Goal: Communication & Community: Answer question/provide support

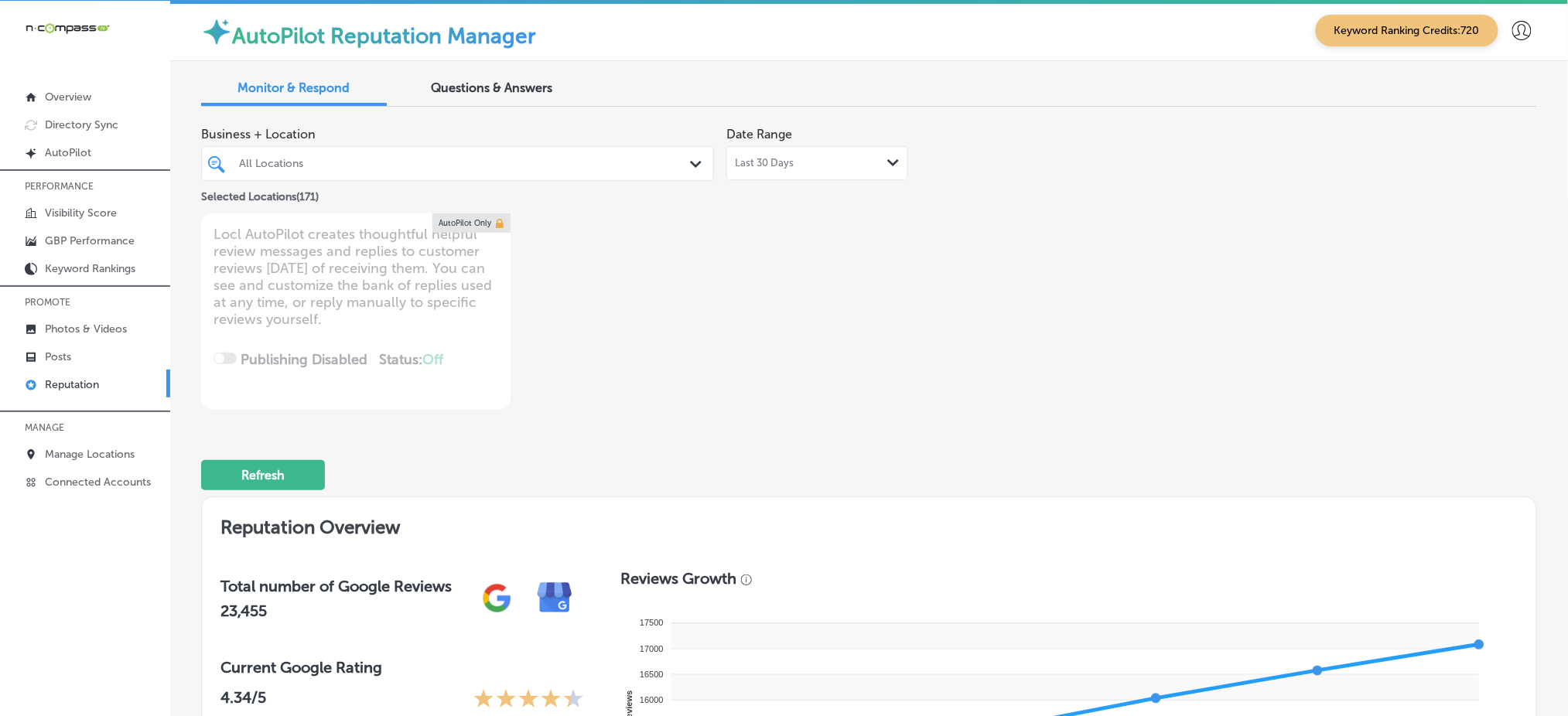
click at [510, 173] on div "All Locations" at bounding box center [457, 163] width 453 height 24
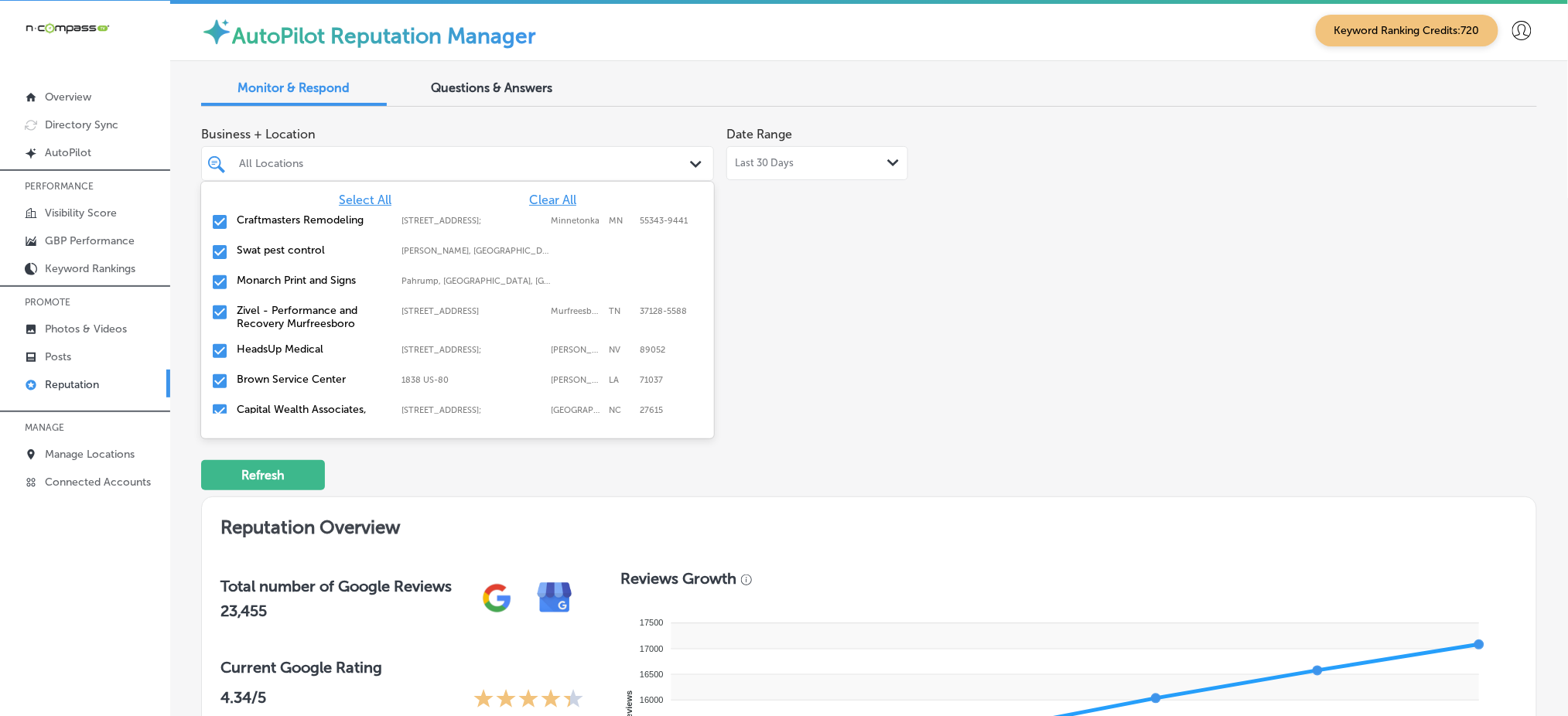
click at [547, 202] on span "Clear All" at bounding box center [553, 199] width 48 height 15
type textarea "x"
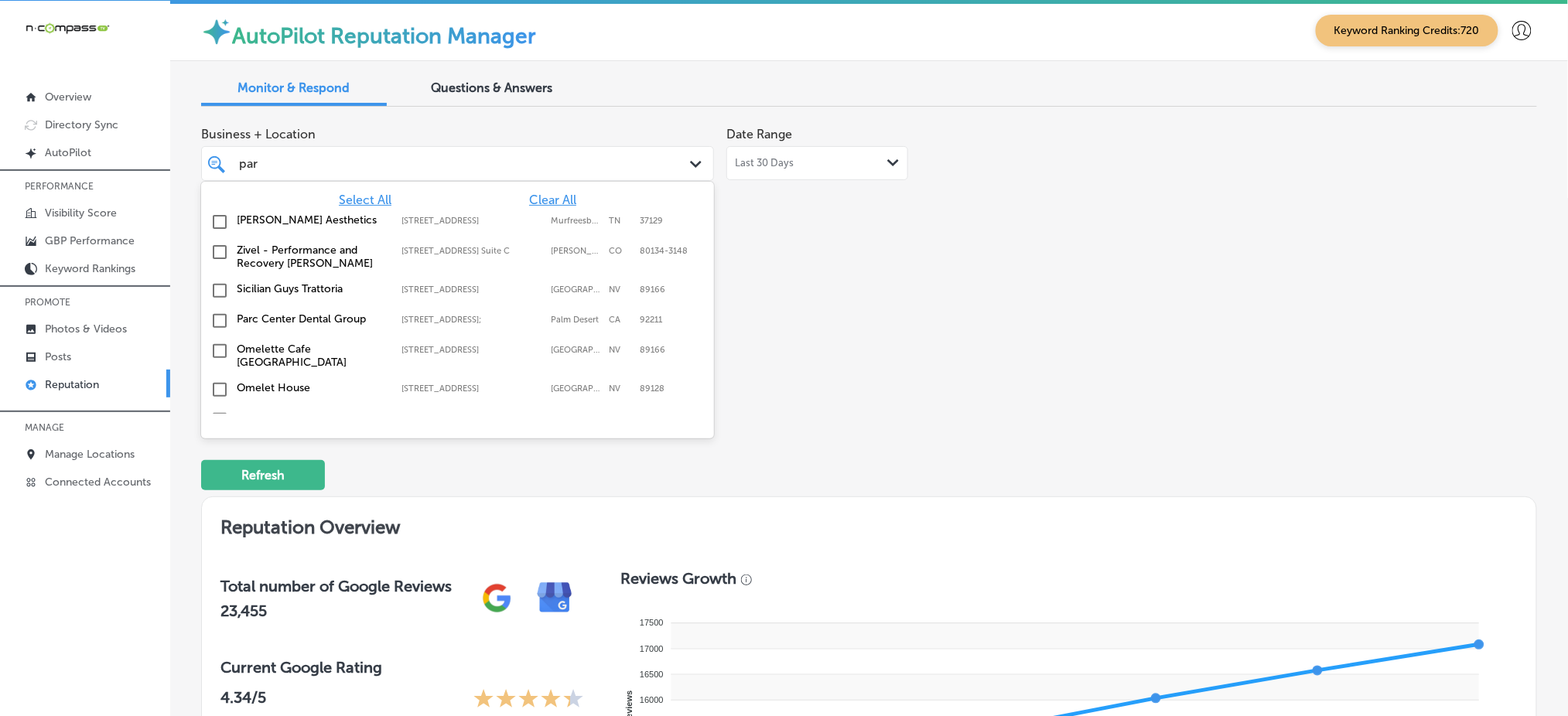
type input "parc"
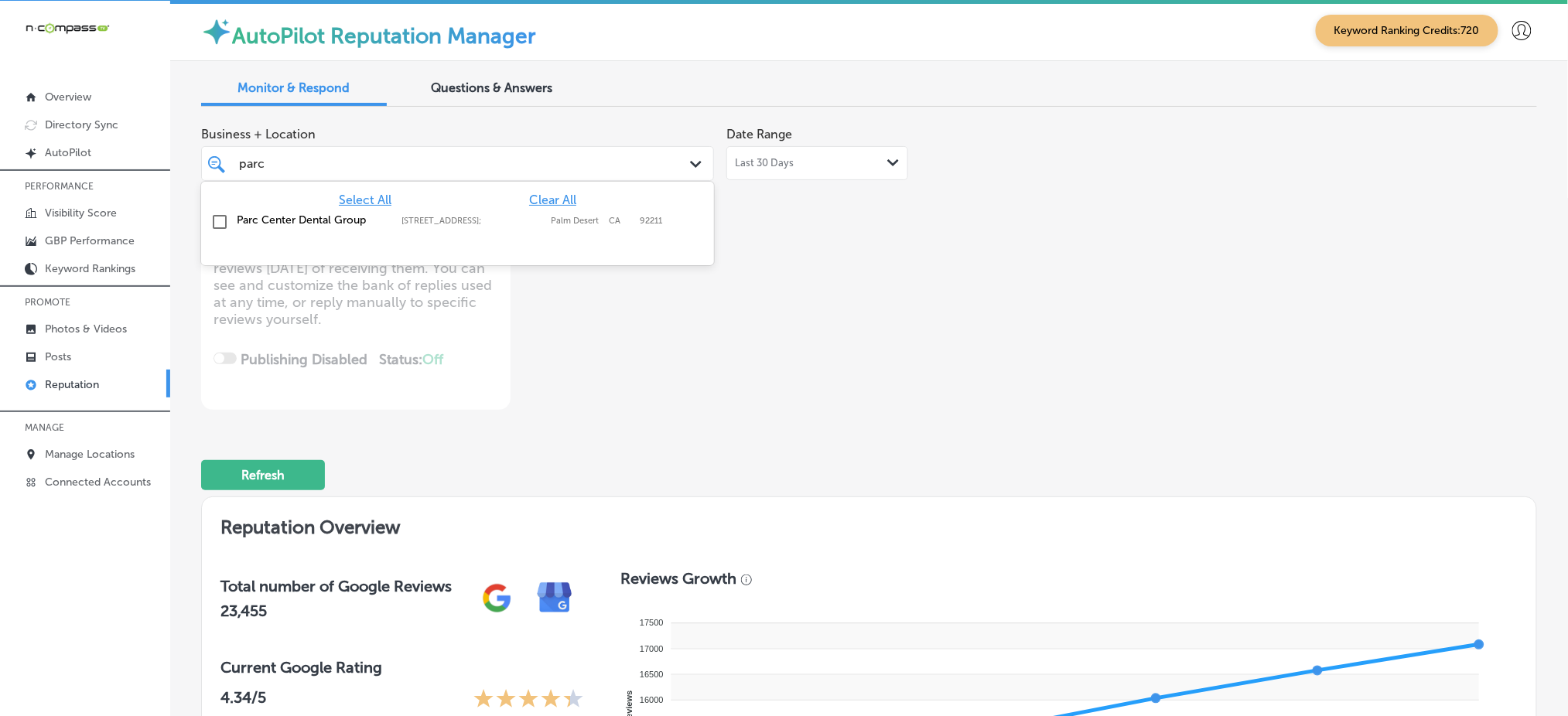
click at [525, 220] on label "[STREET_ADDRESS];" at bounding box center [471, 221] width 142 height 10
type textarea "x"
type input "parc"
click at [1066, 356] on div "Business + Location option [STREET_ADDRESS]. option [STREET_ADDRESS]. 2 results…" at bounding box center [869, 264] width 1335 height 291
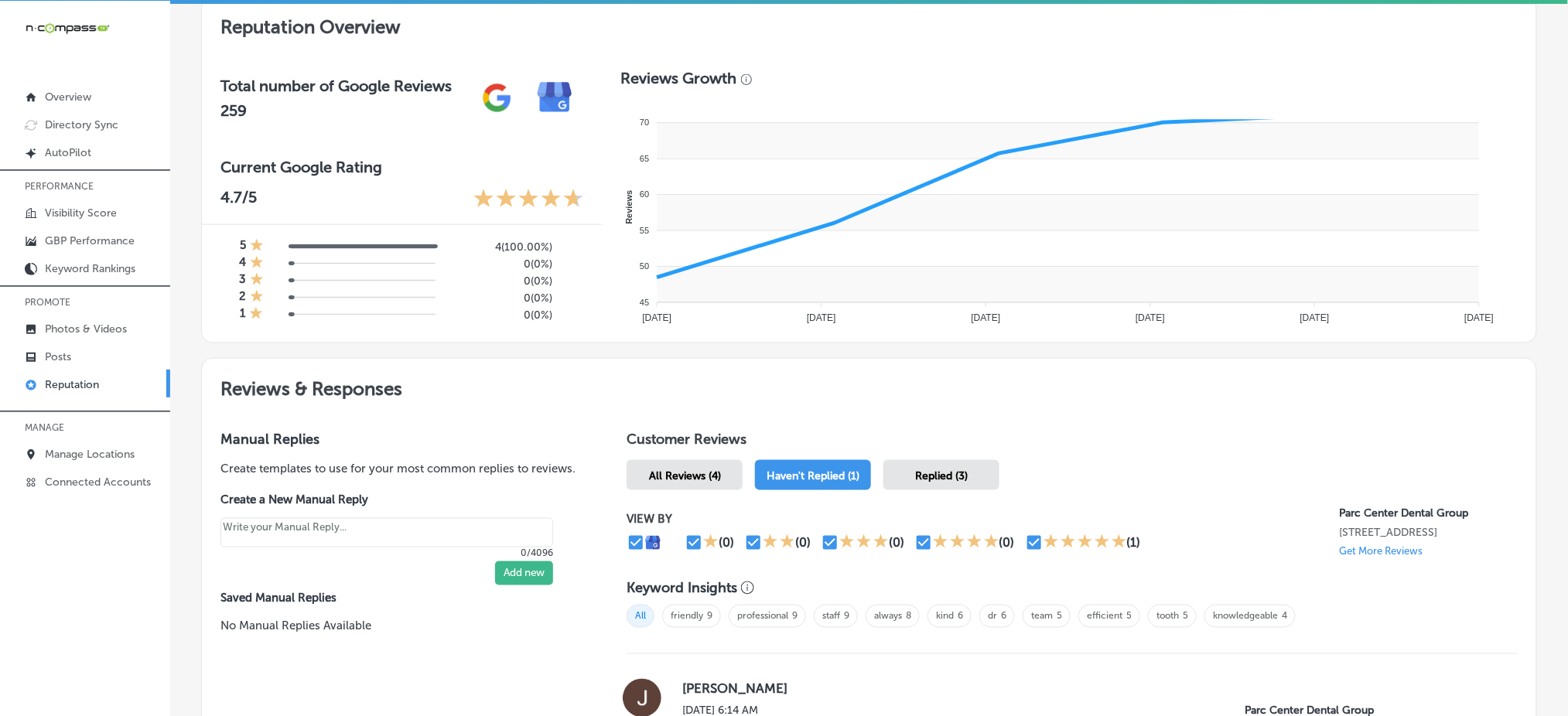
scroll to position [768, 0]
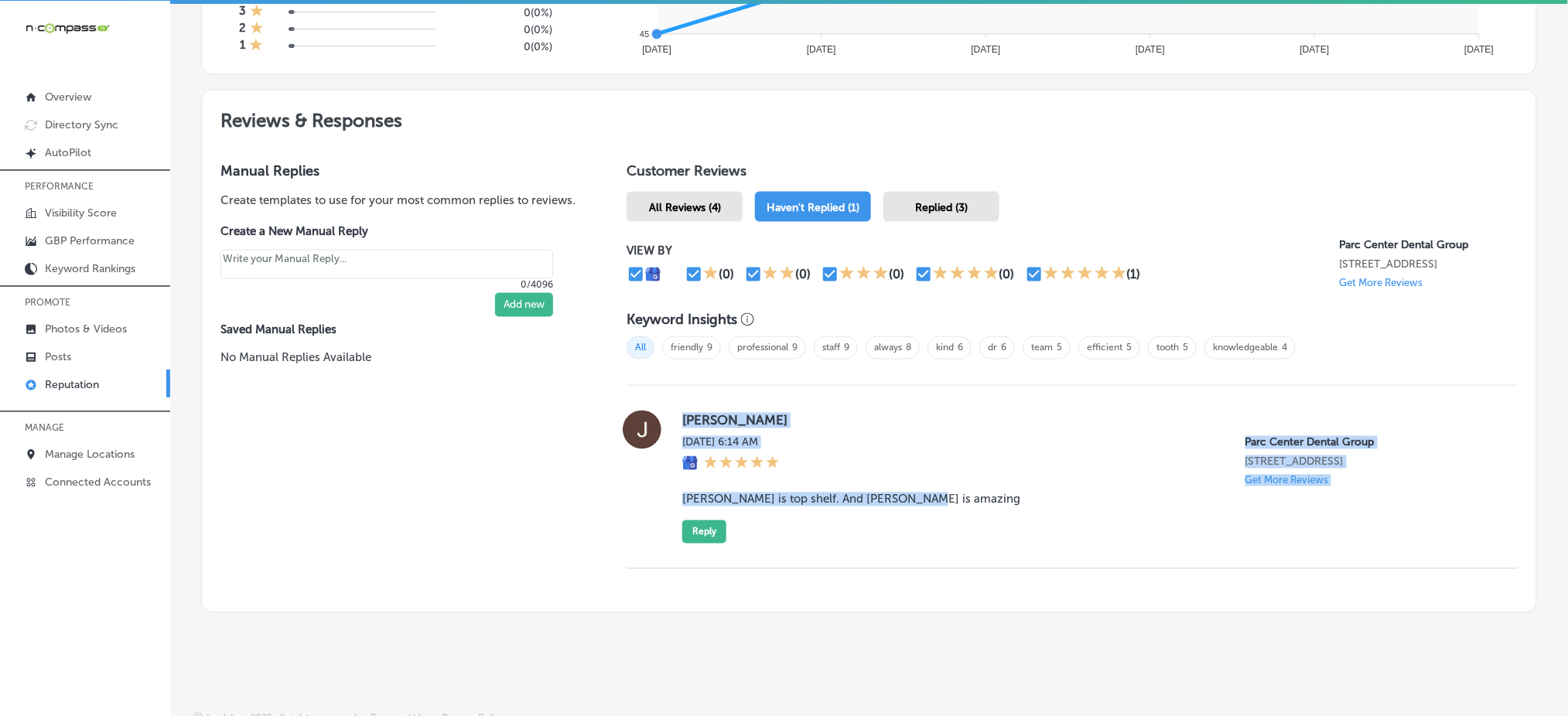
drag, startPoint x: 671, startPoint y: 408, endPoint x: 993, endPoint y: 530, distance: 344.3
click at [993, 530] on div "[PERSON_NAME] [DATE] 6:14 AM Parc Center Dental Group [STREET_ADDRESS] Get More…" at bounding box center [1071, 477] width 890 height 133
copy div "[PERSON_NAME] [DATE] 6:14 AM Parc Center Dental Group [STREET_ADDRESS] Get More…"
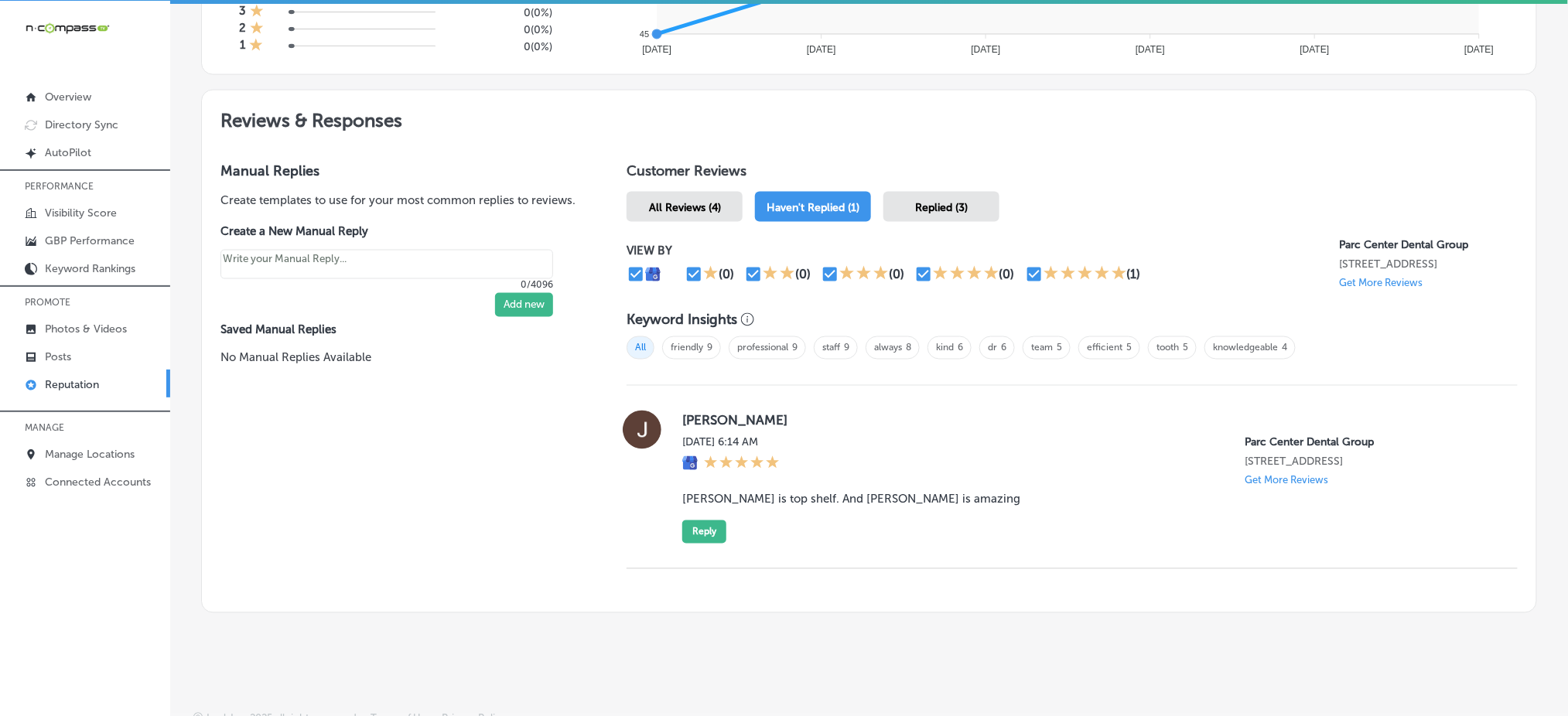
click at [926, 201] on span "Replied (3)" at bounding box center [941, 207] width 52 height 13
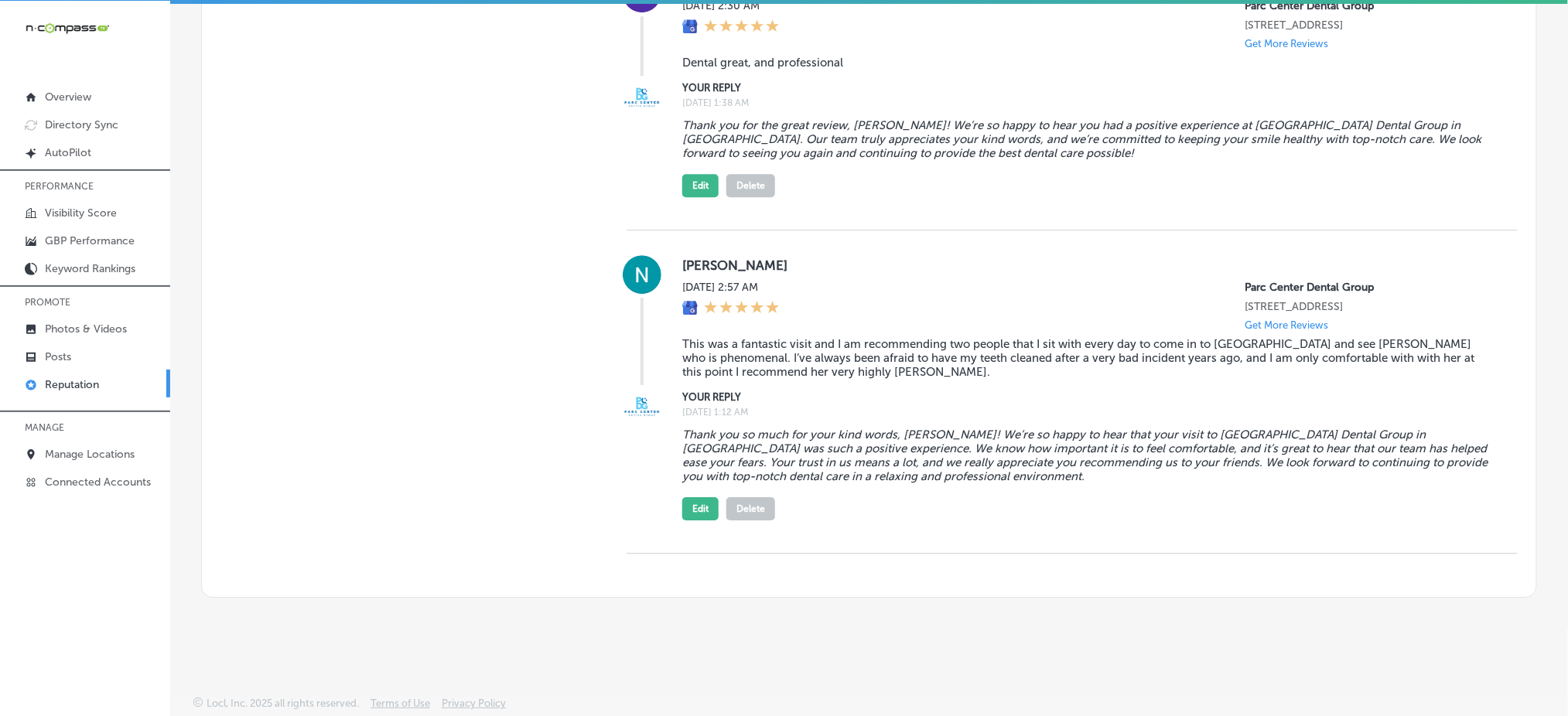
scroll to position [1568, 0]
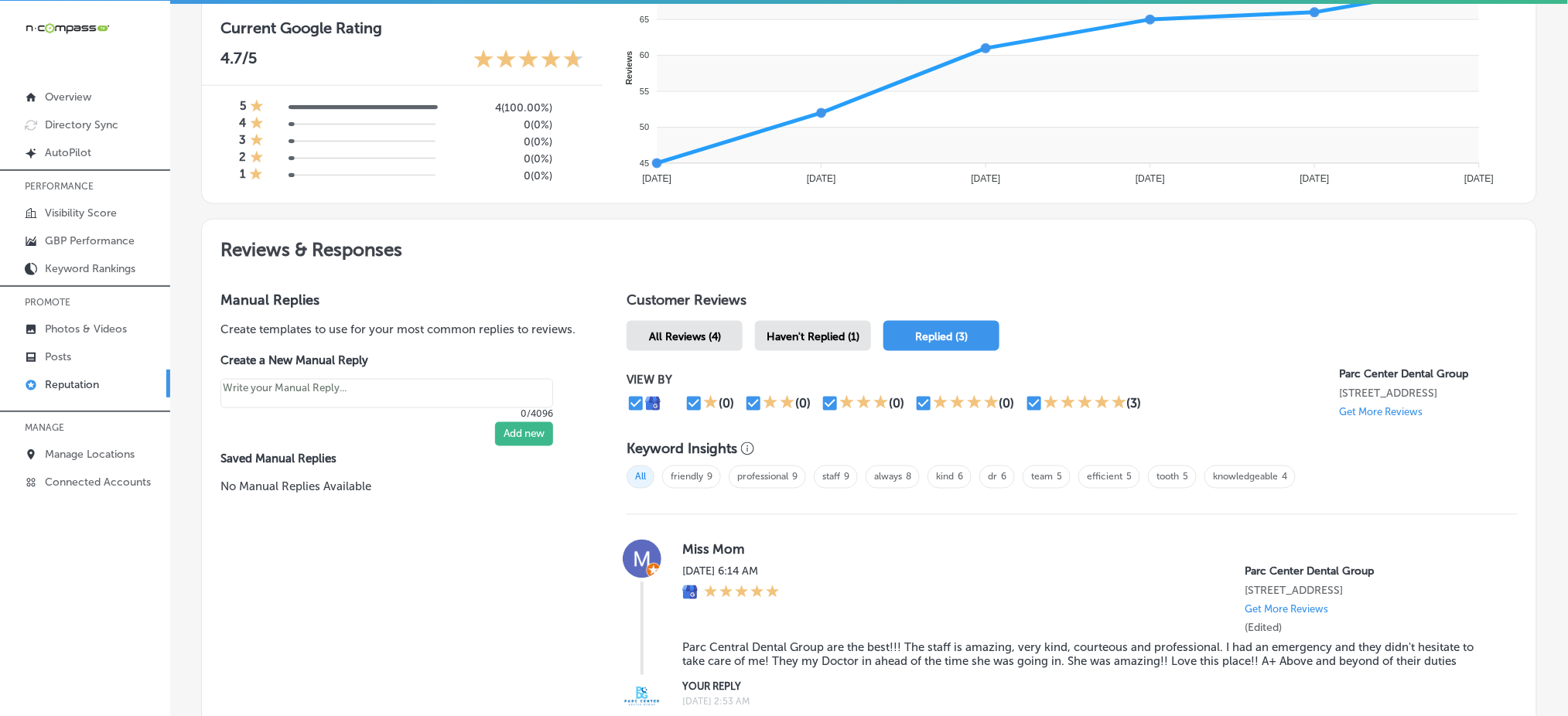
click at [825, 337] on div "Haven't Replied (1)" at bounding box center [812, 336] width 116 height 30
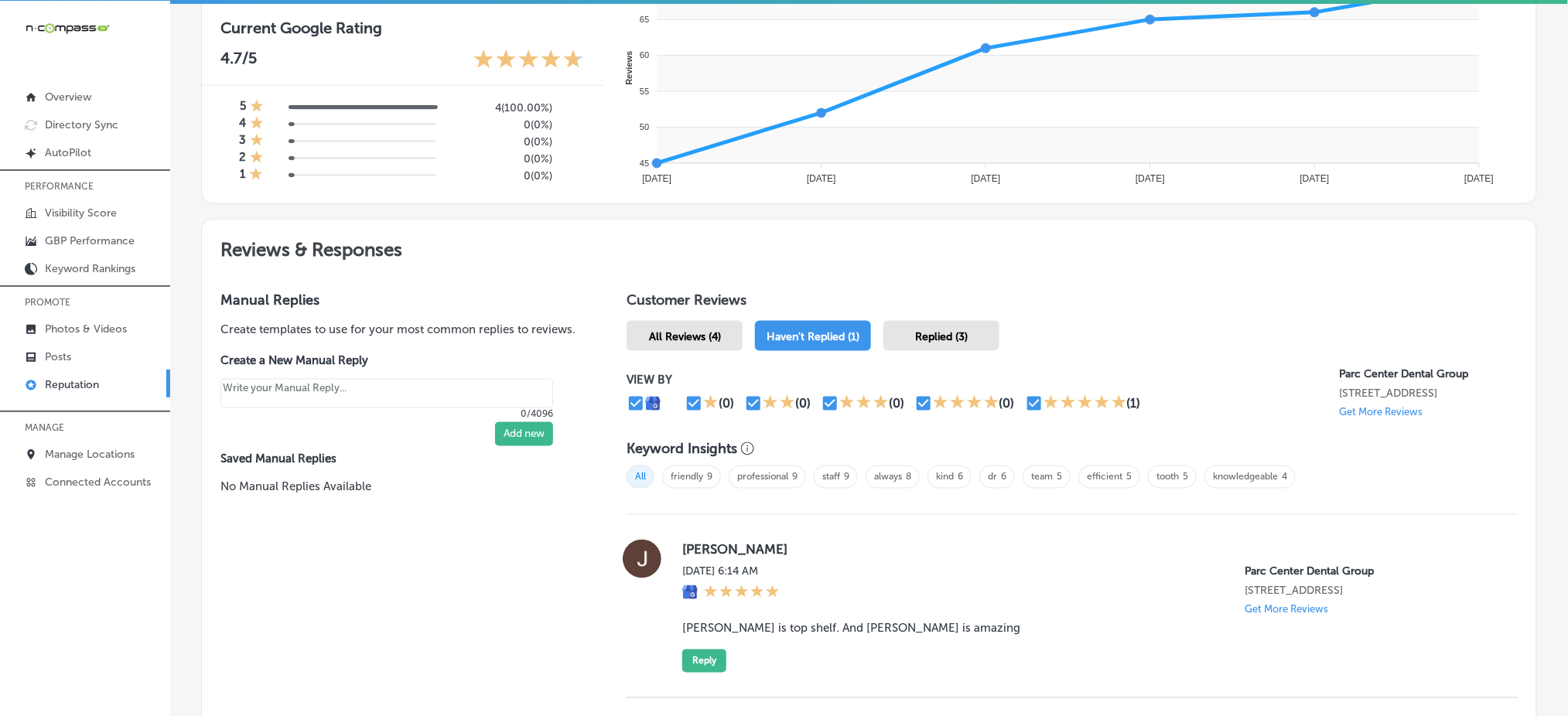
scroll to position [792, 0]
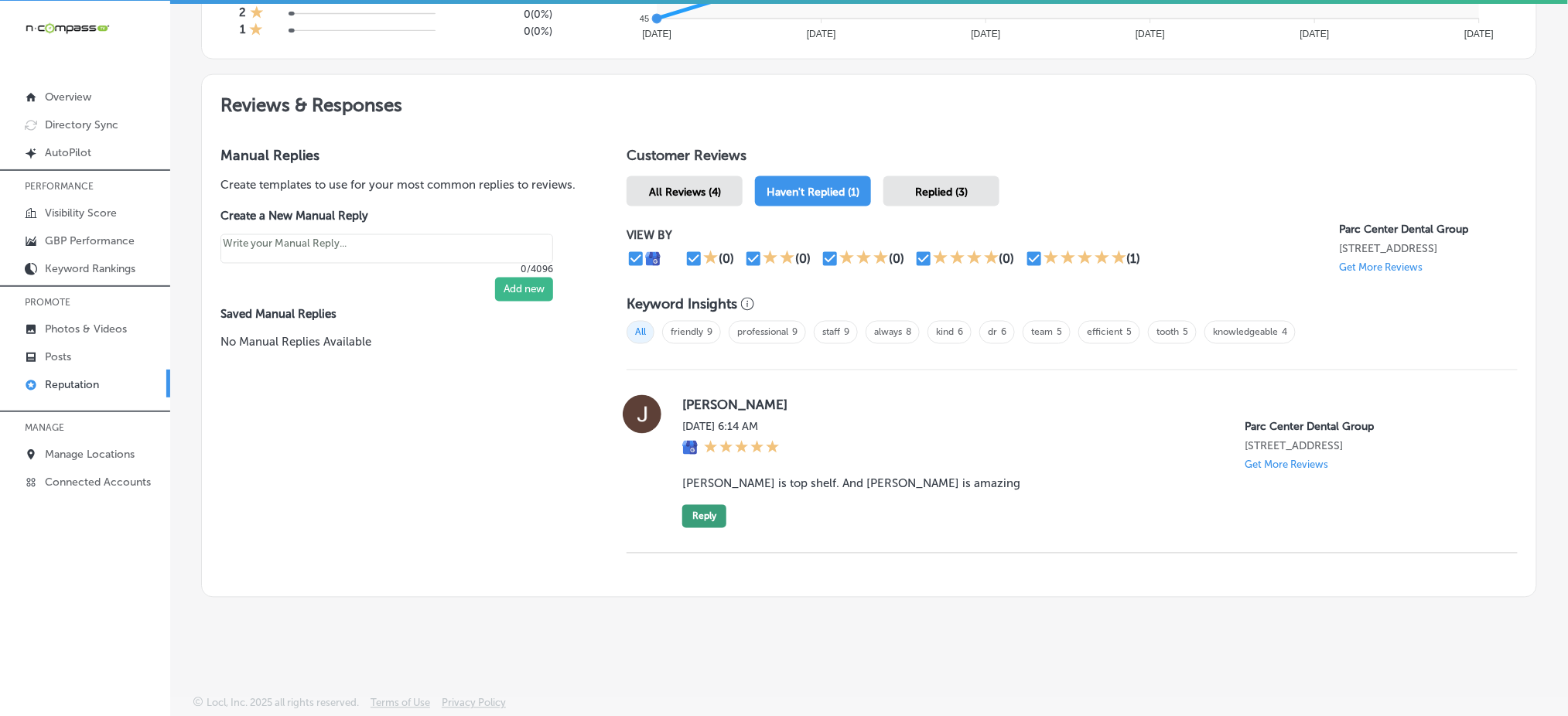
click at [713, 521] on button "Reply" at bounding box center [704, 516] width 45 height 23
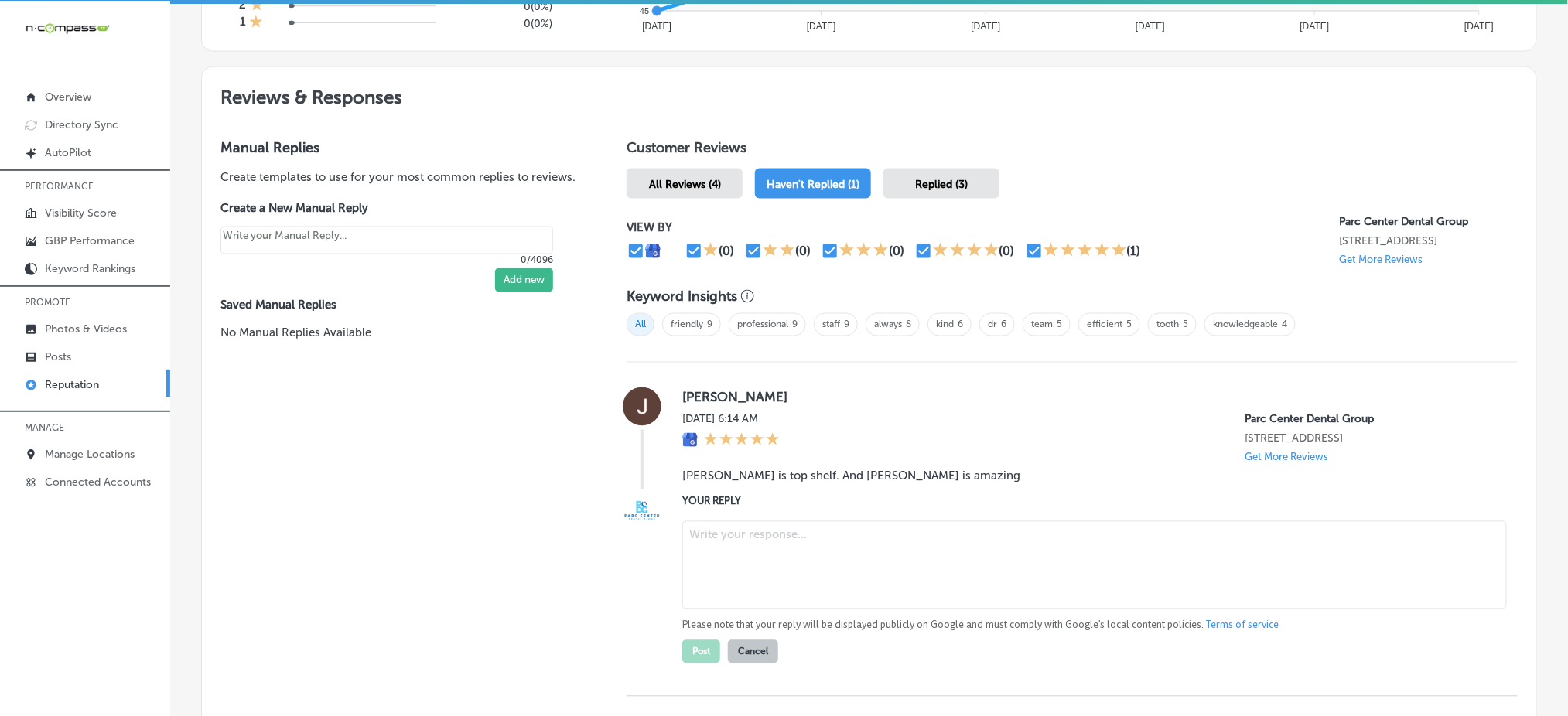
click at [736, 561] on textarea at bounding box center [1095, 564] width 824 height 88
type textarea "x"
paste textarea "Thank you so much for your kind words, [PERSON_NAME]! We’re so glad to hear you…"
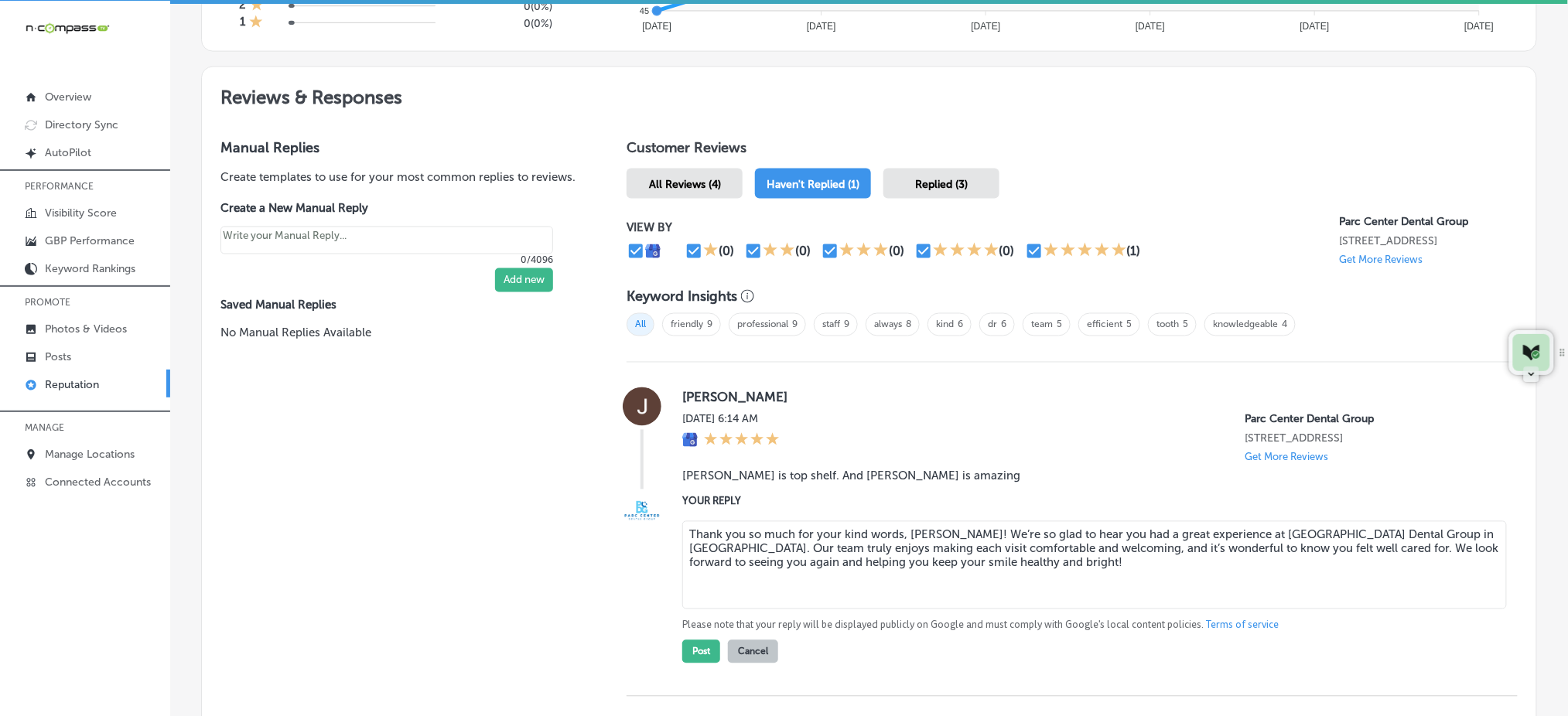
type textarea "Thank you so much for your kind words, [PERSON_NAME]! We’re so glad to hear you…"
click at [700, 552] on textarea "Thank you so much for your kind words, [PERSON_NAME]! We’re so glad to hear you…" at bounding box center [1095, 564] width 824 height 88
click at [693, 662] on button "Post" at bounding box center [701, 651] width 38 height 23
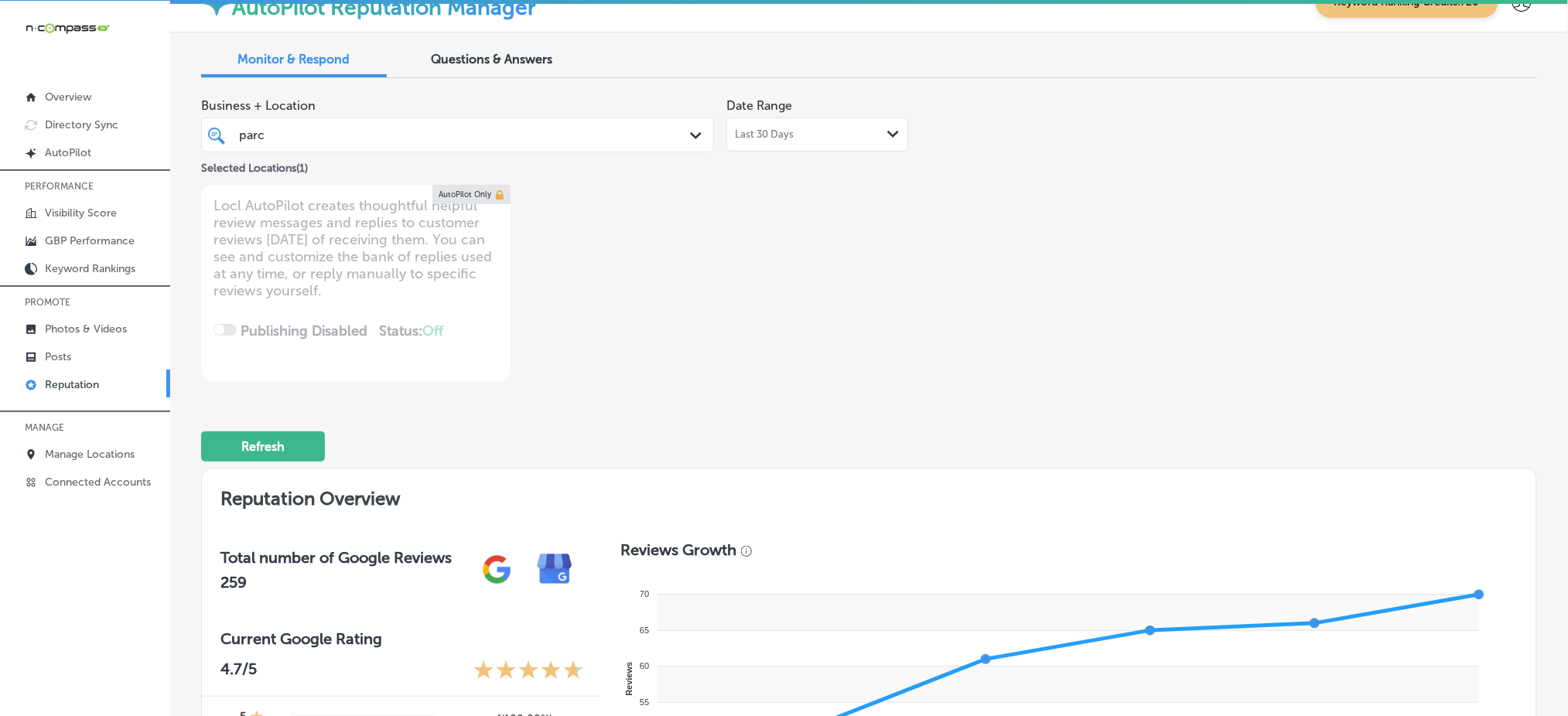
scroll to position [0, 0]
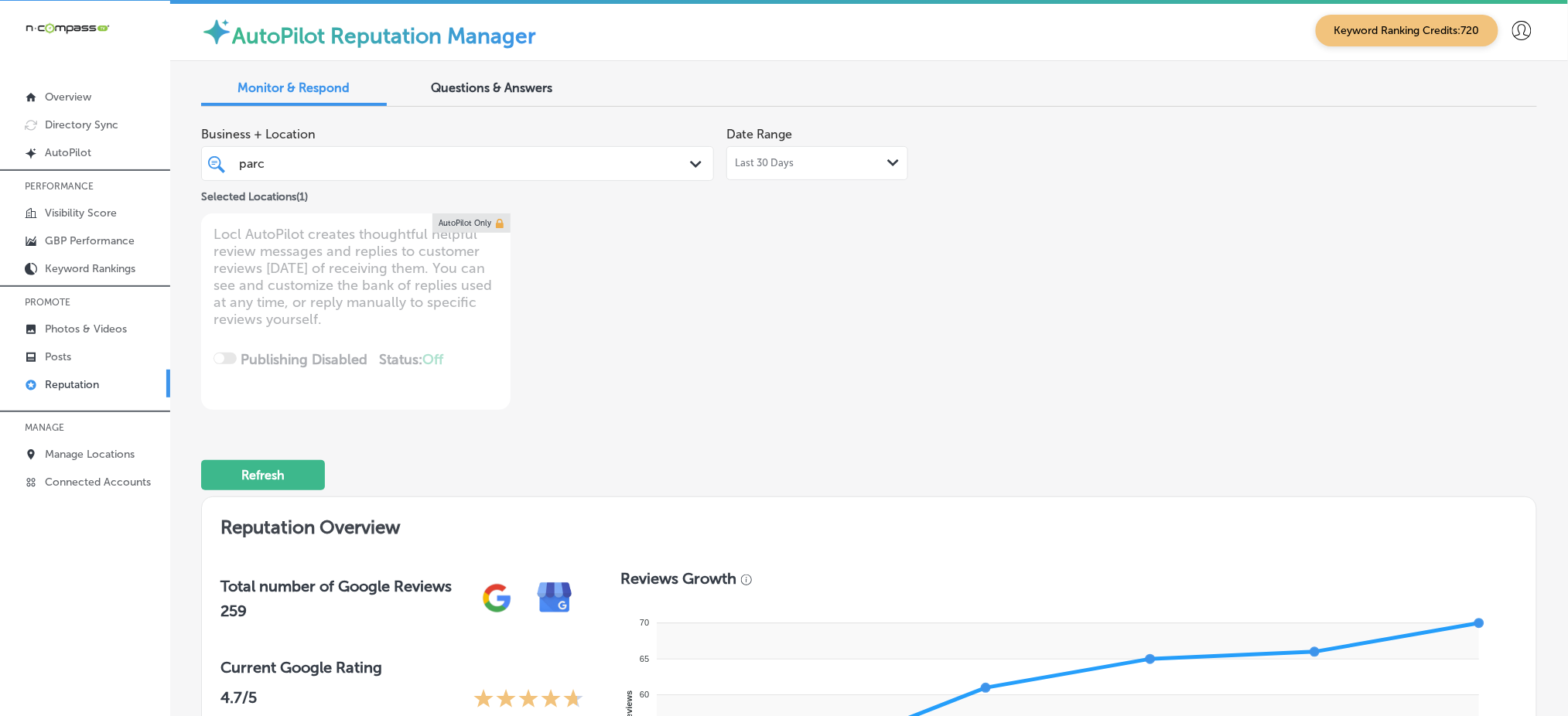
click at [468, 157] on div "parc parc" at bounding box center [436, 163] width 396 height 21
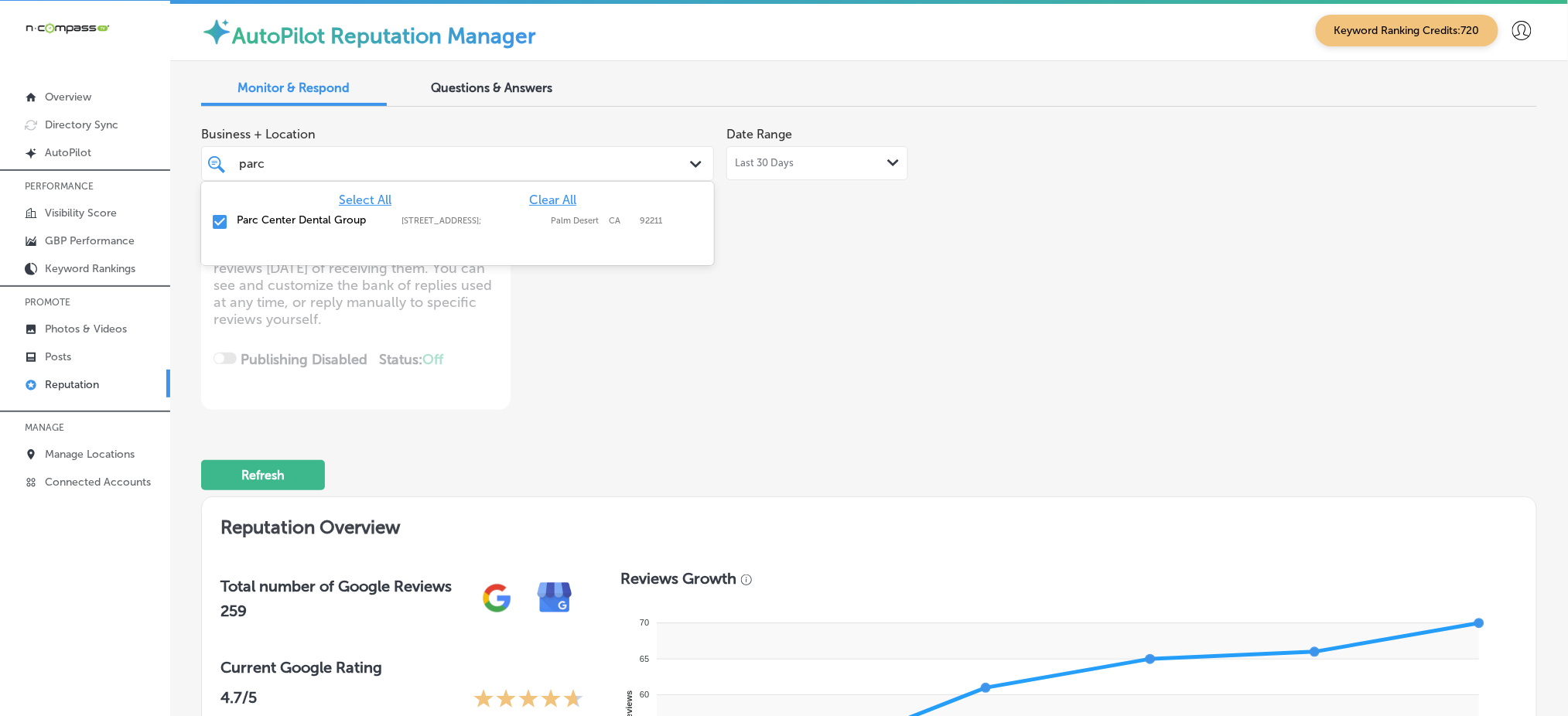
click at [542, 203] on span "Clear All" at bounding box center [553, 199] width 48 height 15
type textarea "x"
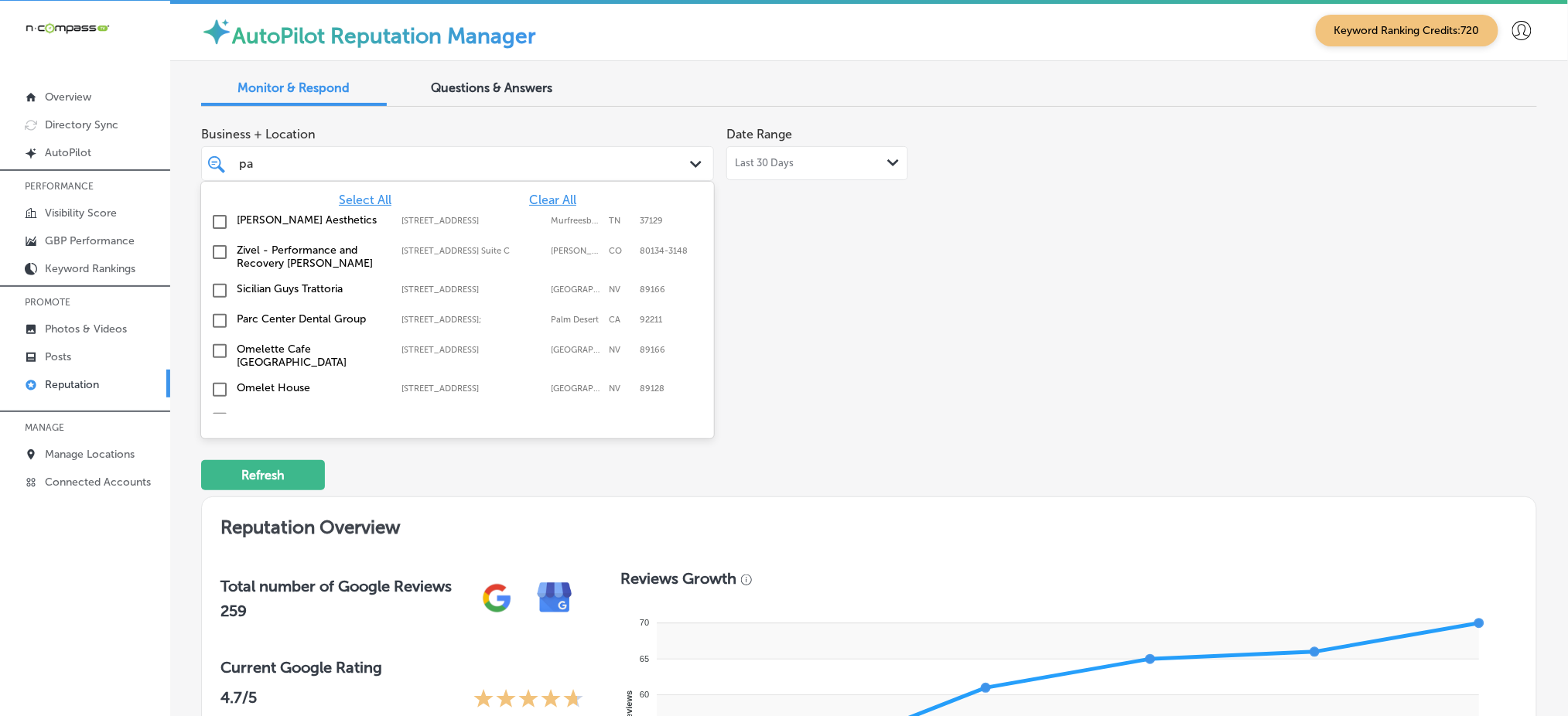
type input "p"
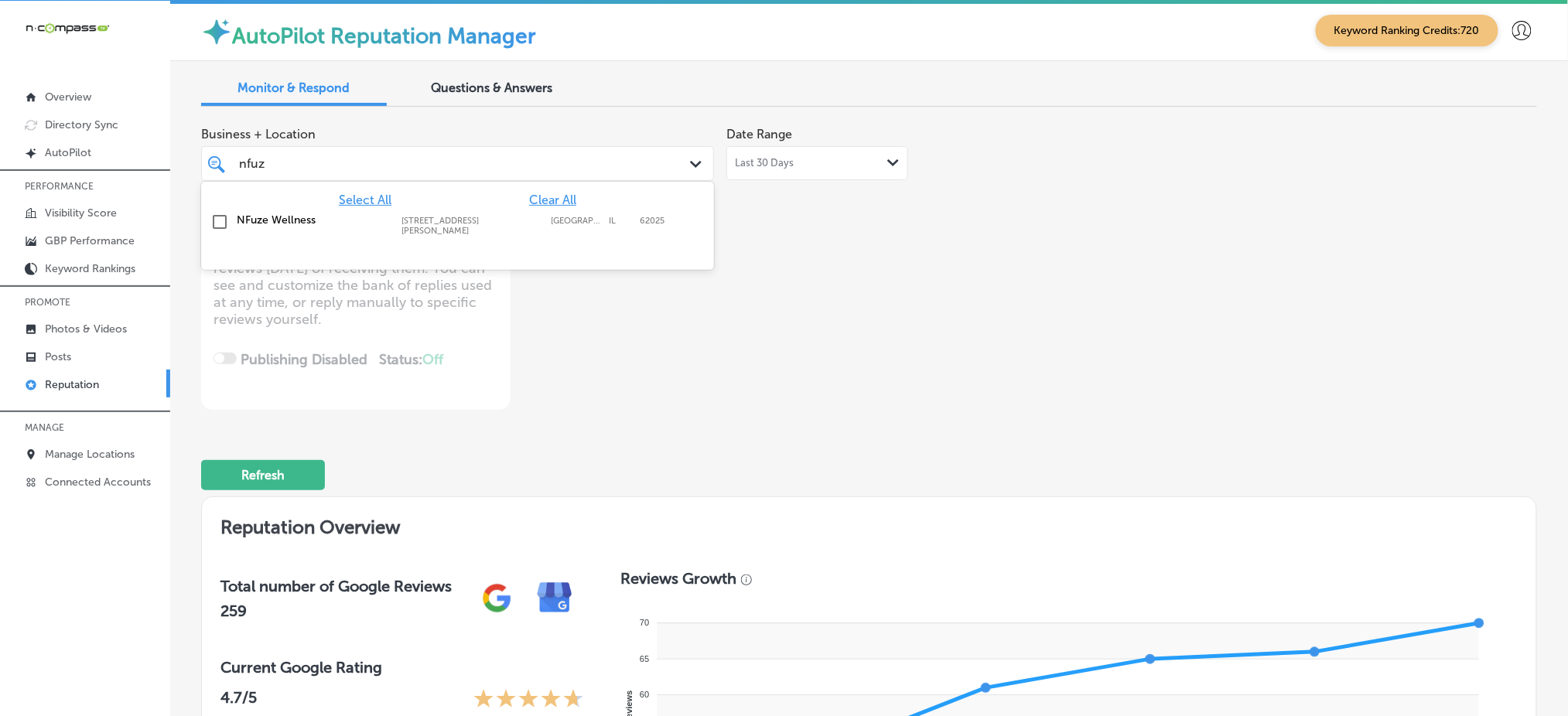
type input "nfuze"
click at [441, 219] on label "[STREET_ADDRESS][PERSON_NAME]" at bounding box center [471, 226] width 142 height 20
type textarea "x"
type input "nfuze"
click at [856, 293] on div "Business + Location option [STREET_ADDRESS][PERSON_NAME]. option [STREET_ADDRES…" at bounding box center [601, 264] width 801 height 291
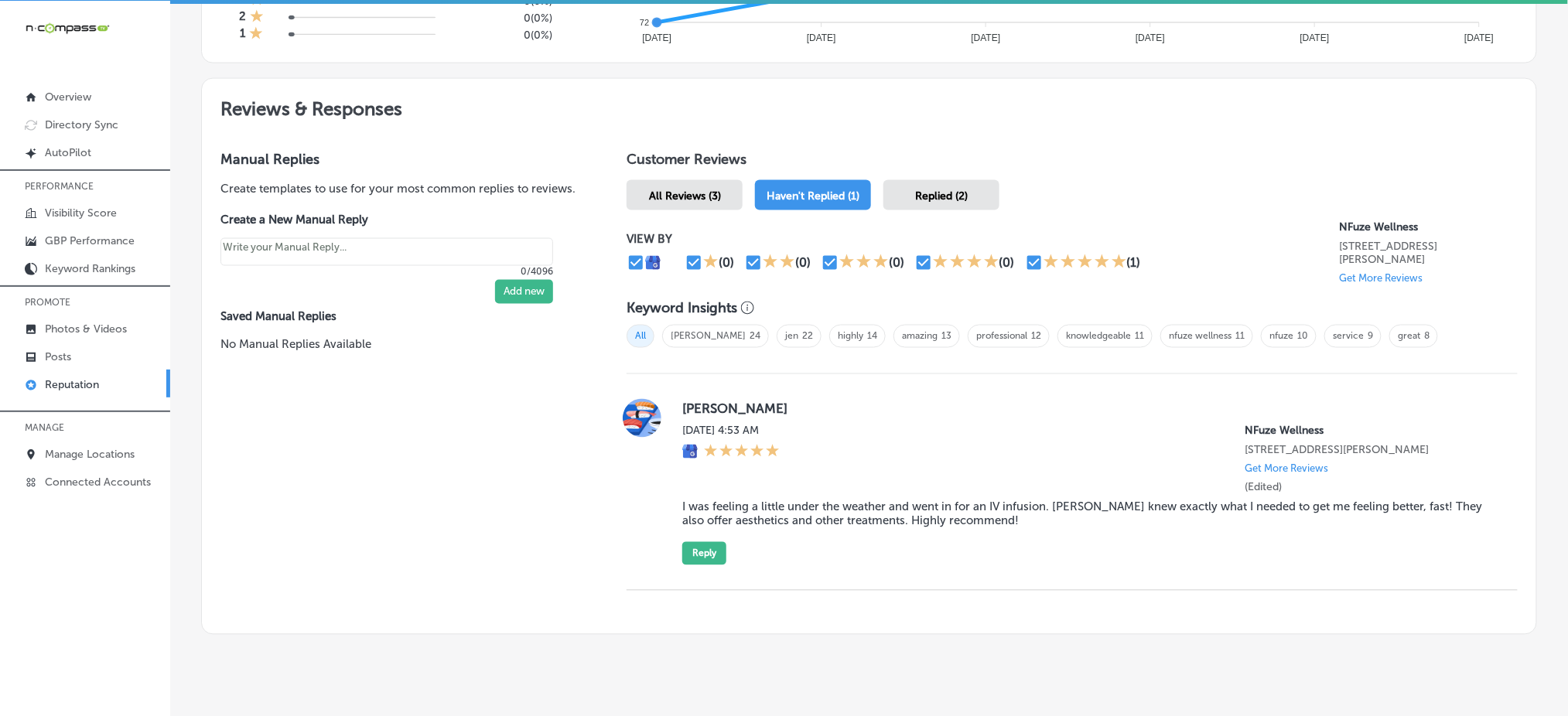
scroll to position [812, 0]
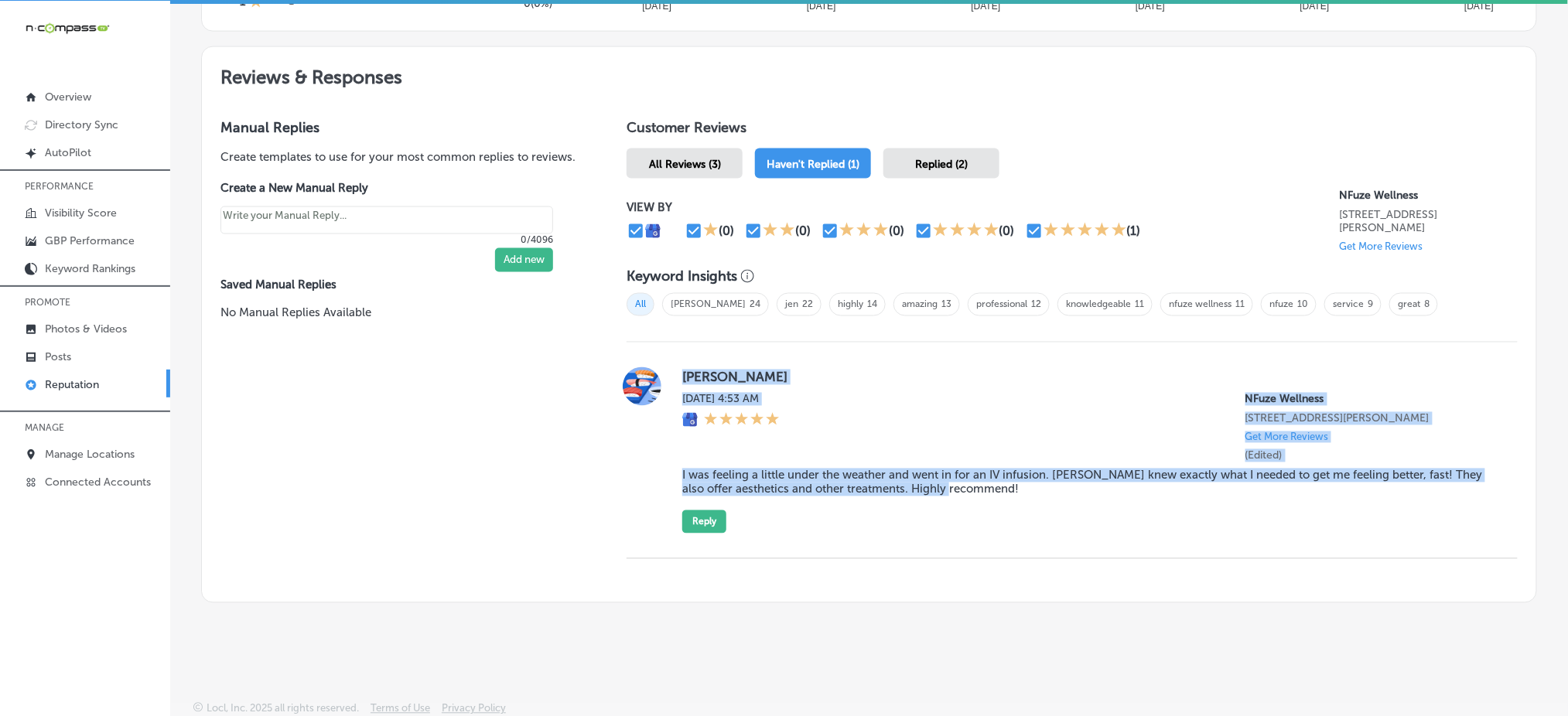
drag, startPoint x: 679, startPoint y: 366, endPoint x: 1048, endPoint y: 524, distance: 401.4
click at [1048, 524] on div "[PERSON_NAME] [DATE] 4:53 AM NFuze Wellness [STREET_ADDRESS][PERSON_NAME] Get M…" at bounding box center [1088, 451] width 810 height 166
copy div "[PERSON_NAME] [DATE] 4:53 AM NFuze Wellness [STREET_ADDRESS][PERSON_NAME] Get M…"
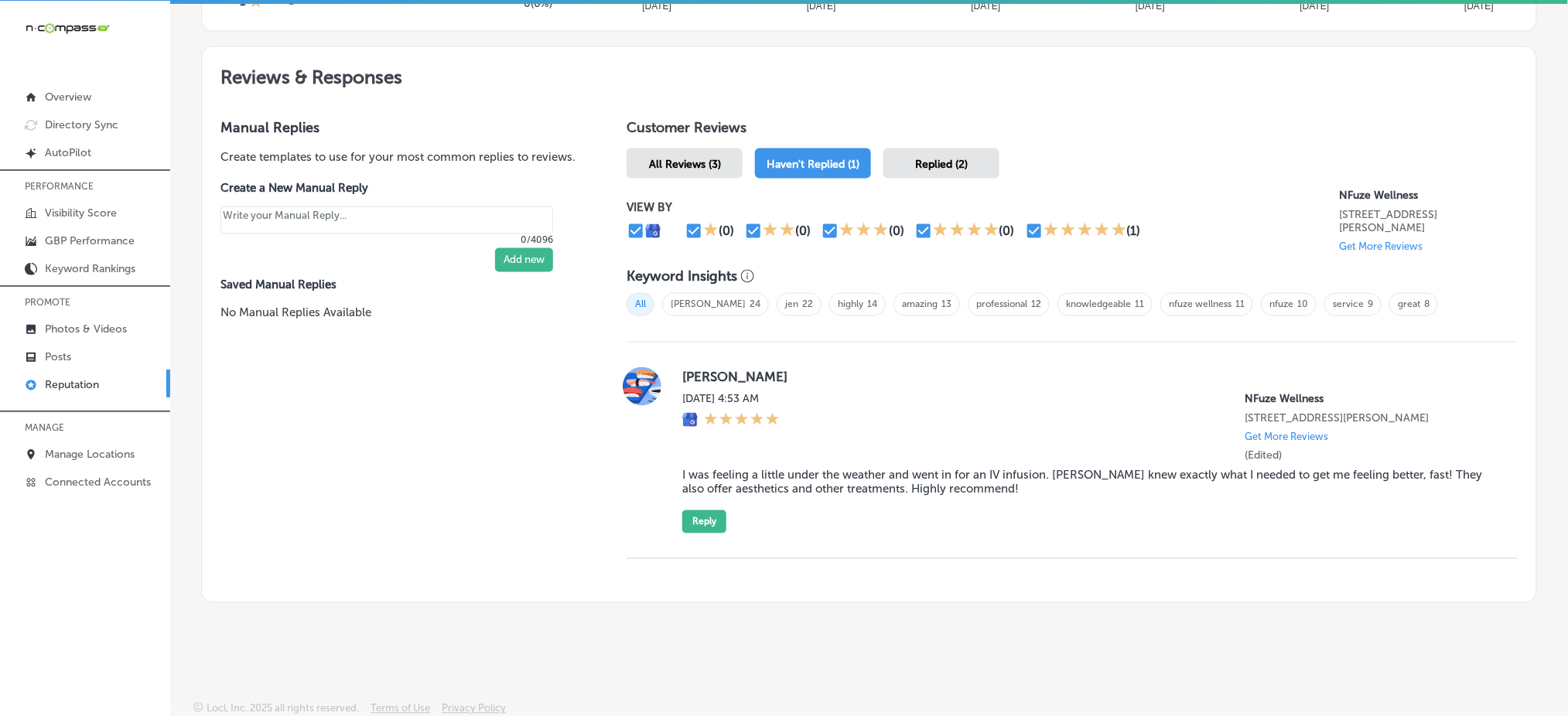
click at [931, 164] on div "Replied (2)" at bounding box center [941, 163] width 116 height 30
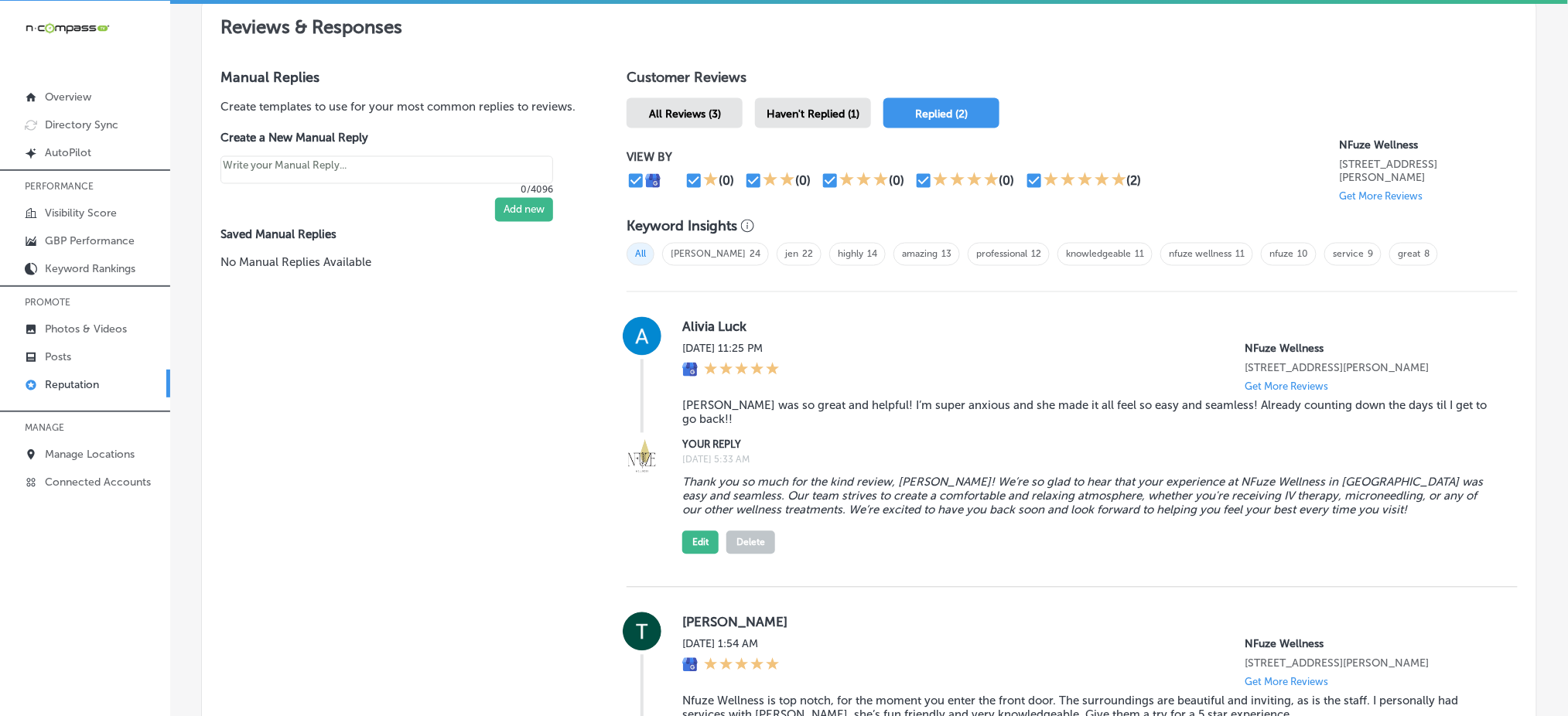
scroll to position [812, 0]
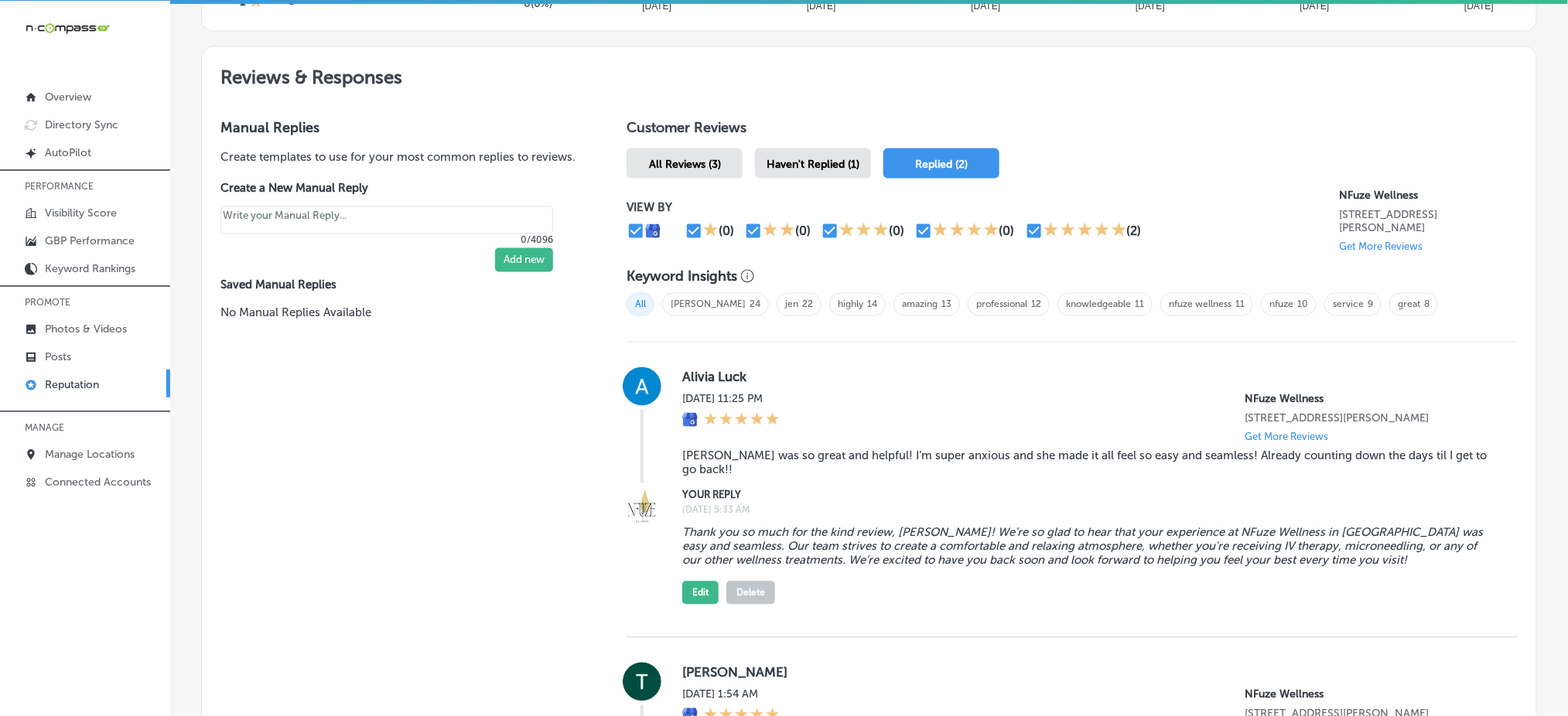
click at [795, 158] on span "Haven't Replied (1)" at bounding box center [813, 163] width 93 height 13
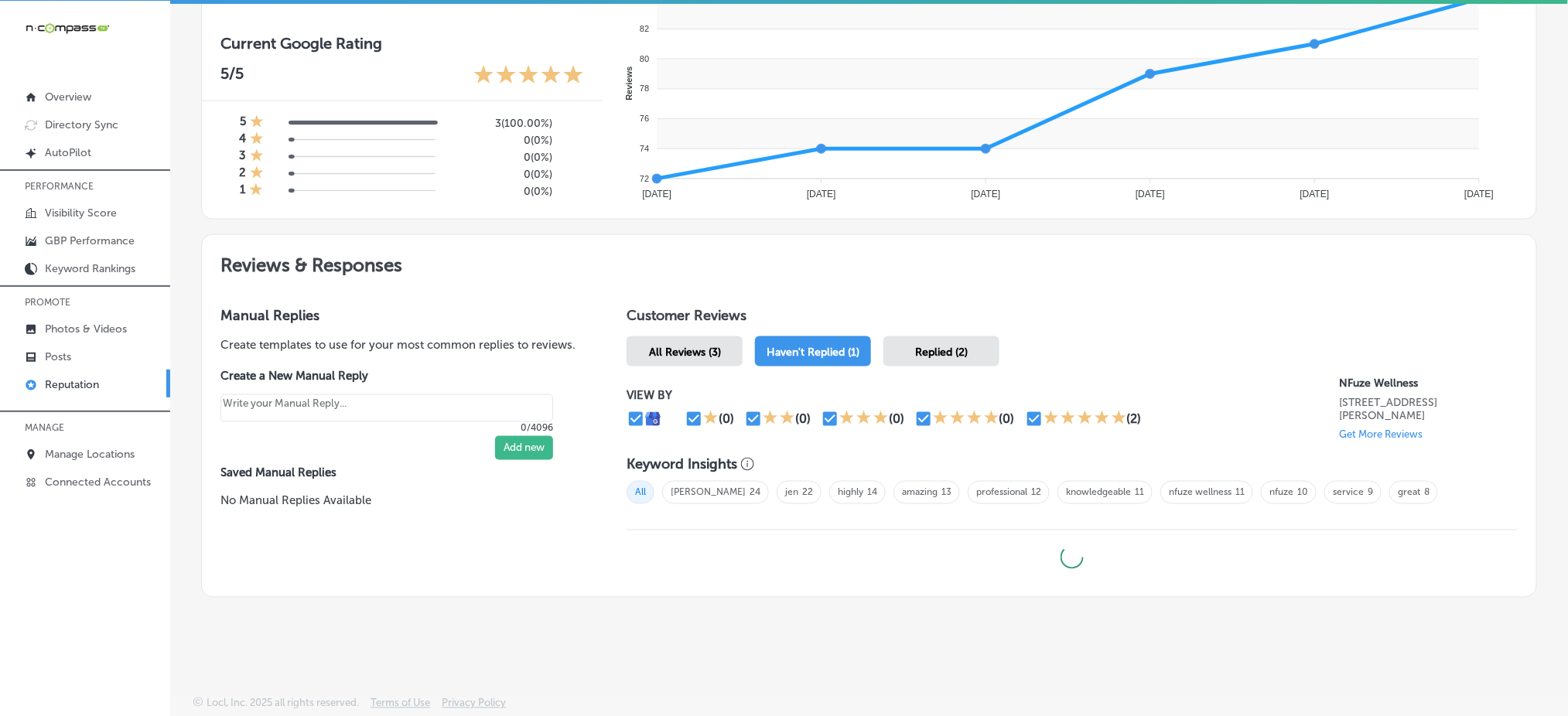
scroll to position [620, 0]
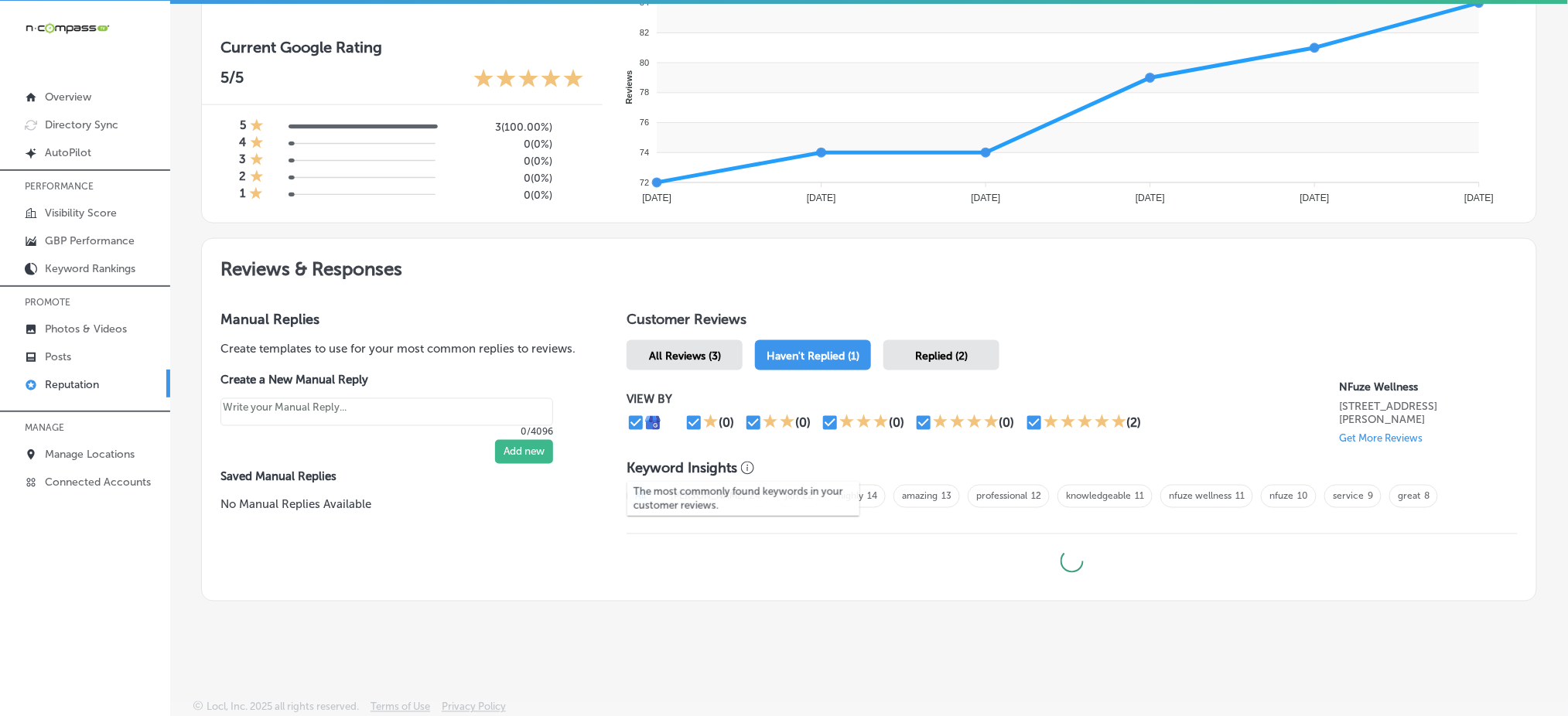
type textarea "x"
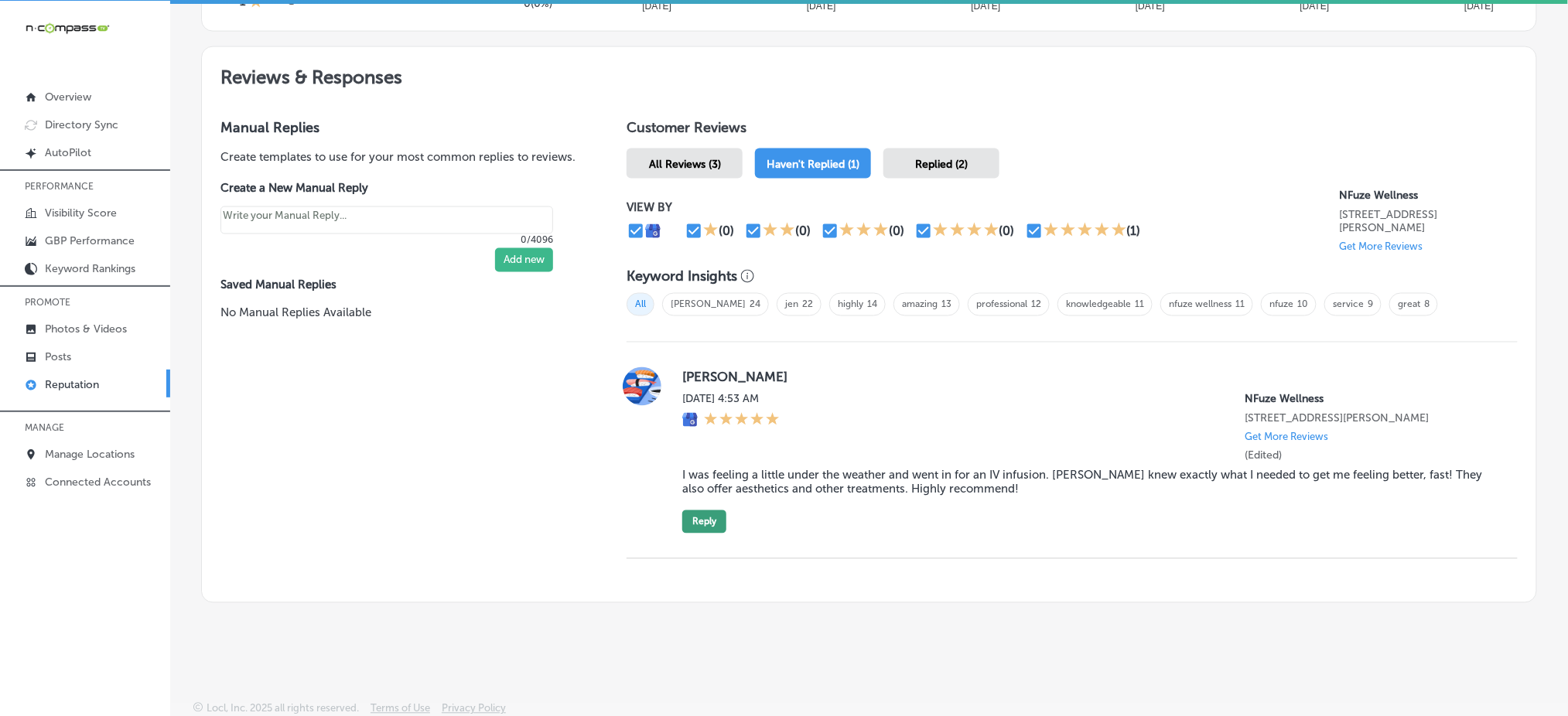
click at [691, 510] on button "Reply" at bounding box center [704, 521] width 45 height 23
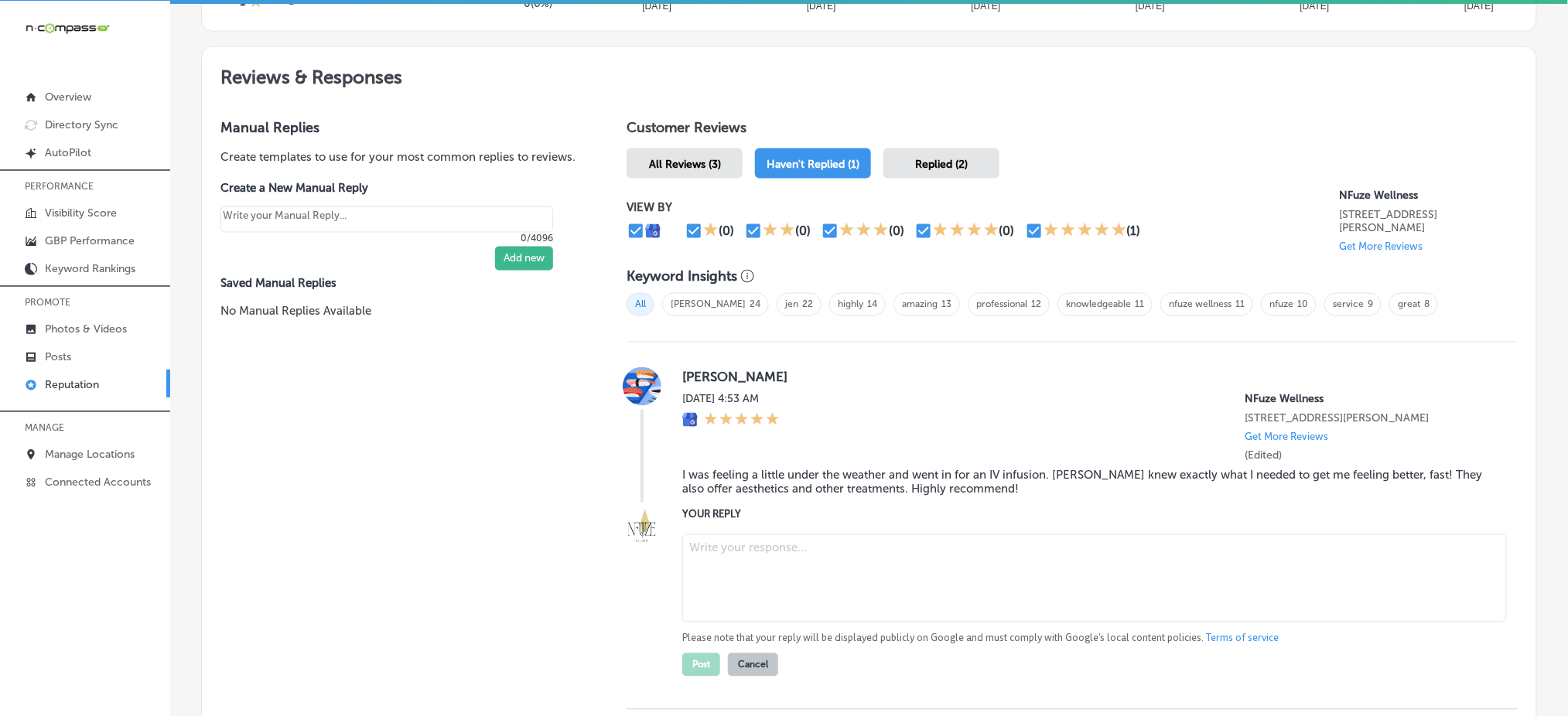
click at [728, 554] on textarea at bounding box center [1095, 578] width 824 height 88
paste textarea "Thank you so much for your review, [PERSON_NAME]! We’re really glad your IV inf…"
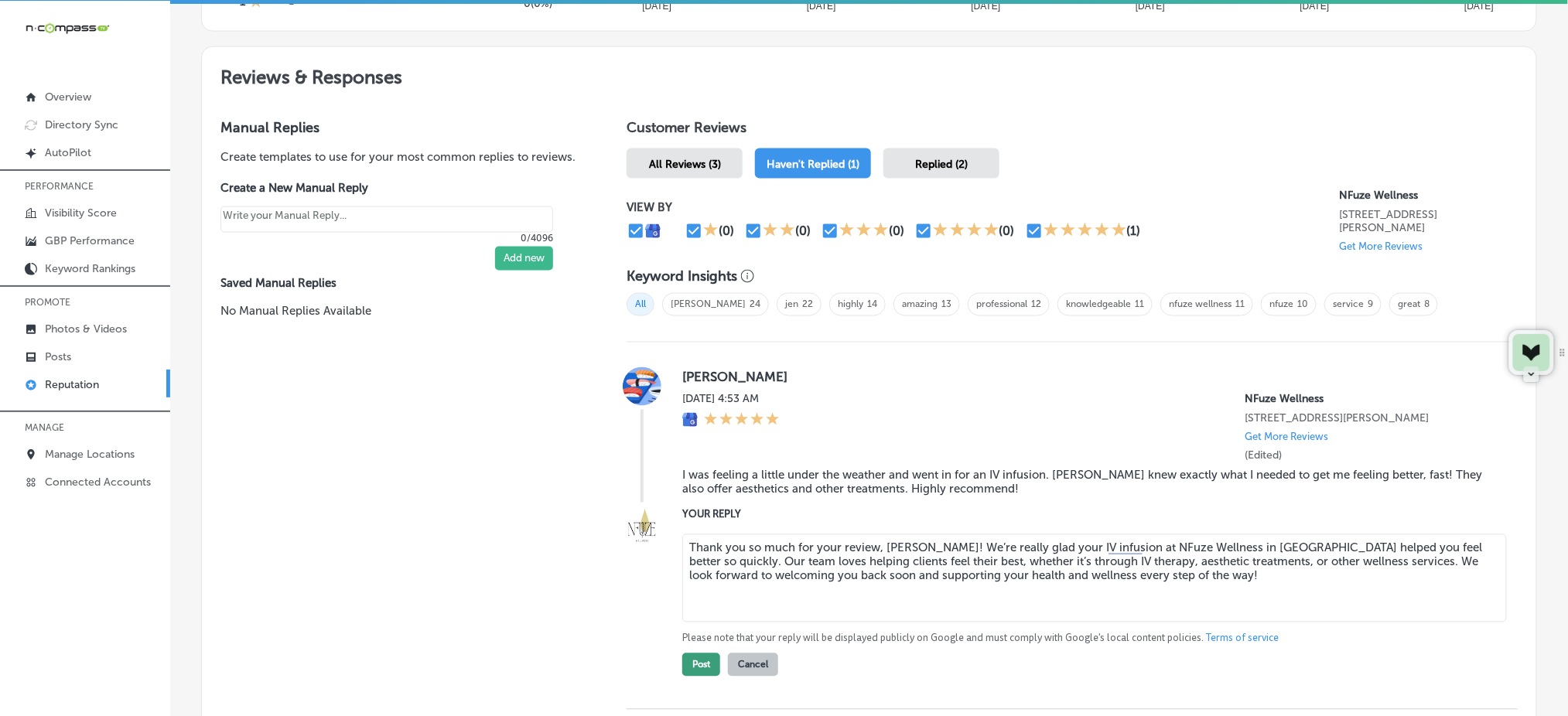
type textarea "Thank you so much for your review, [PERSON_NAME]! We’re really glad your IV inf…"
click at [702, 664] on button "Post" at bounding box center [701, 665] width 38 height 23
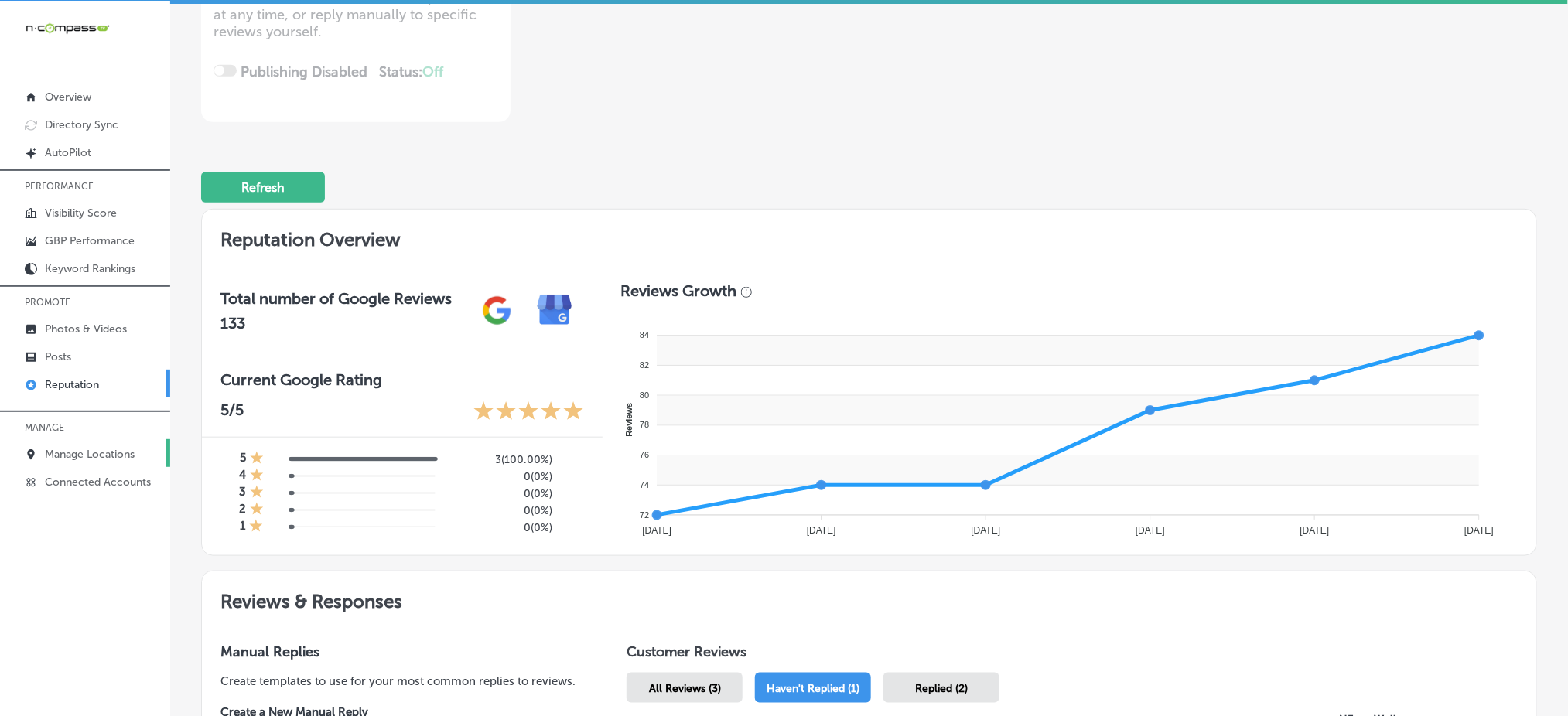
scroll to position [0, 0]
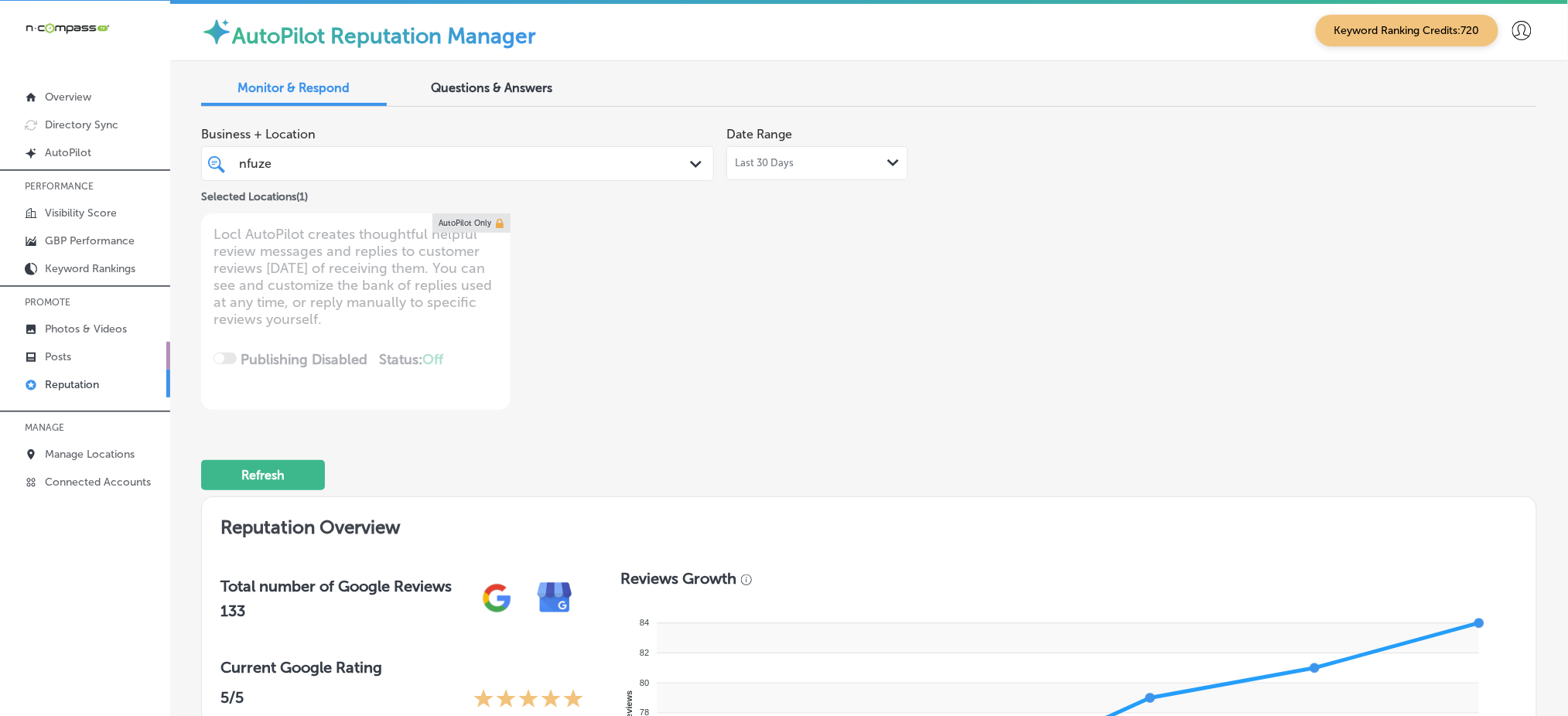
click at [81, 358] on link "Posts" at bounding box center [85, 356] width 170 height 28
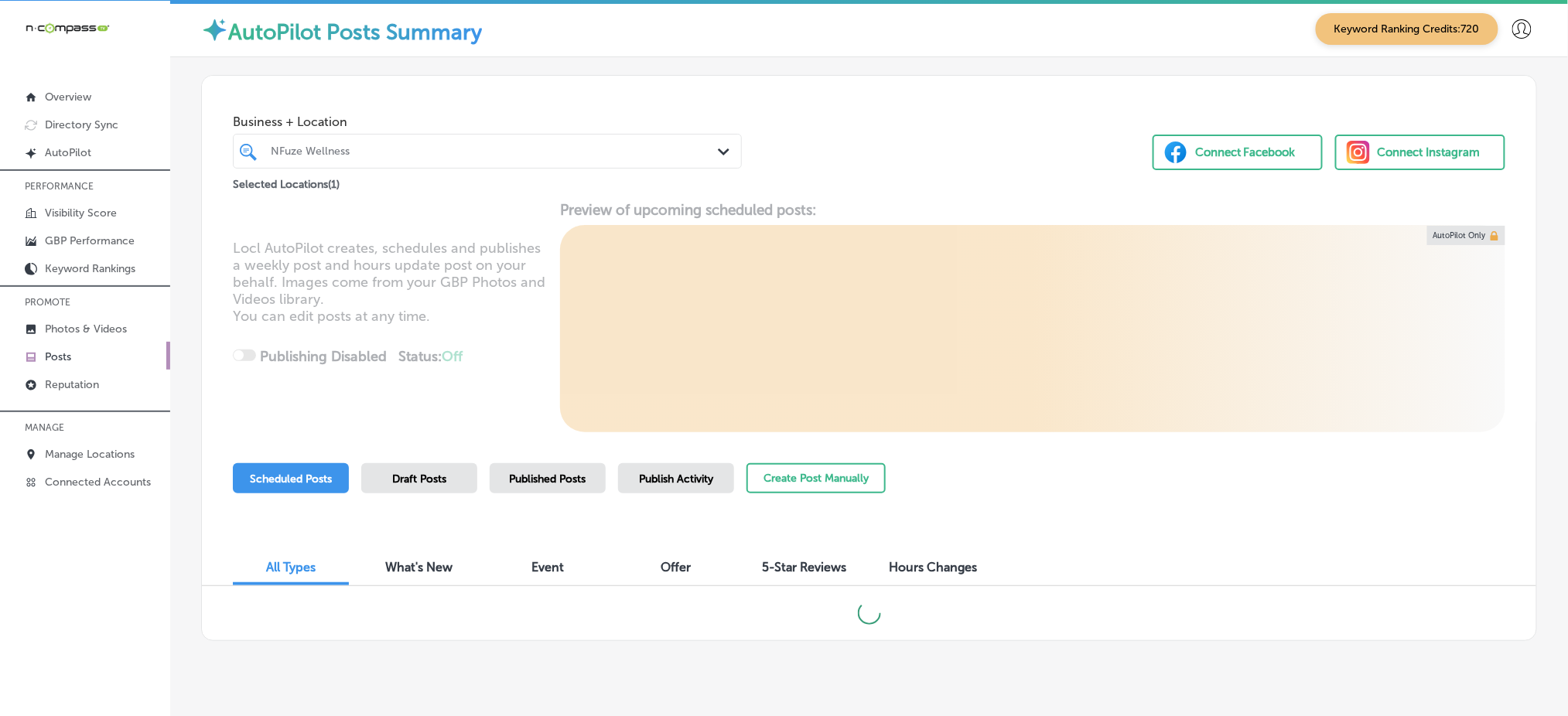
scroll to position [23, 0]
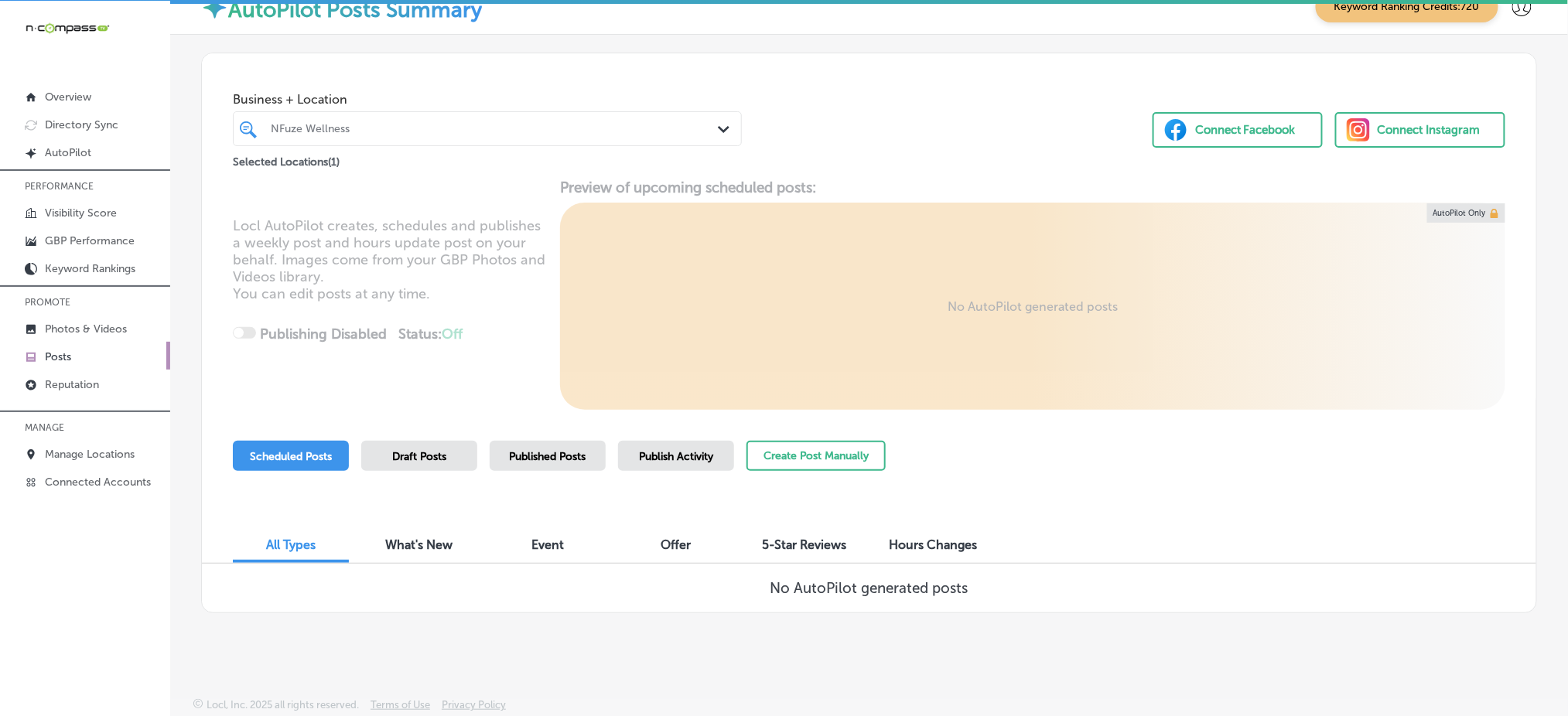
click at [559, 137] on div at bounding box center [466, 128] width 393 height 21
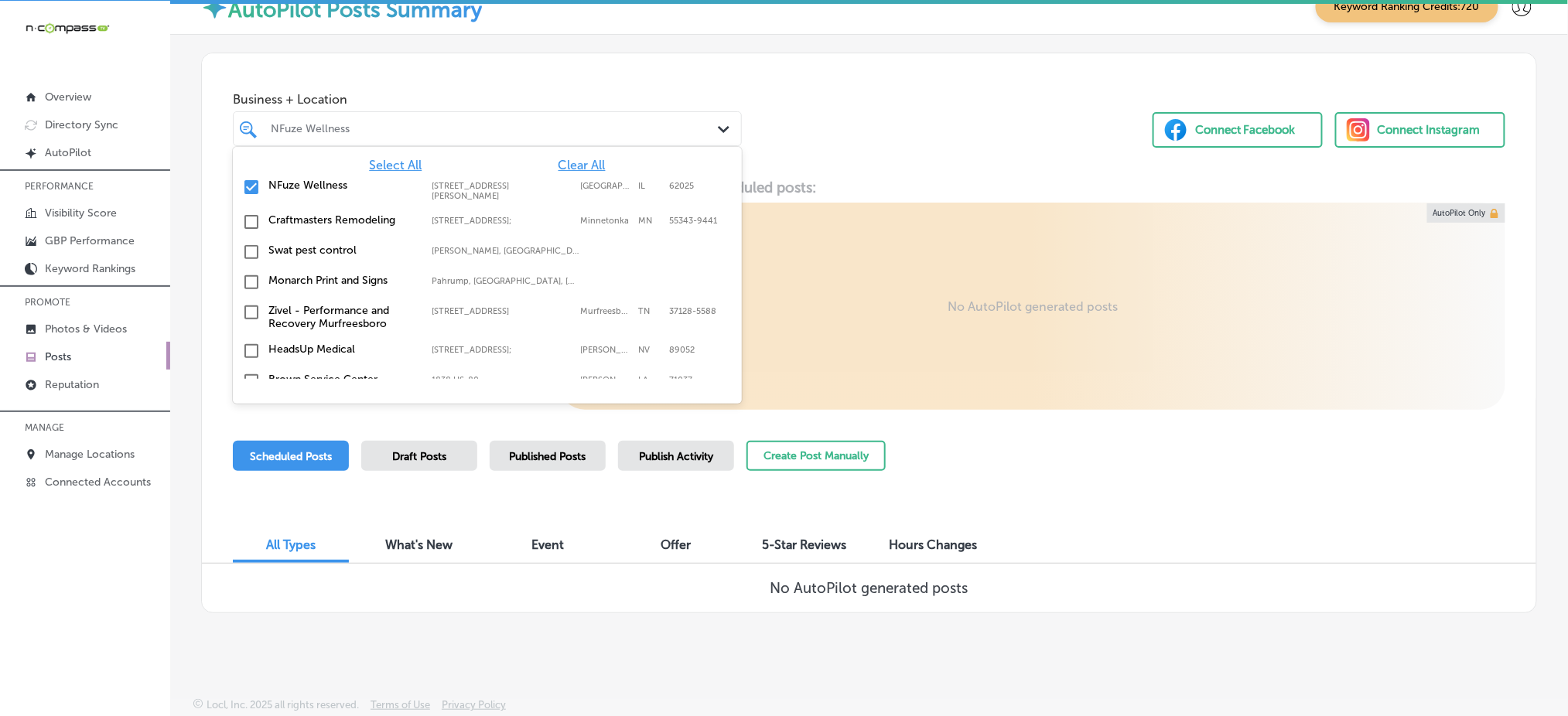
click at [396, 160] on span "Select All" at bounding box center [394, 164] width 52 height 15
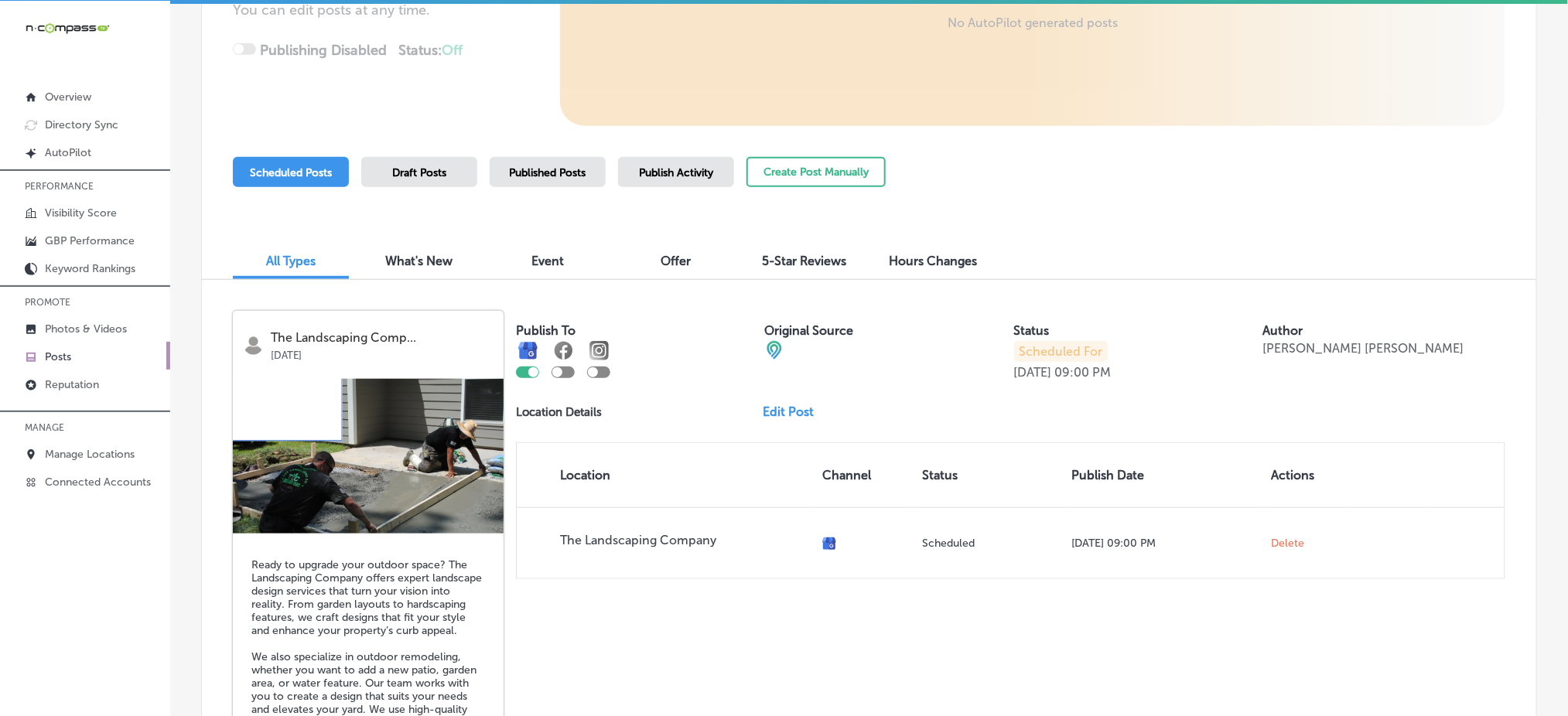
scroll to position [332, 0]
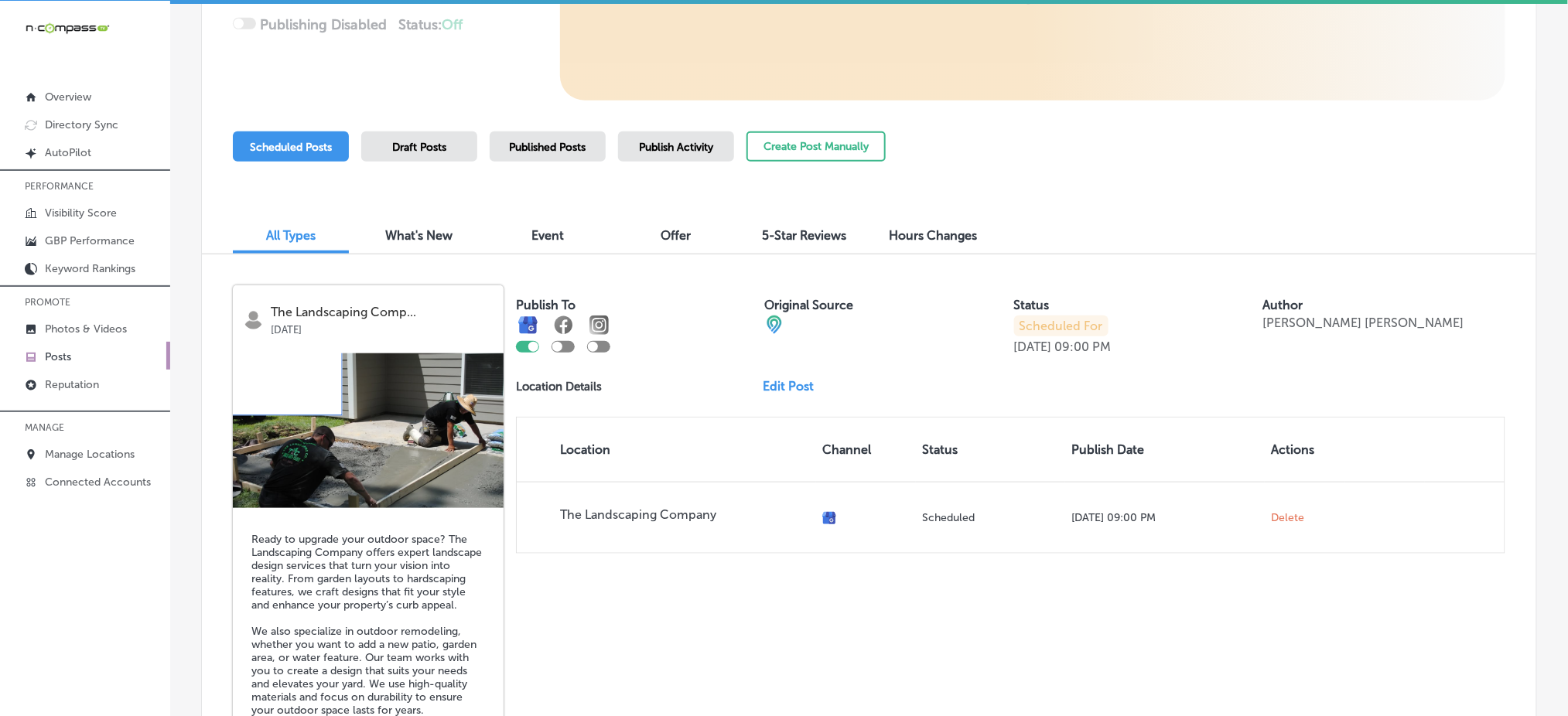
click at [686, 144] on span "Publish Activity" at bounding box center [676, 147] width 74 height 13
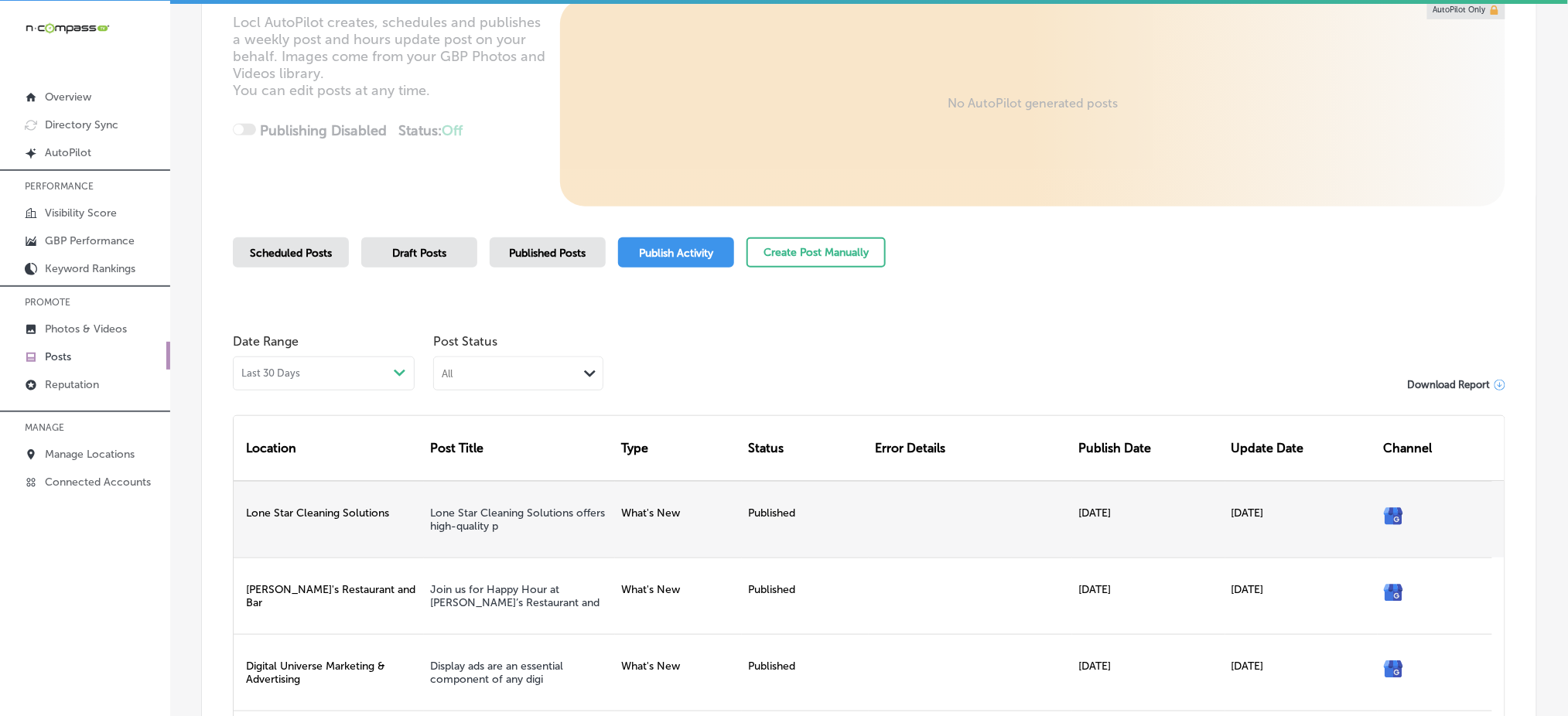
scroll to position [332, 0]
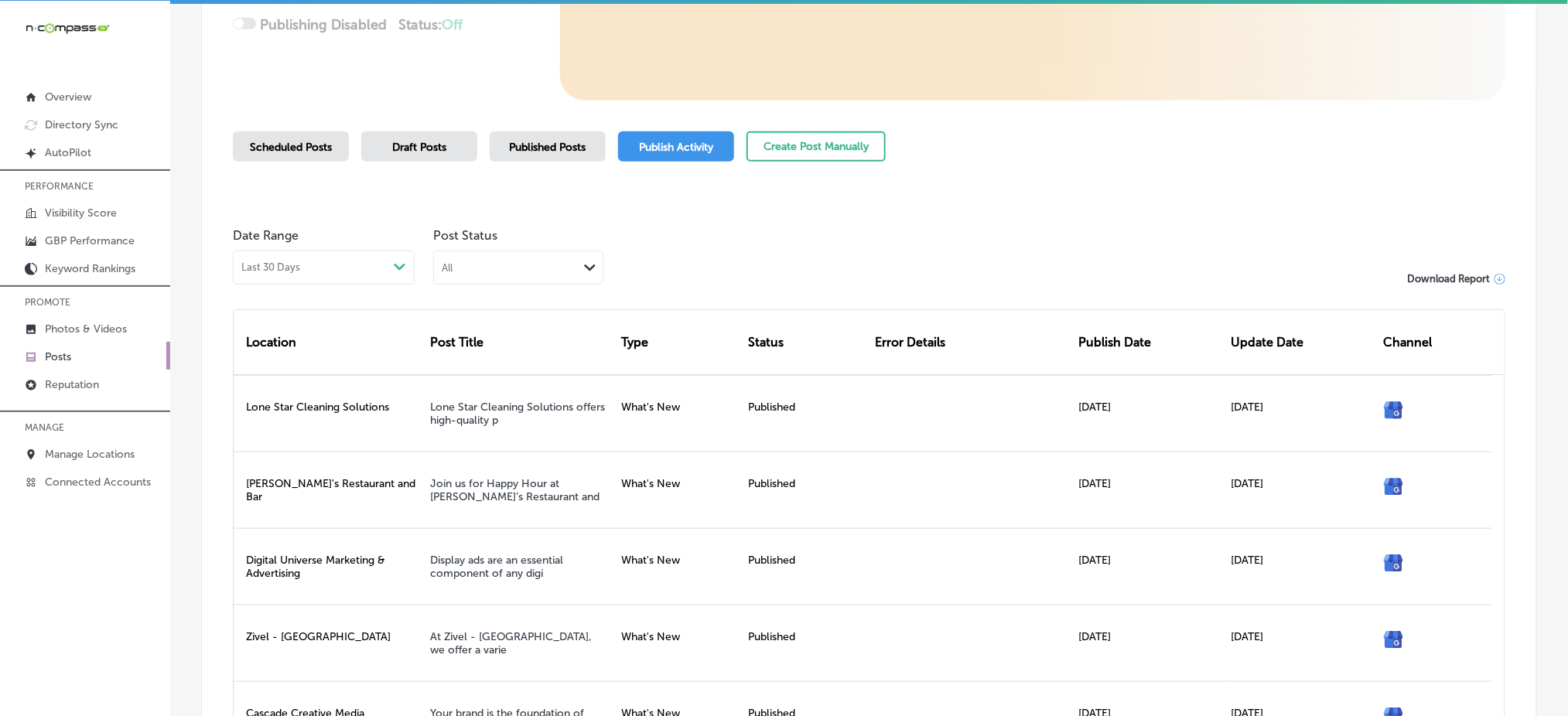
click at [576, 252] on div "All Path Created with Sketch." at bounding box center [518, 266] width 168 height 30
click at [535, 341] on div "Failed" at bounding box center [518, 344] width 168 height 23
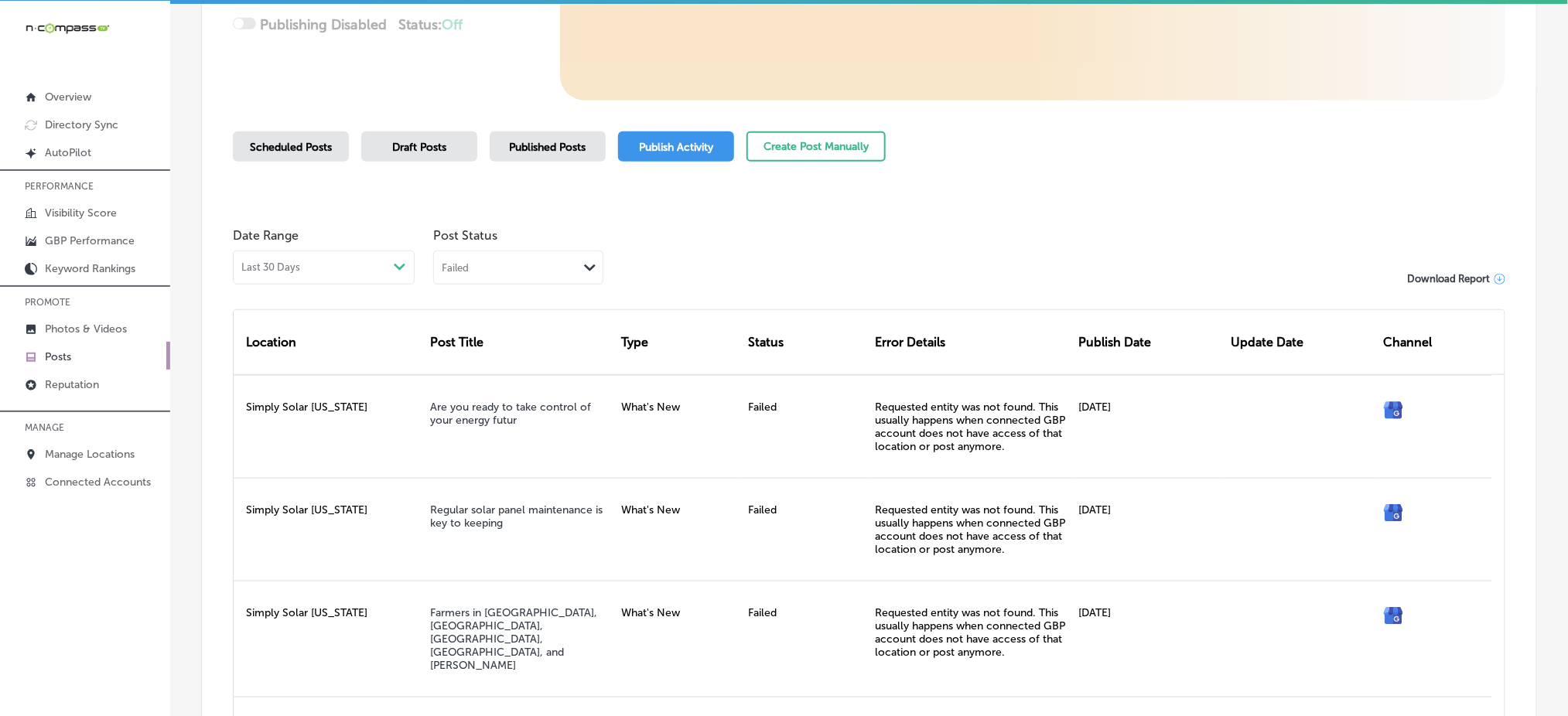
scroll to position [538, 0]
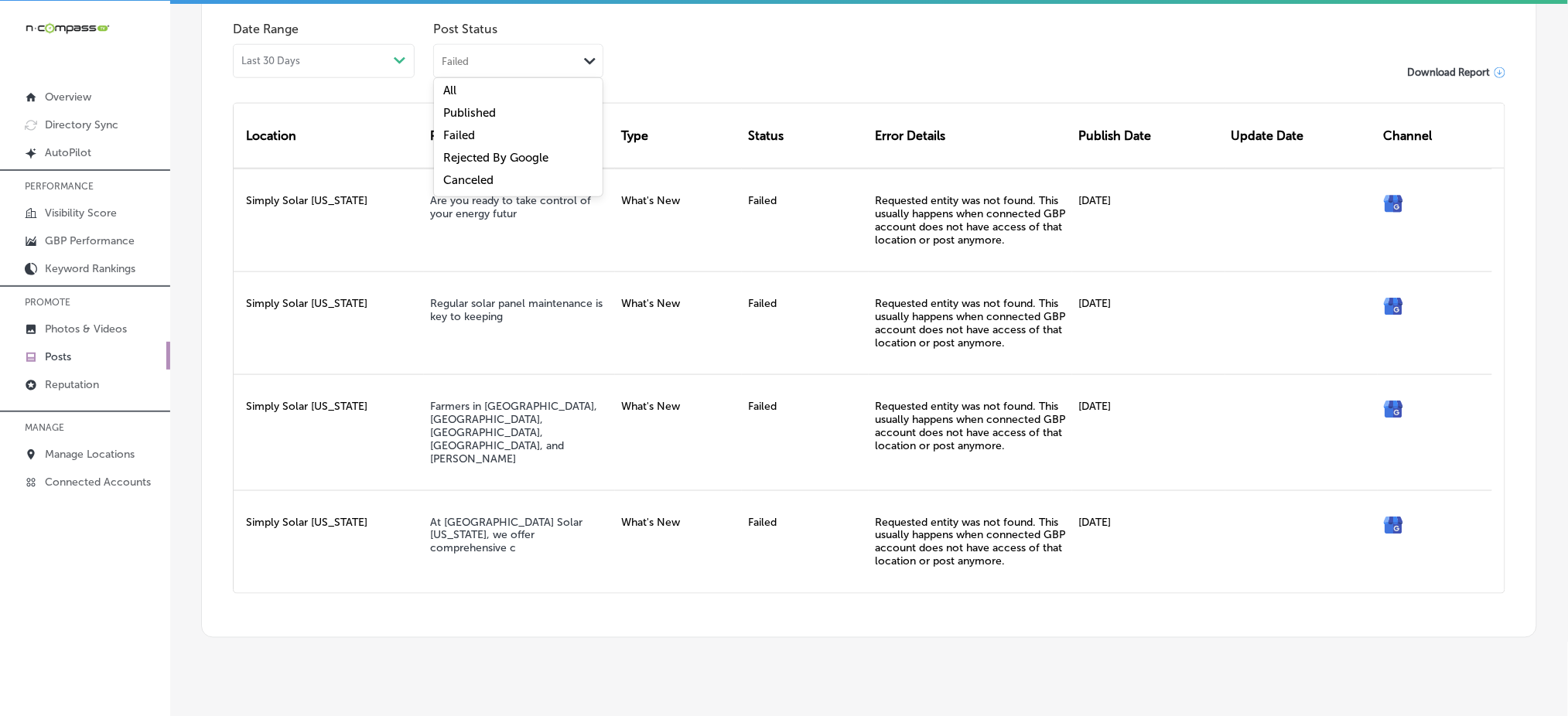
click at [587, 70] on div "Path Created with Sketch." at bounding box center [589, 61] width 25 height 22
click at [572, 153] on div "Rejected By Google" at bounding box center [518, 159] width 168 height 23
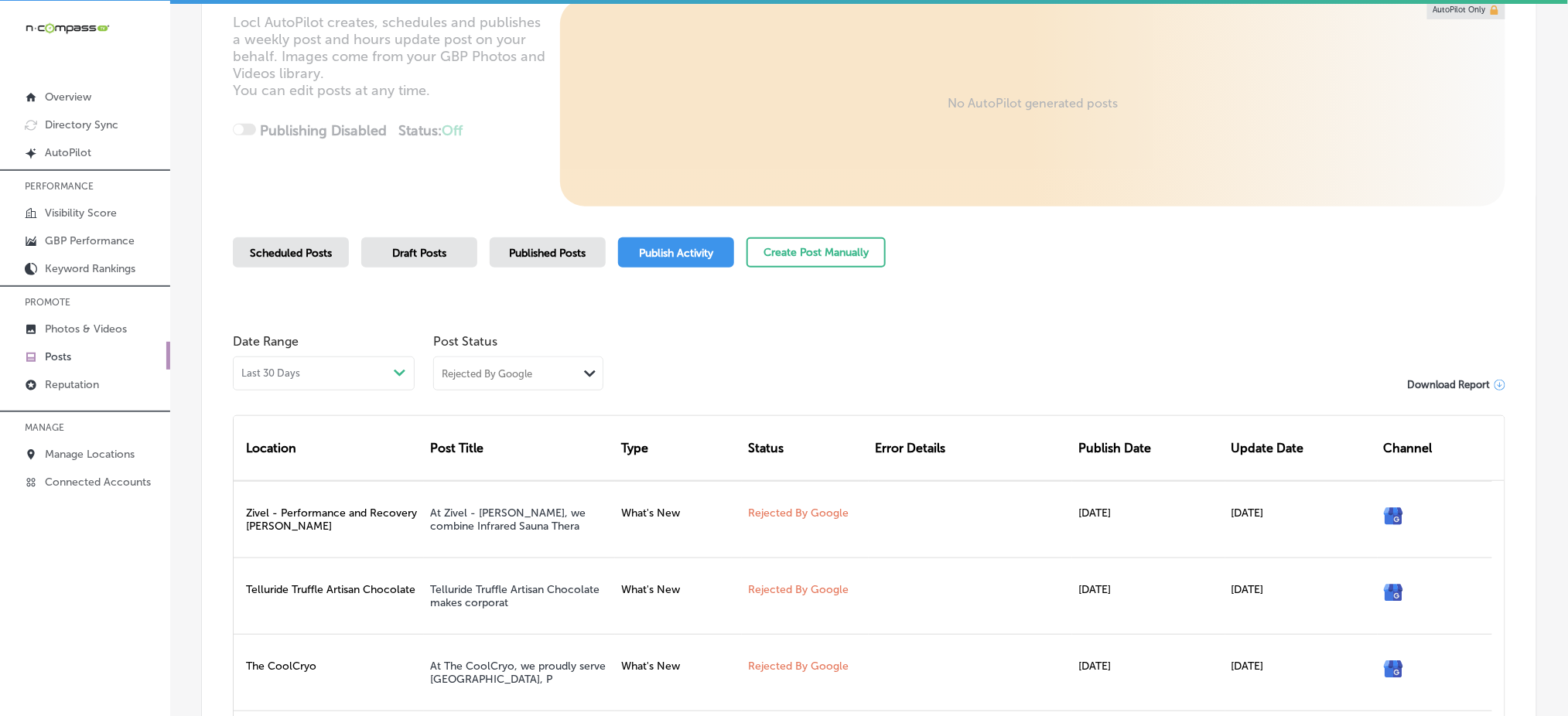
scroll to position [515, 0]
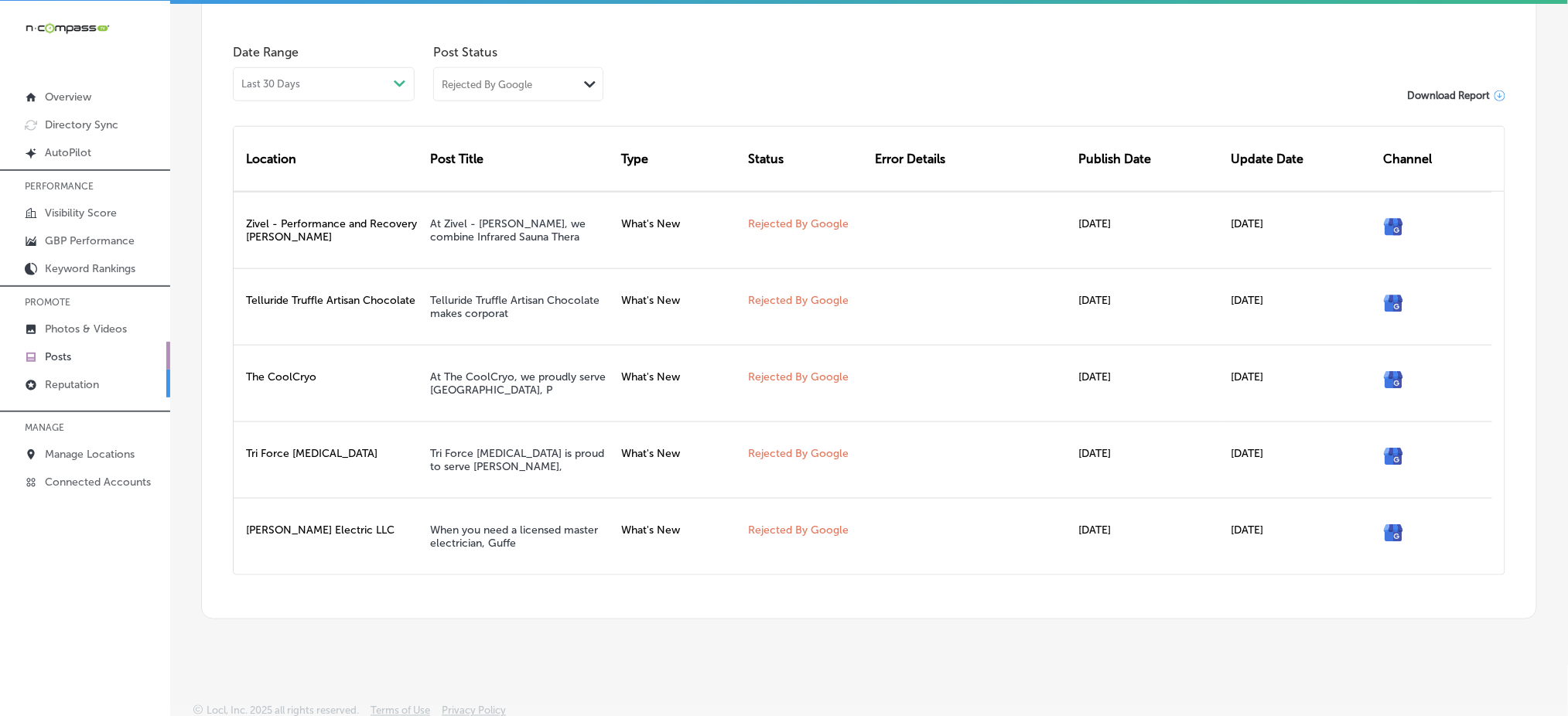
click at [68, 378] on p "Reputation" at bounding box center [71, 384] width 54 height 13
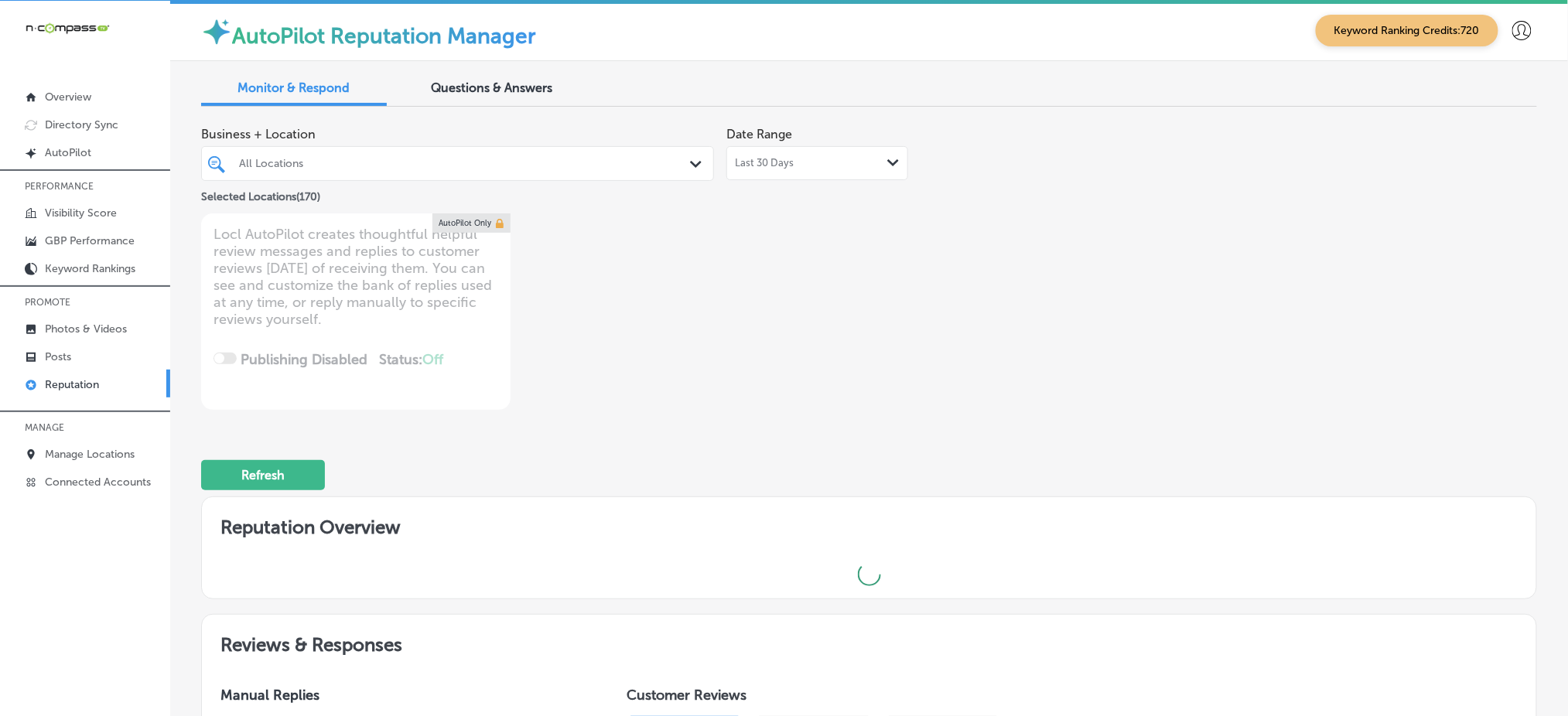
click at [486, 161] on div "All Locations" at bounding box center [465, 162] width 453 height 13
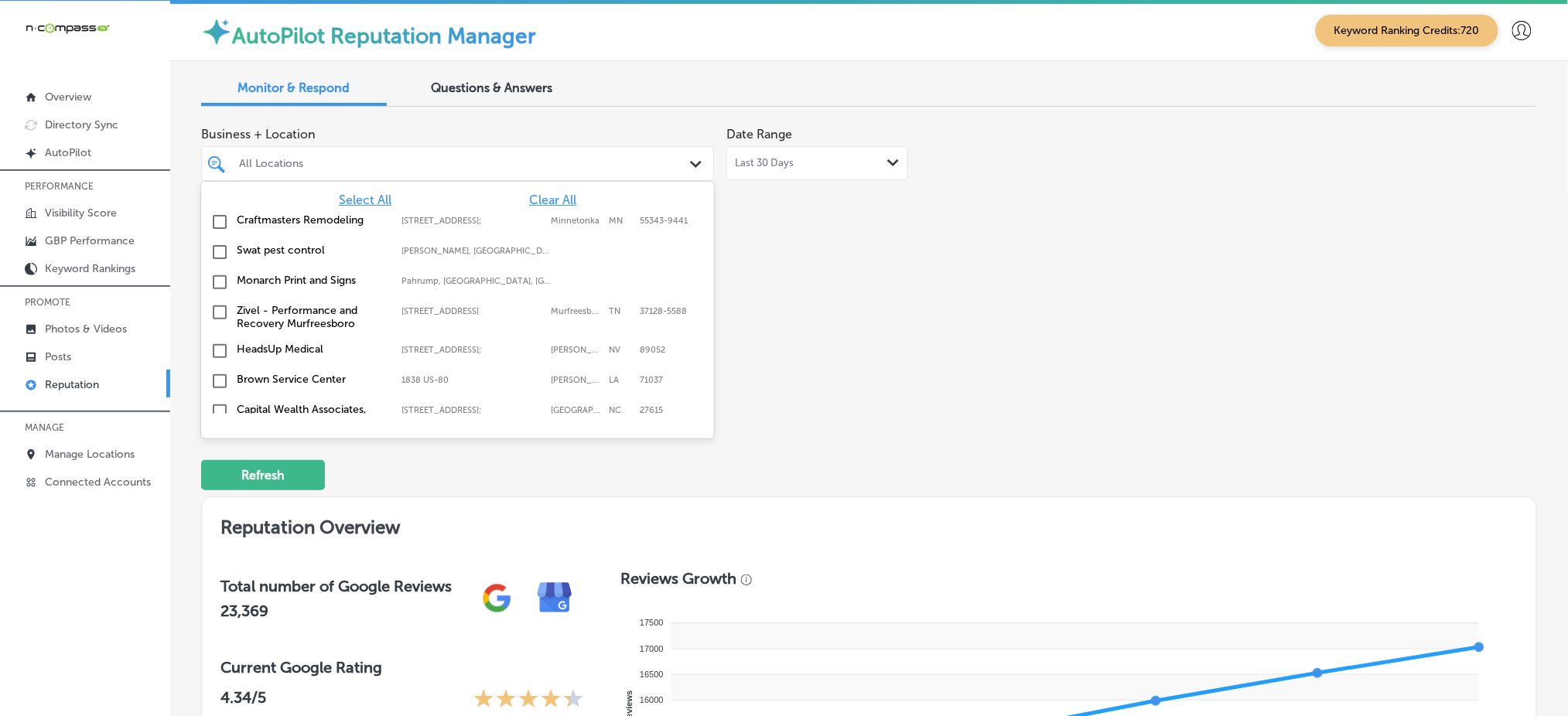
type textarea "x"
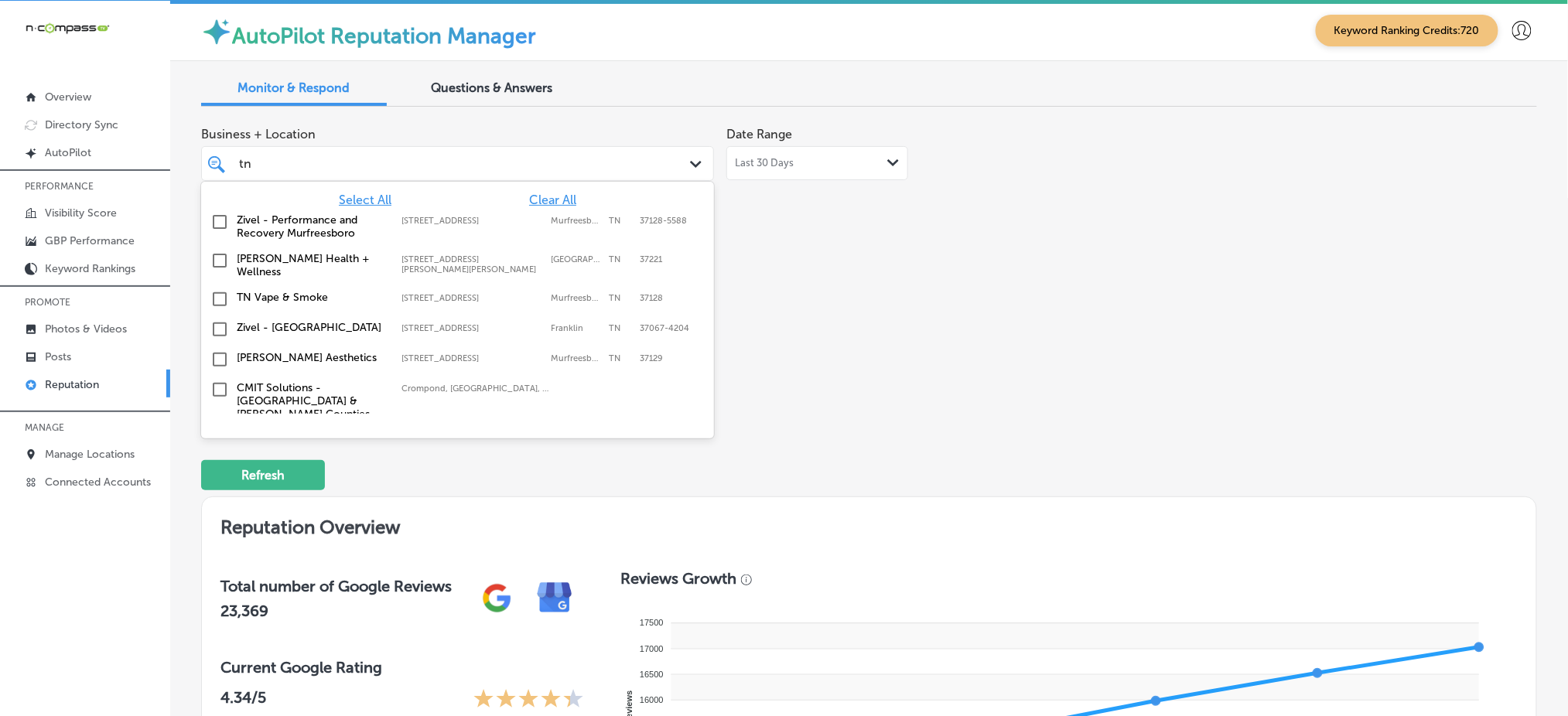
type input "tn"
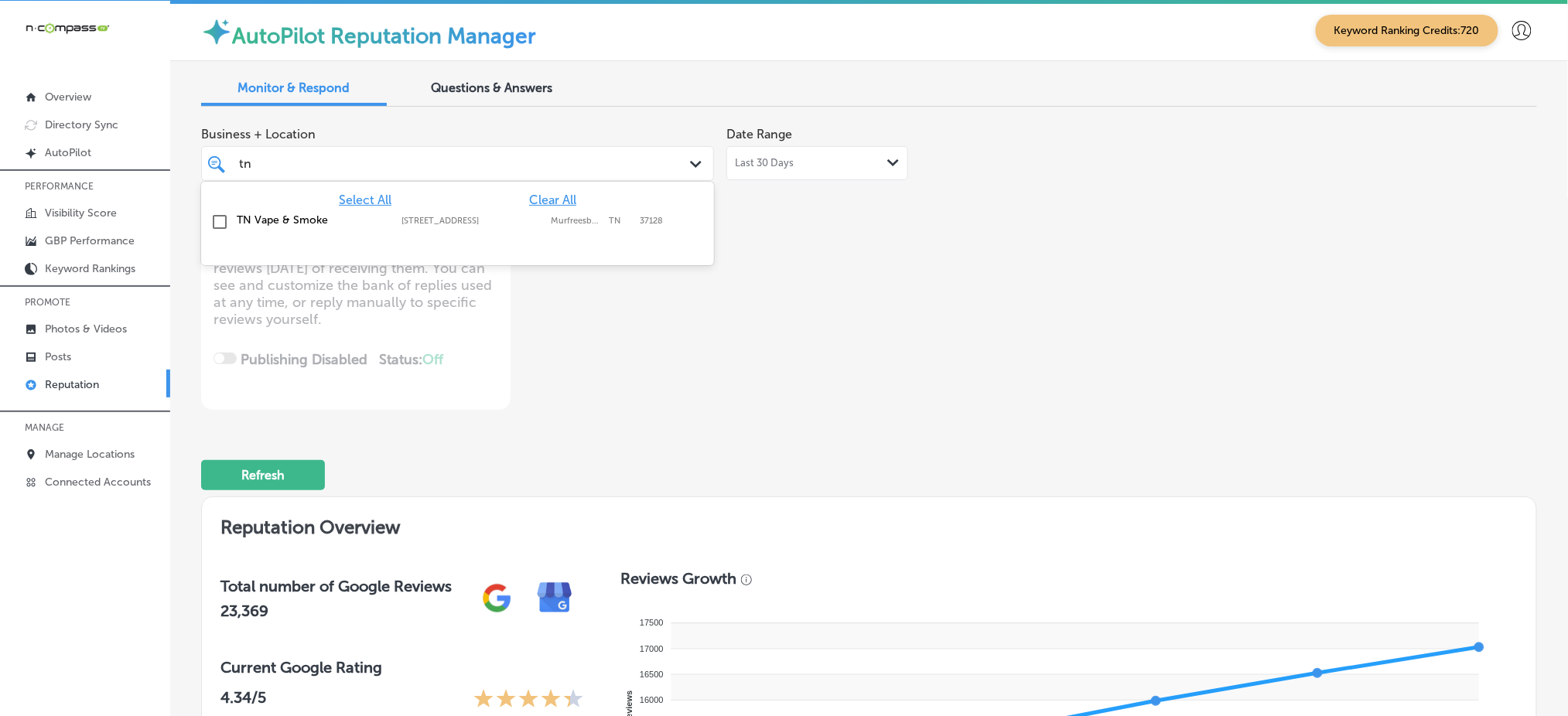
click at [525, 218] on label "[STREET_ADDRESS]" at bounding box center [471, 221] width 142 height 10
type textarea "x"
type input "tn"
click at [610, 309] on div "Business + Location option [STREET_ADDRESS]. option [STREET_ADDRESS]. 2 results…" at bounding box center [601, 264] width 801 height 291
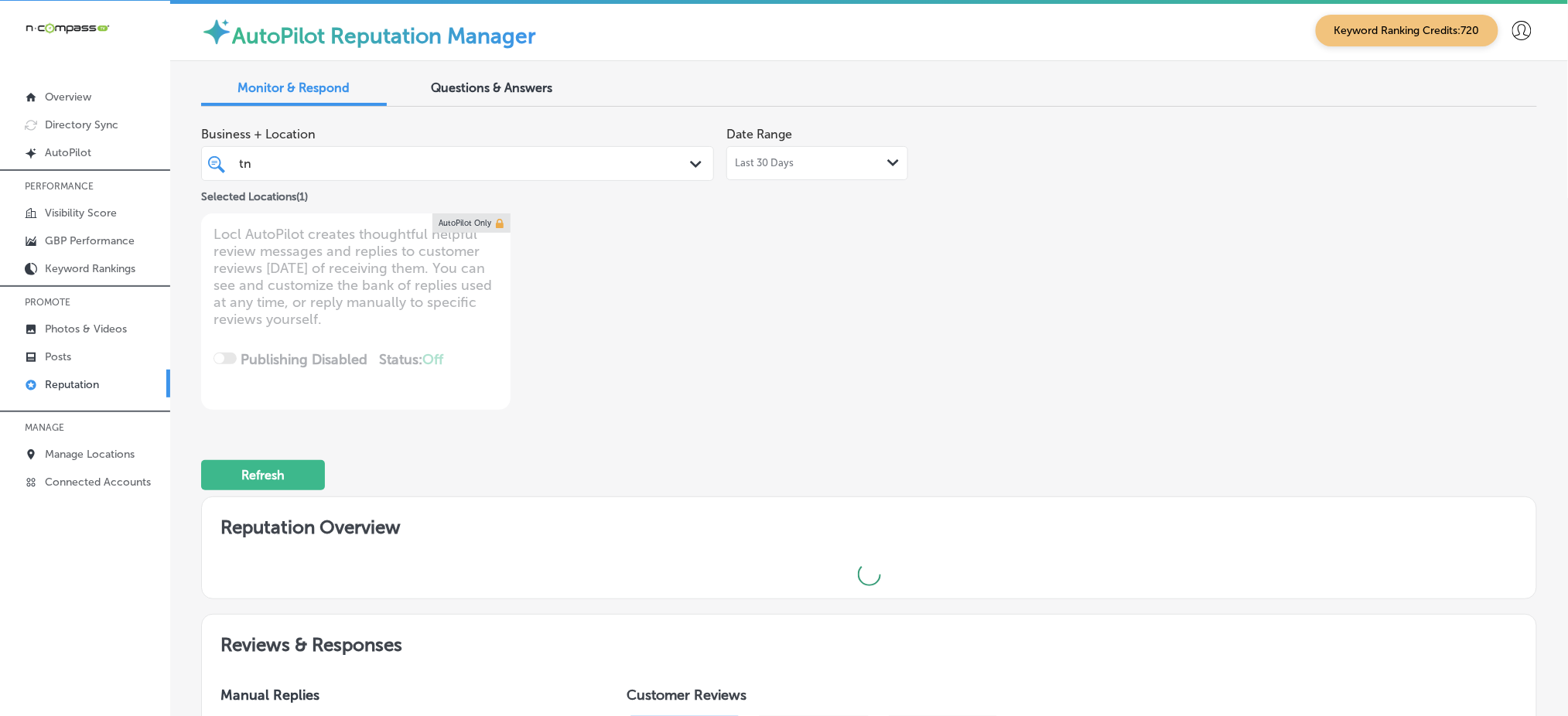
scroll to position [356, 0]
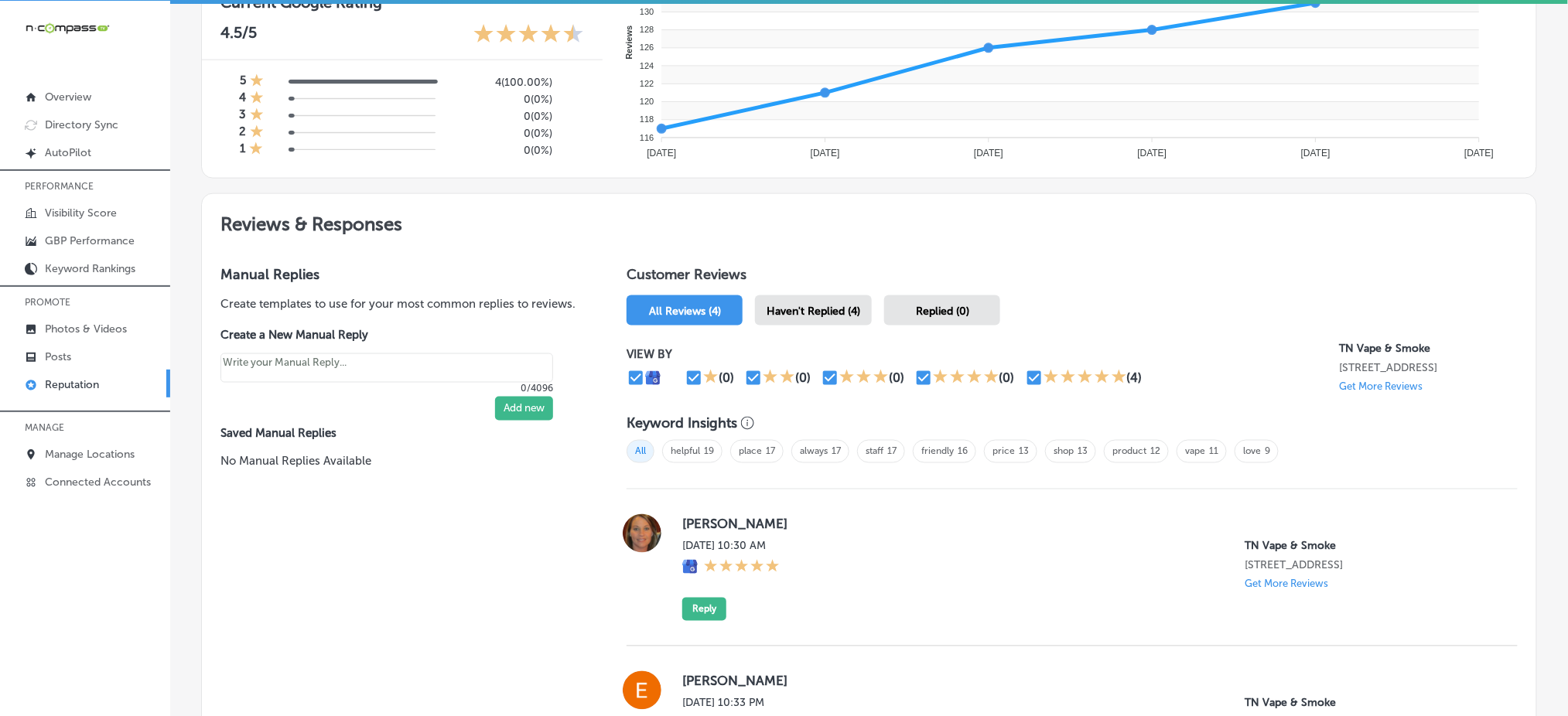
click at [839, 305] on span "Haven't Replied (4)" at bounding box center [813, 311] width 93 height 13
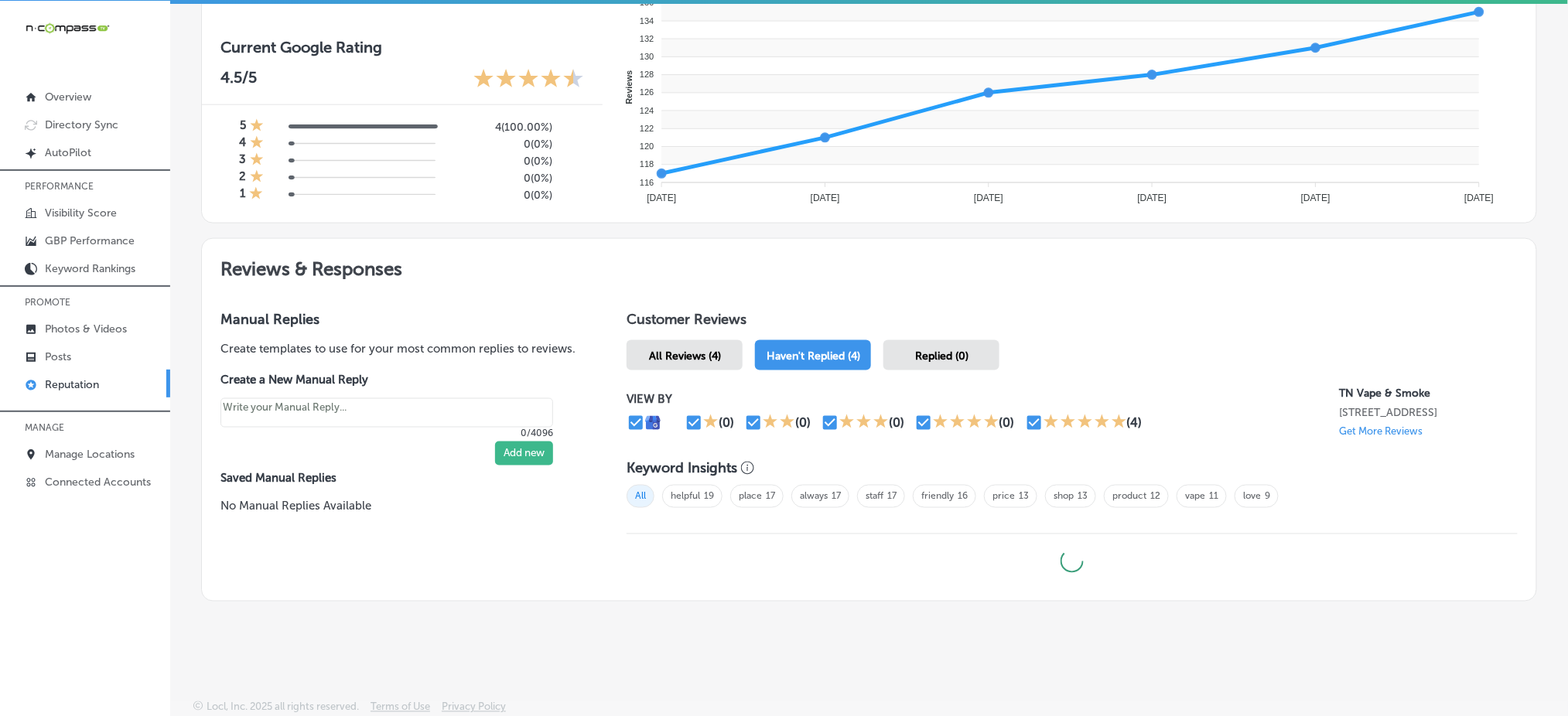
type textarea "x"
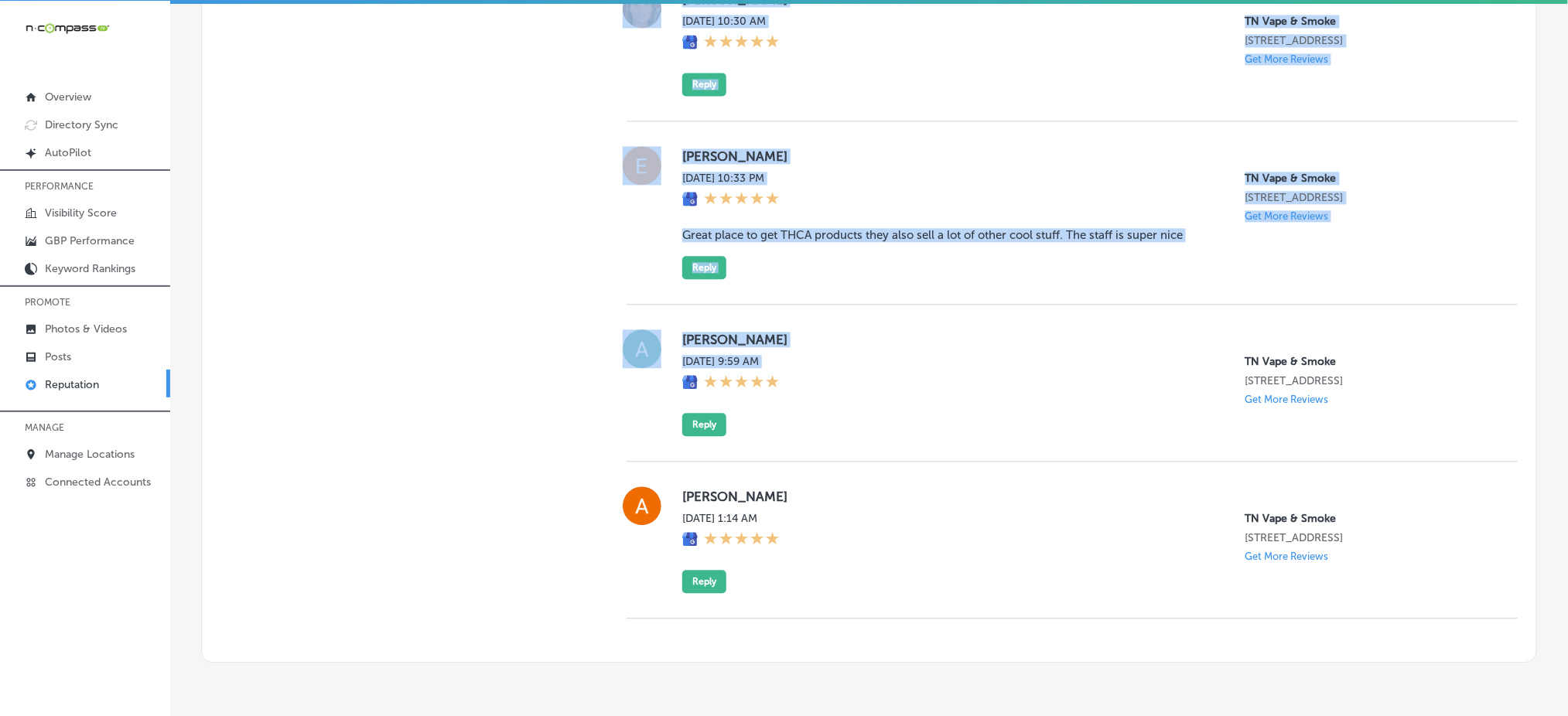
scroll to position [1297, 0]
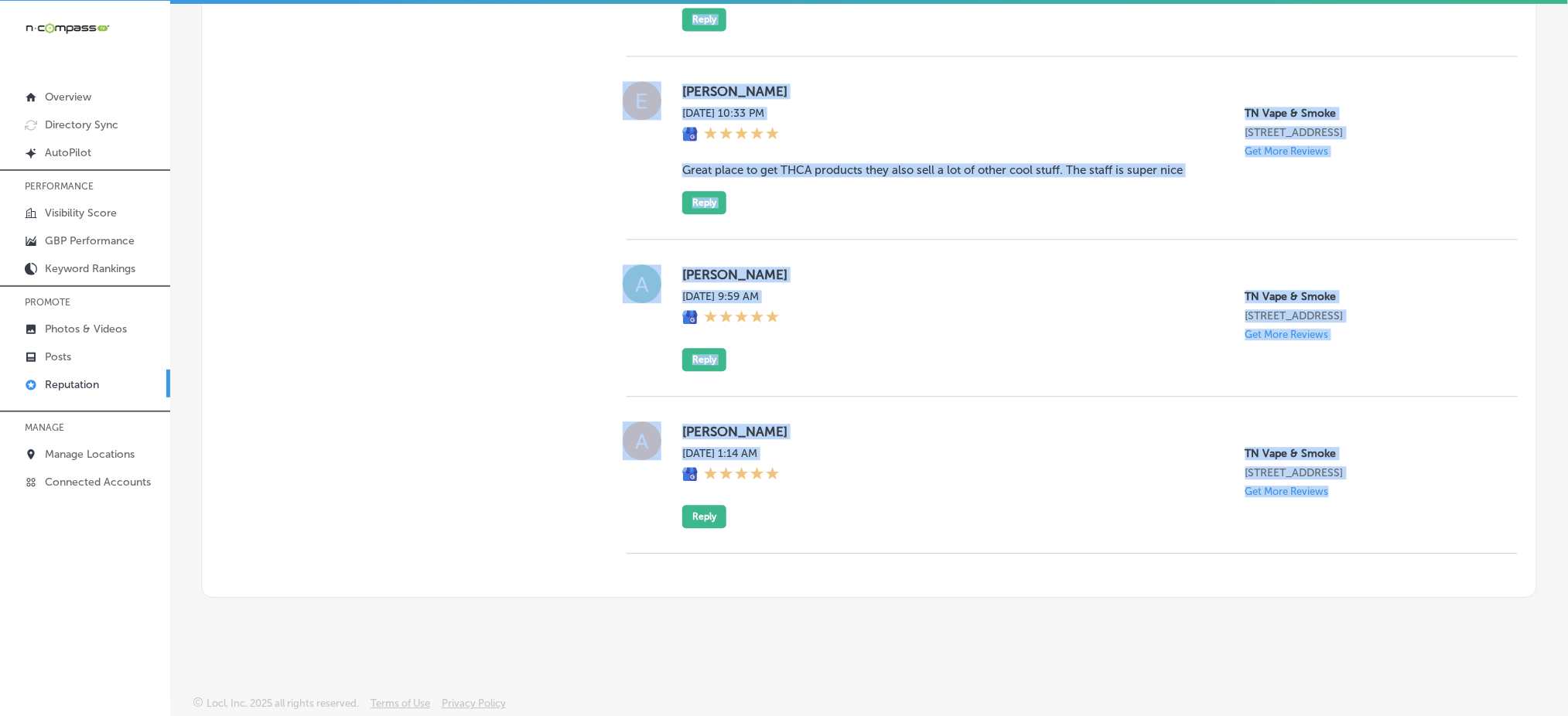
drag, startPoint x: 662, startPoint y: 99, endPoint x: 1314, endPoint y: 515, distance: 773.4
click at [1314, 515] on div "[PERSON_NAME] [DATE] 10:30 AM TN Vape & Smoke [STREET_ADDRESS] Get More Reviews…" at bounding box center [1071, 226] width 890 height 655
copy div "[PERSON_NAME] [DATE] 10:30 AM TN Vape & Smoke [STREET_ADDRESS] Get More Reviews…"
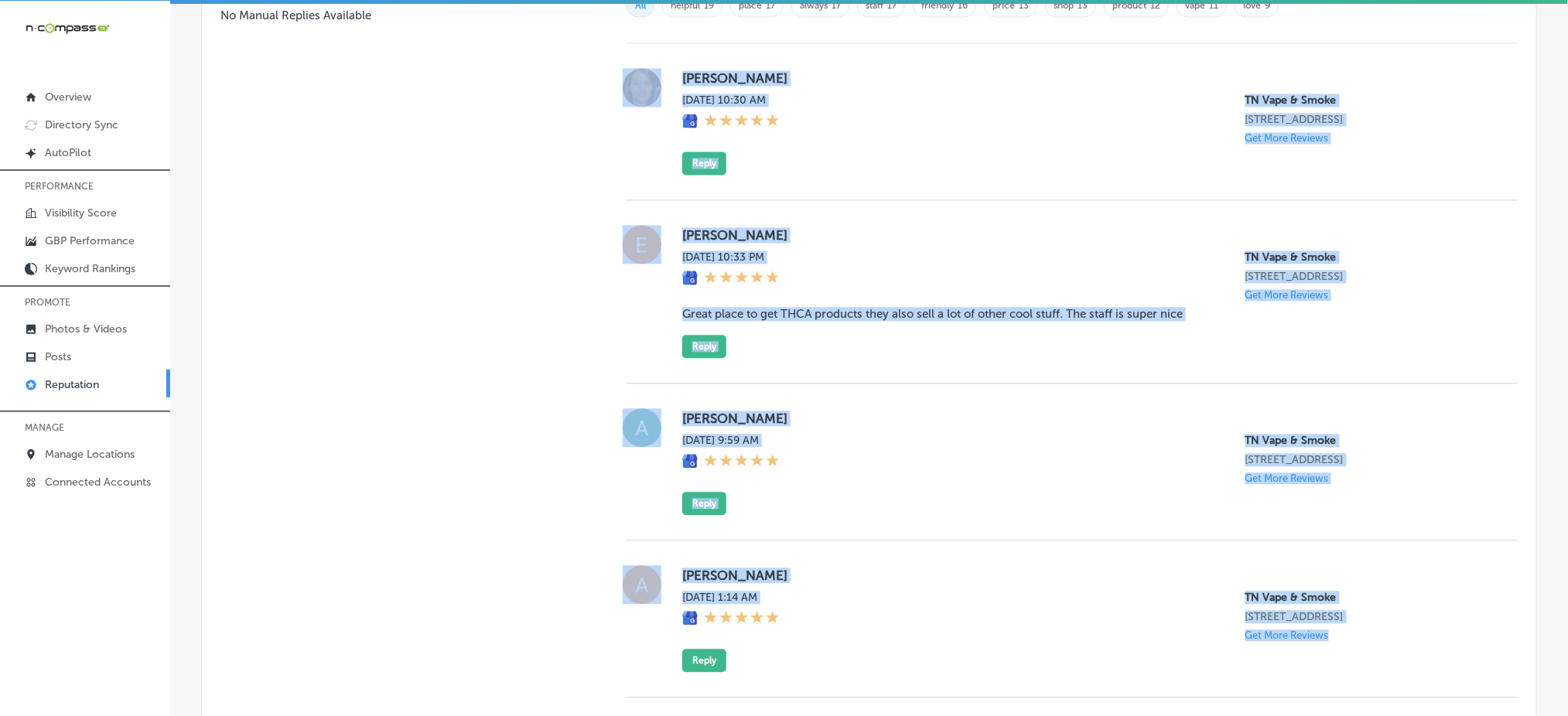
scroll to position [1091, 0]
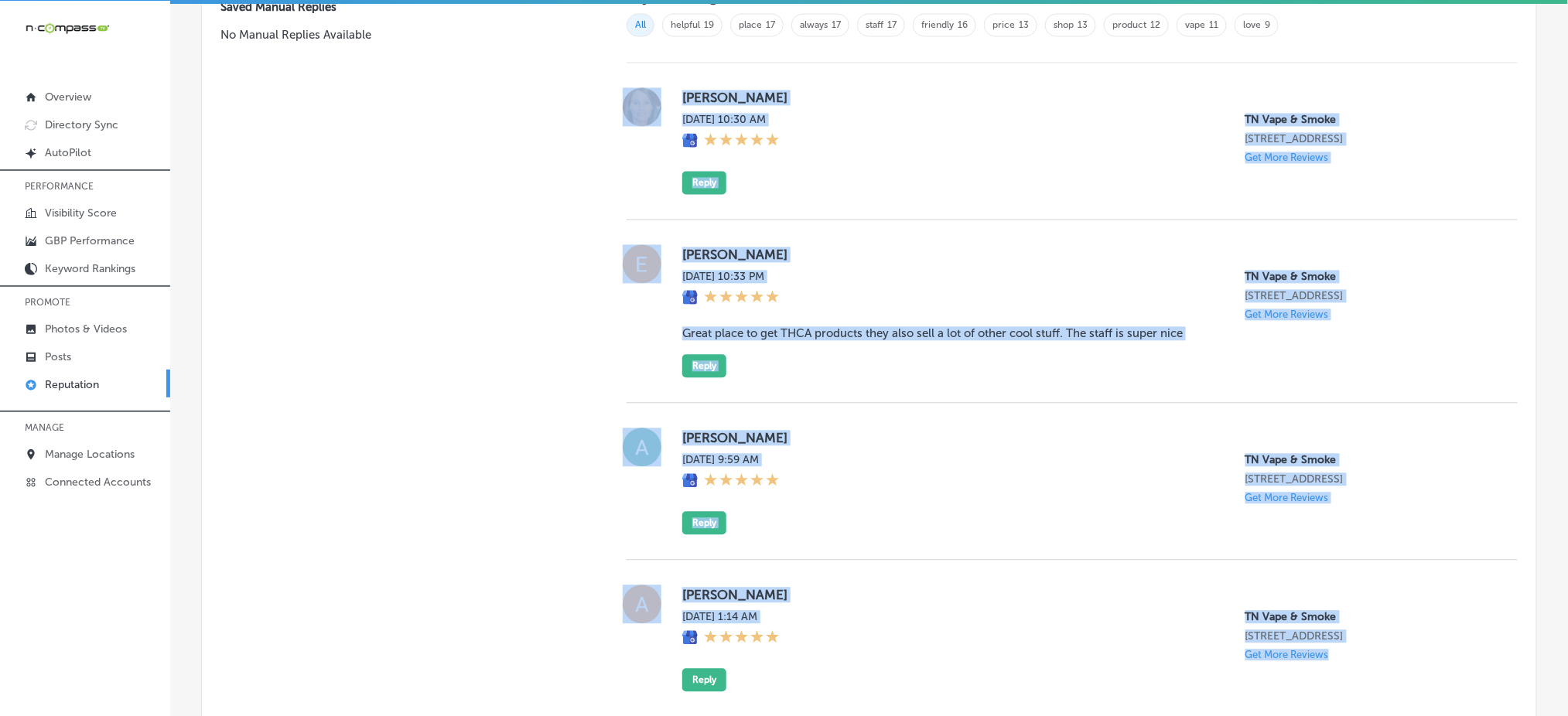
click at [919, 503] on div "[DATE] 9:59 AM TN Vape & Smoke [STREET_ADDRESS] Get More Reviews" at bounding box center [1088, 478] width 810 height 51
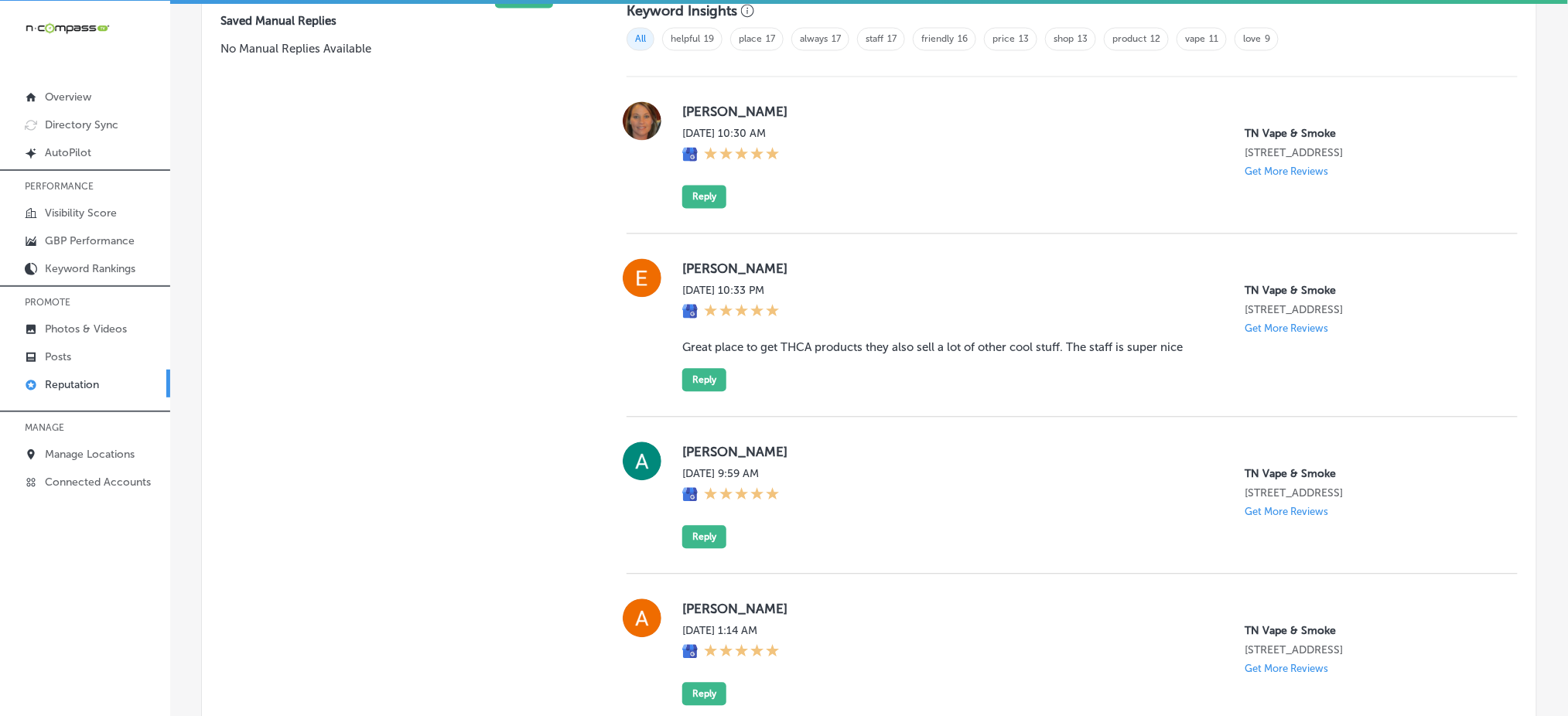
scroll to position [1194, 0]
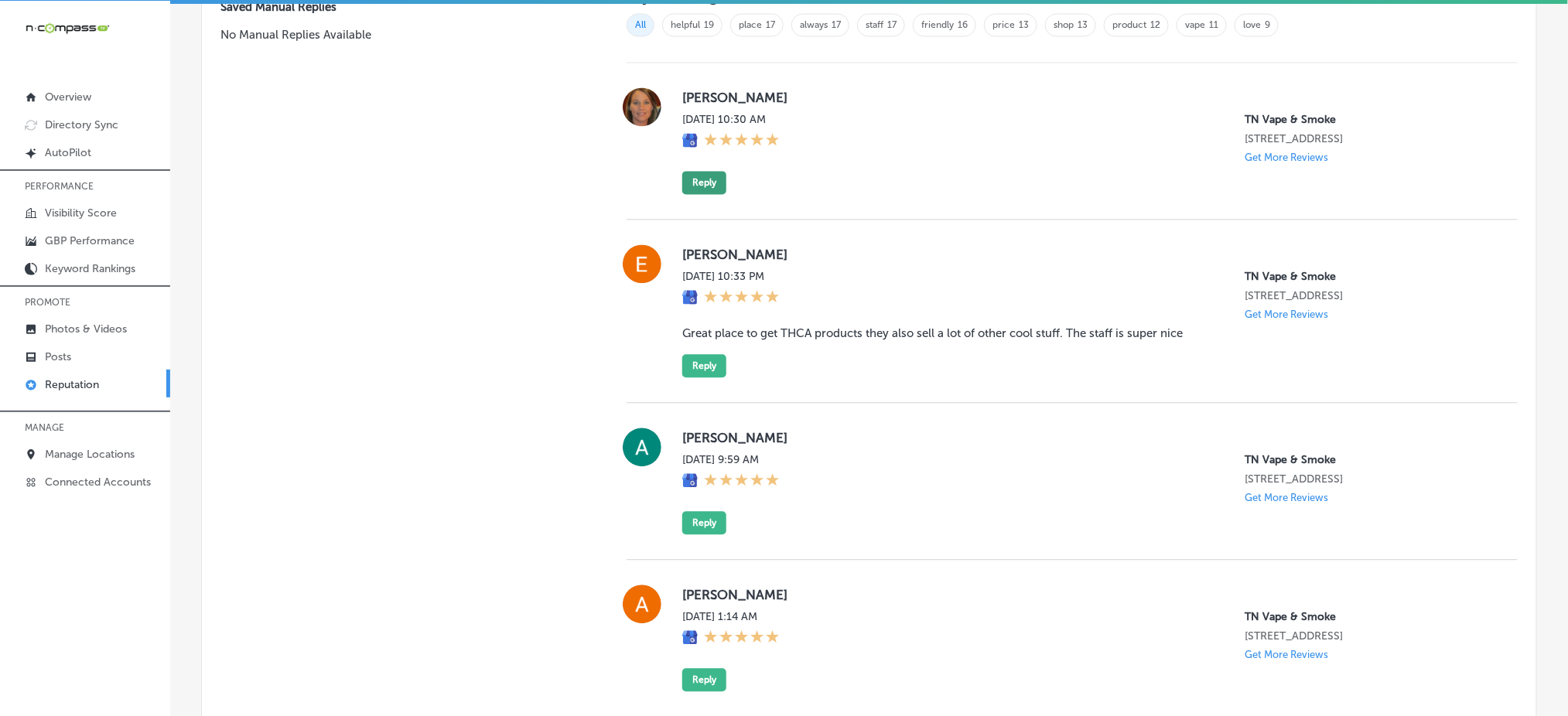
click at [700, 178] on button "Reply" at bounding box center [704, 182] width 45 height 23
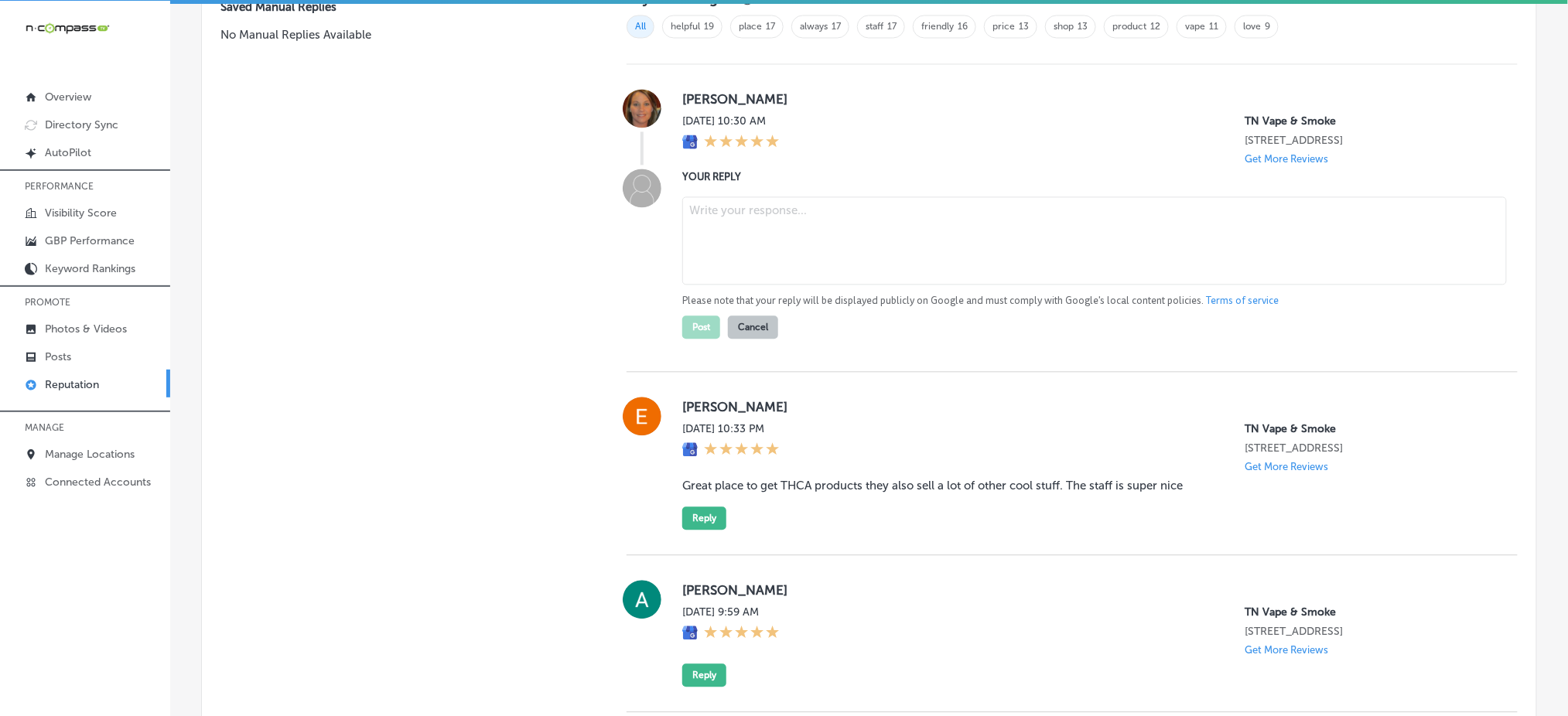
click at [726, 215] on textarea at bounding box center [1095, 240] width 824 height 88
paste textarea "Thank you for the five-star review, [PERSON_NAME]! We’re thrilled to hear you h…"
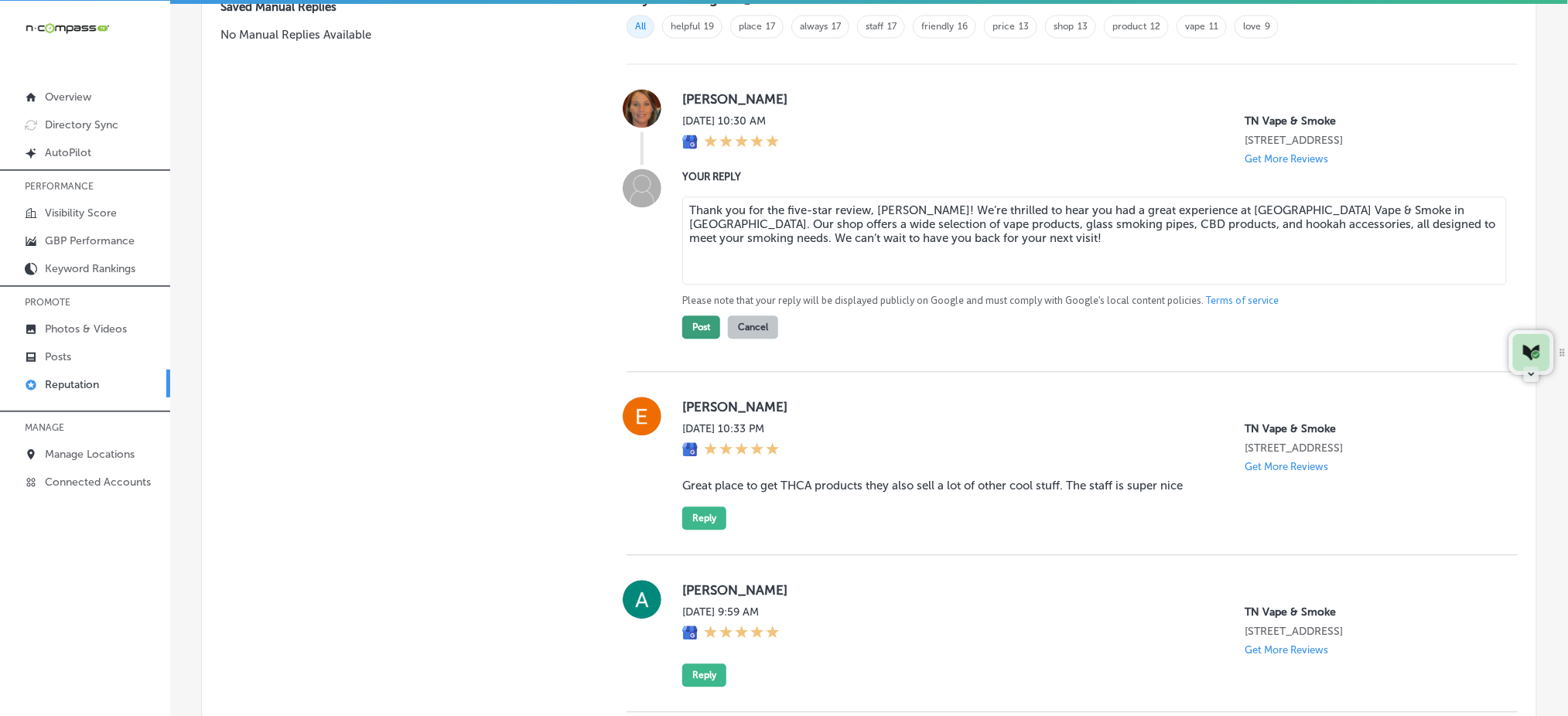
type textarea "Thank you for the five-star review, [PERSON_NAME]! We’re thrilled to hear you h…"
click at [695, 339] on button "Post" at bounding box center [701, 327] width 38 height 23
type textarea "x"
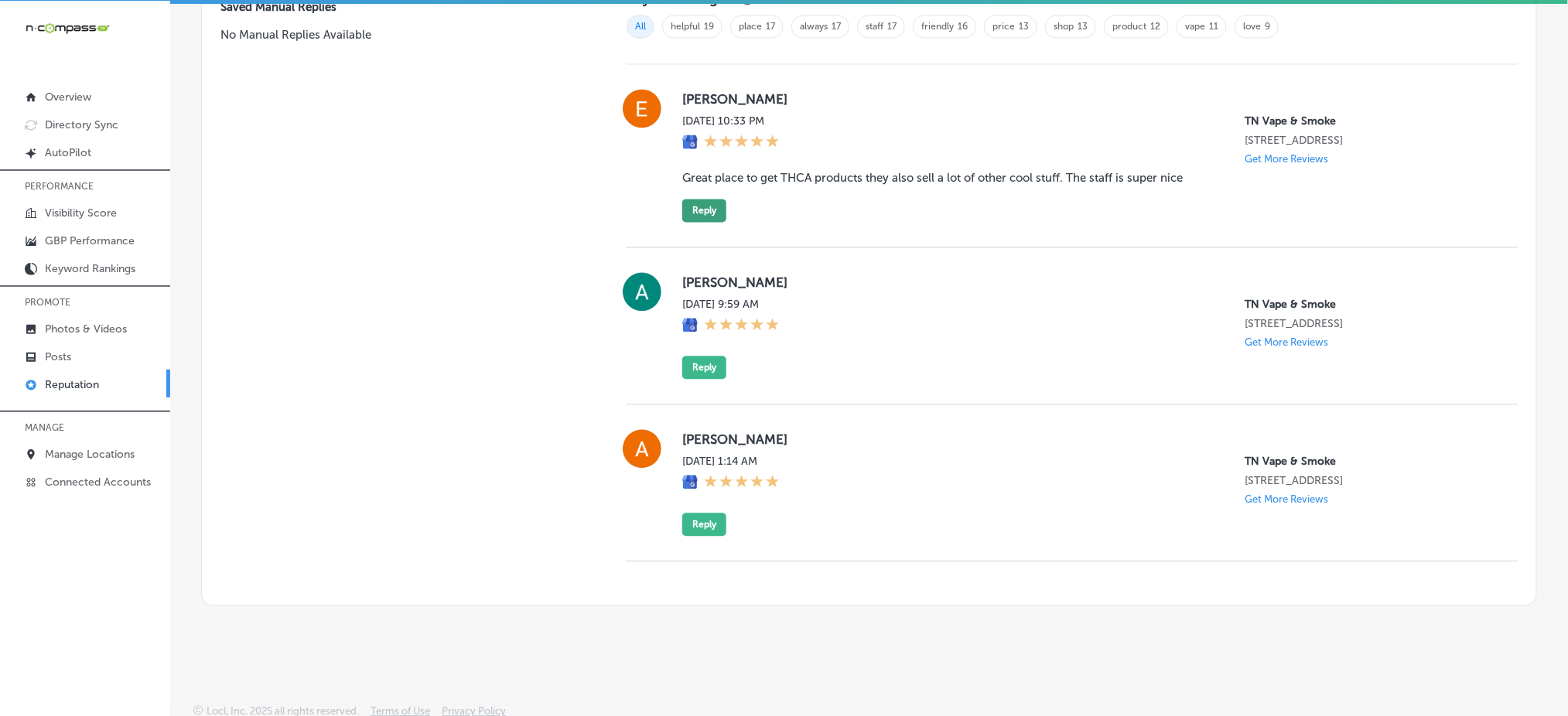
click at [700, 221] on button "Reply" at bounding box center [704, 210] width 45 height 23
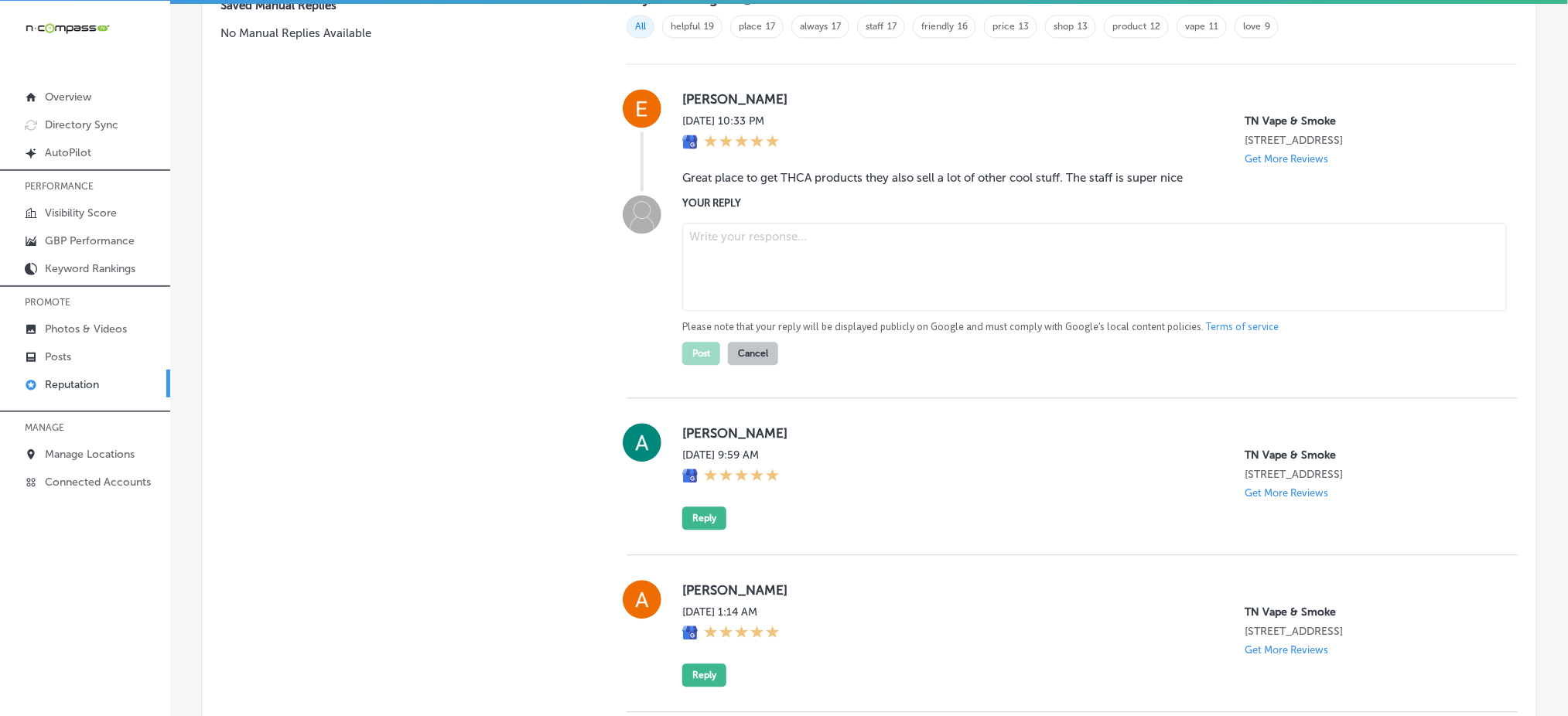
scroll to position [1088, 0]
click at [739, 266] on textarea at bounding box center [1095, 267] width 824 height 88
paste textarea "Thank you for the glowing review, [PERSON_NAME]! We’re glad you enjoyed our sel…"
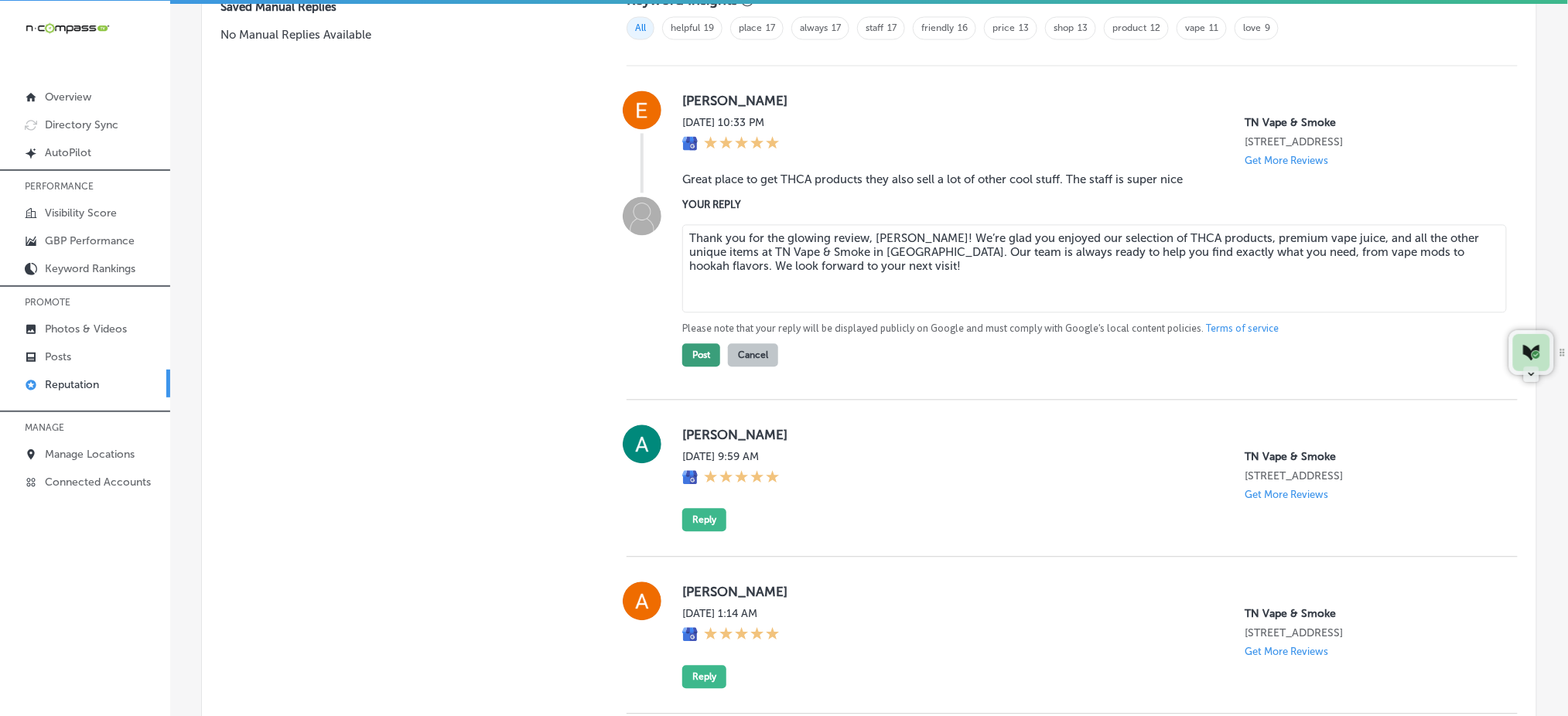
type textarea "Thank you for the glowing review, [PERSON_NAME]! We’re glad you enjoyed our sel…"
click at [706, 366] on button "Post" at bounding box center [701, 355] width 38 height 23
type textarea "x"
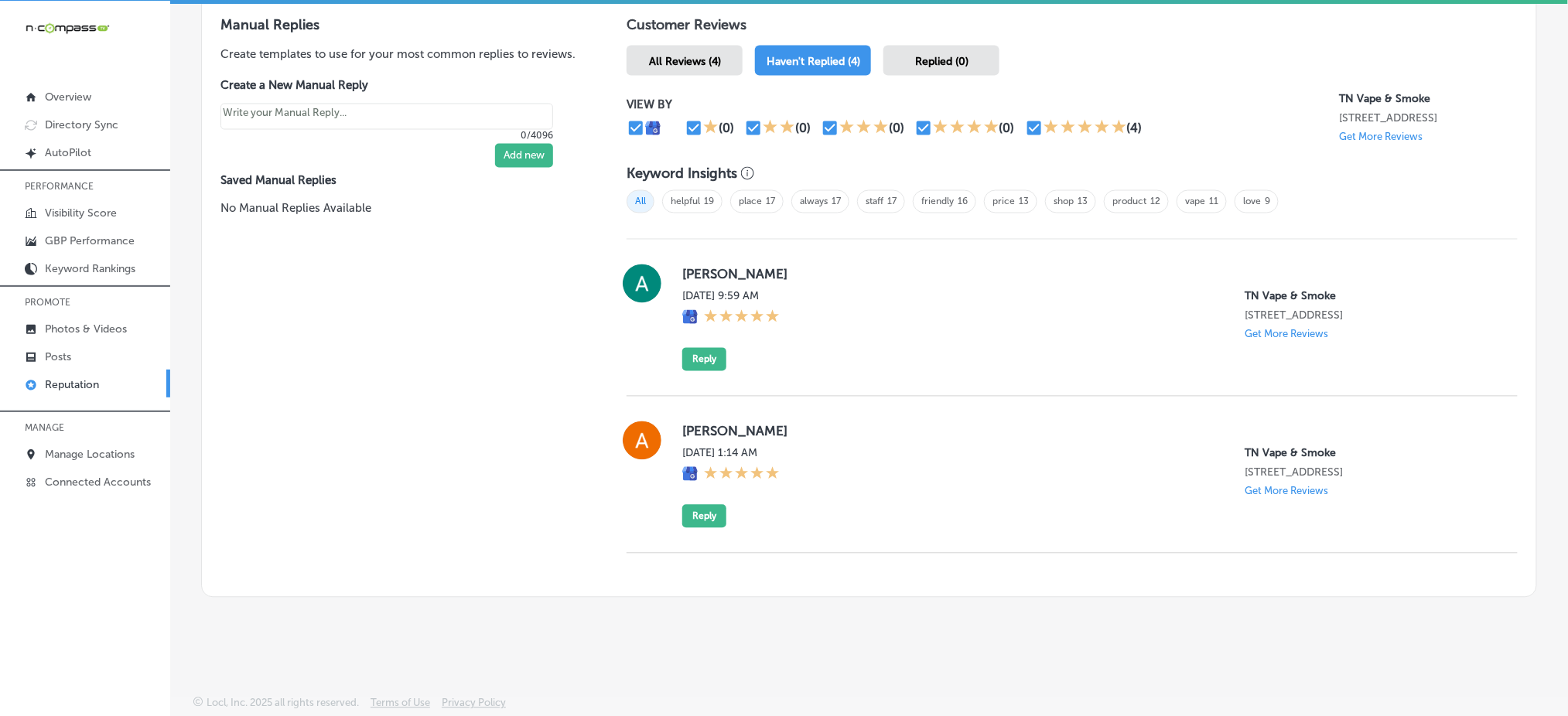
scroll to position [934, 0]
click at [695, 348] on button "Reply" at bounding box center [704, 358] width 45 height 23
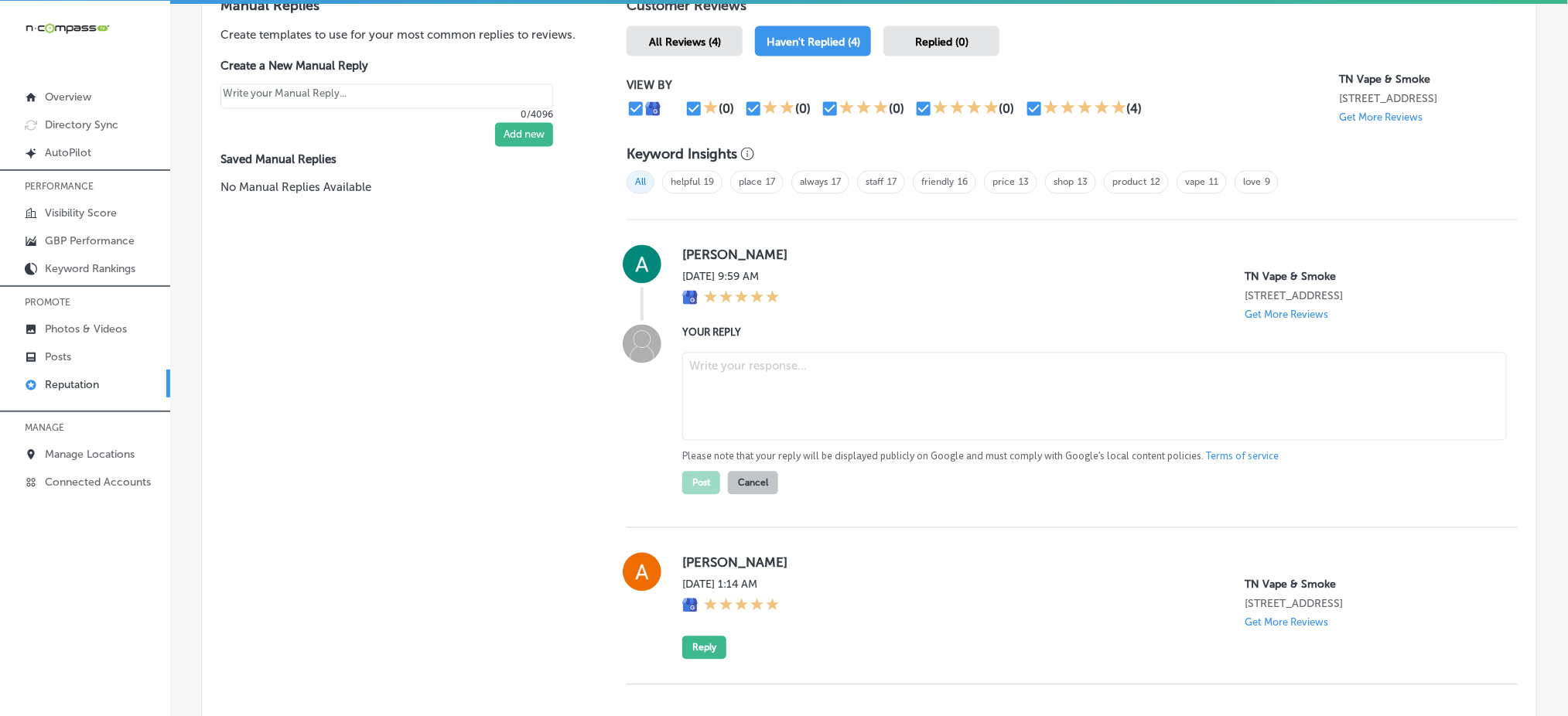
click at [768, 404] on textarea at bounding box center [1095, 396] width 824 height 88
paste textarea "Thank you for the five-star rating, [PERSON_NAME]! At TN Vape & Smoke in [GEOGR…"
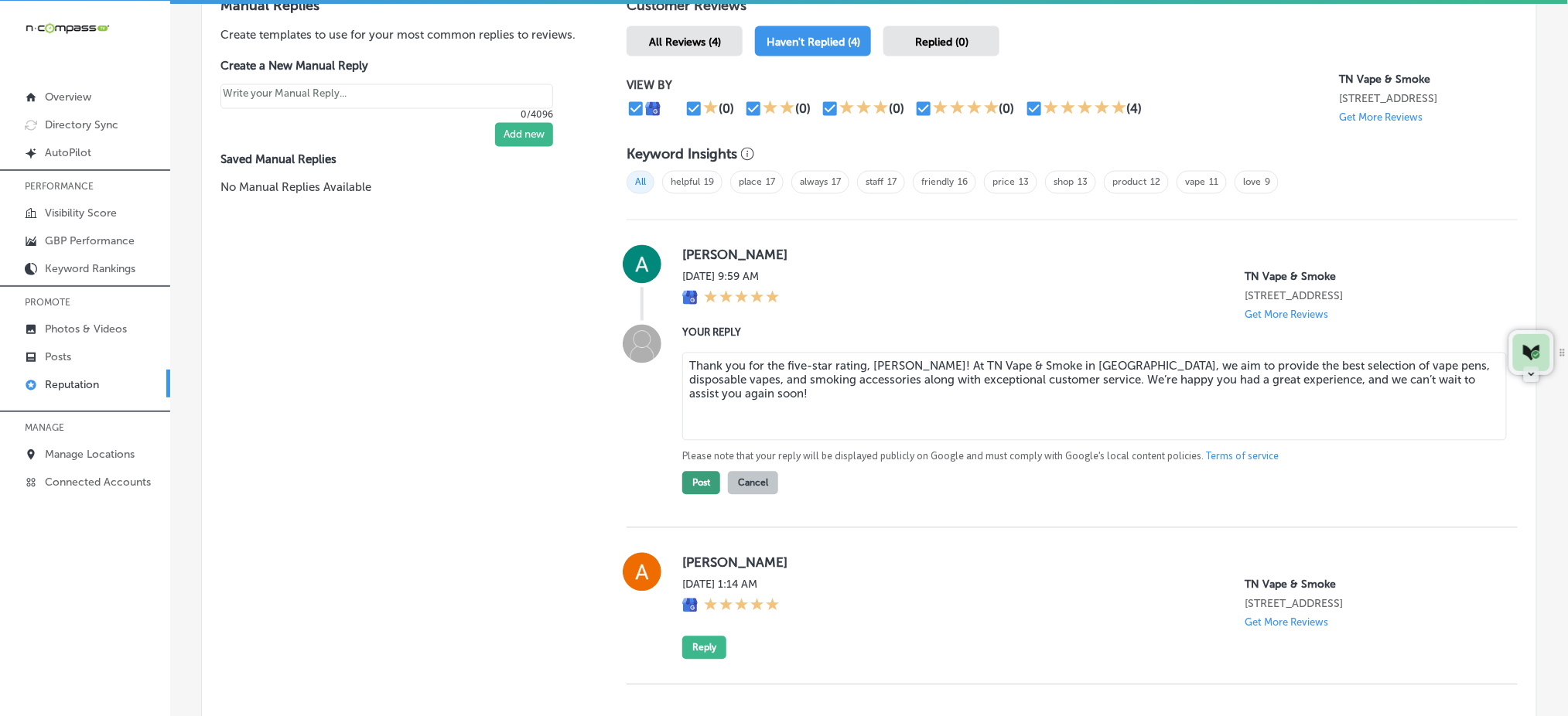
type textarea "Thank you for the five-star rating, [PERSON_NAME]! At TN Vape & Smoke in [GEOGR…"
click at [705, 482] on button "Post" at bounding box center [701, 482] width 38 height 23
type textarea "x"
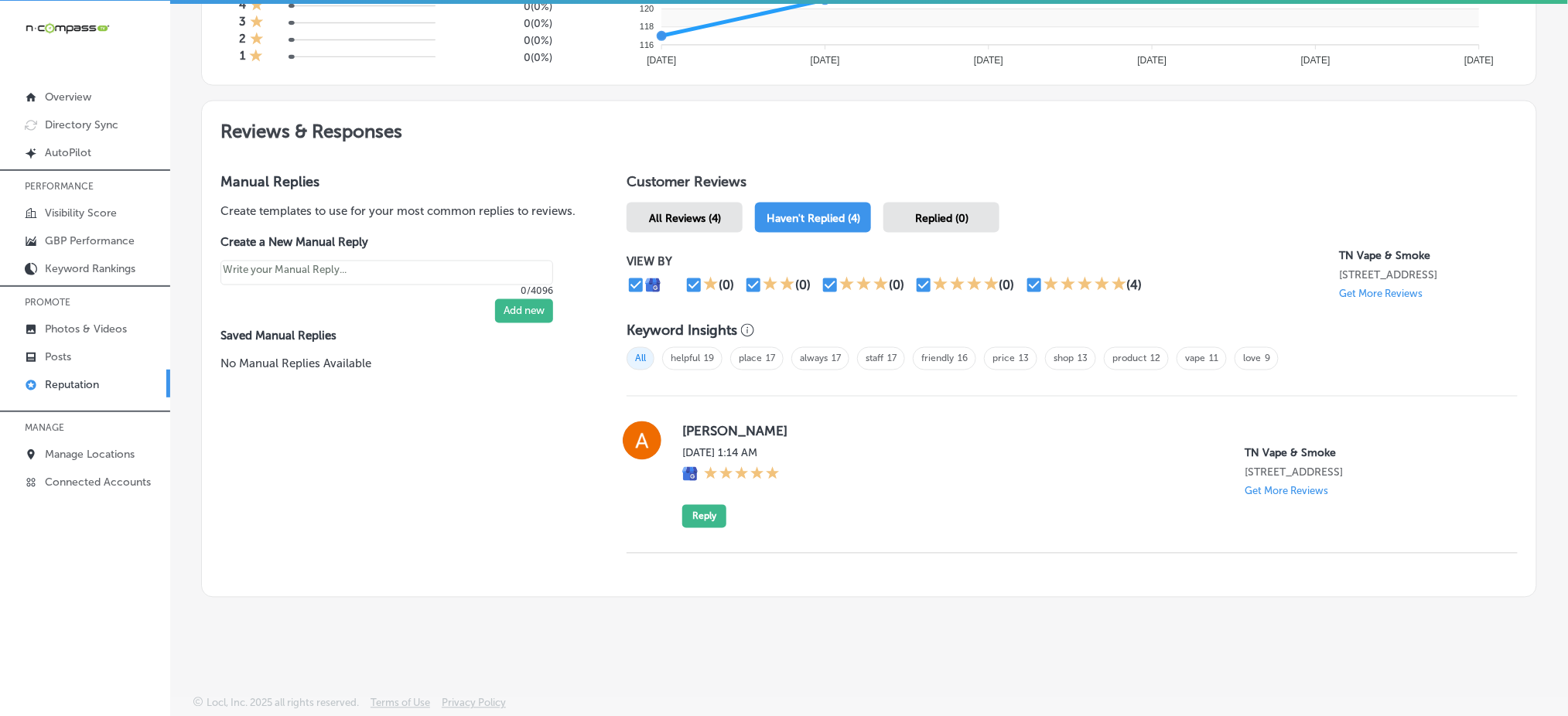
scroll to position [765, 0]
click at [691, 515] on button "Reply" at bounding box center [704, 516] width 45 height 23
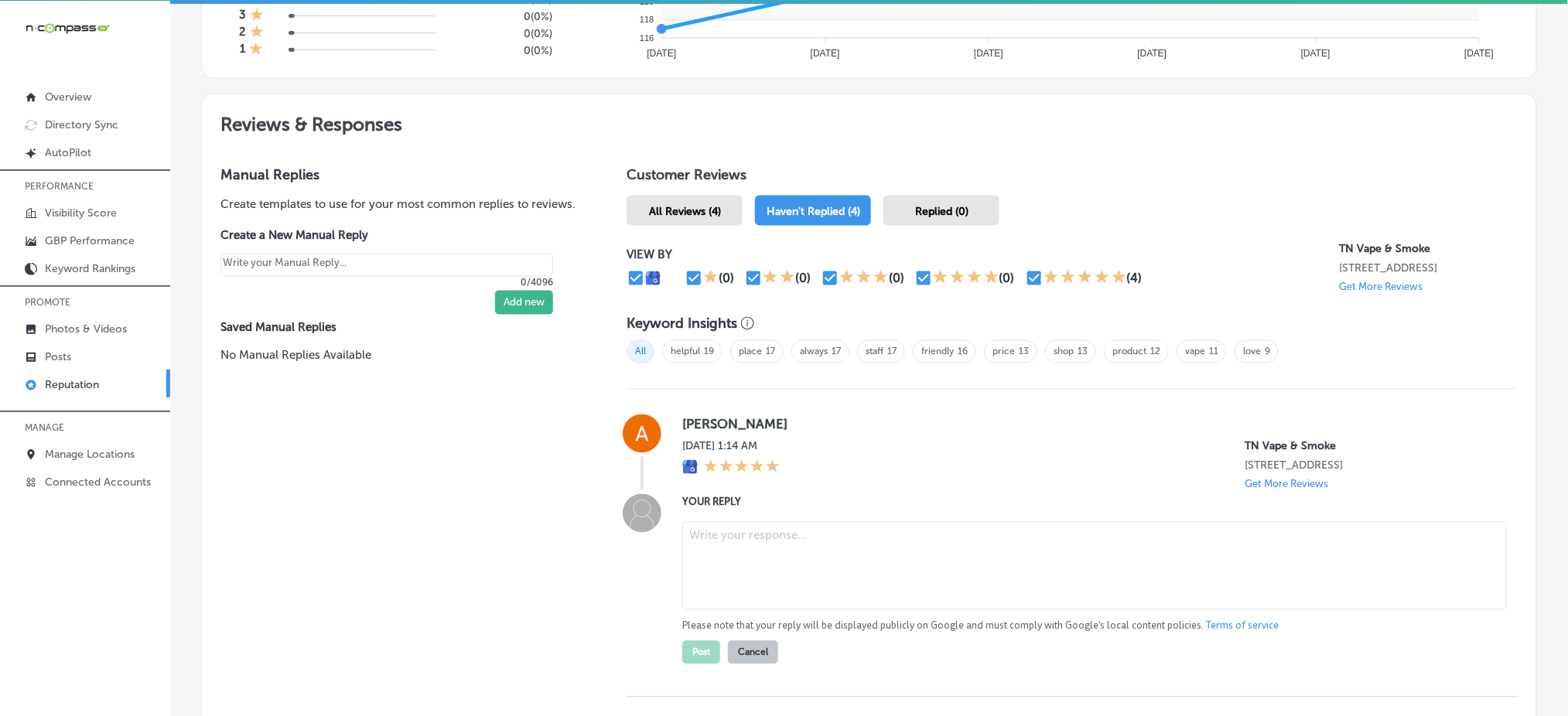
click at [719, 545] on textarea at bounding box center [1095, 565] width 824 height 88
paste textarea "Thank you for the five-star review, [PERSON_NAME]! We’re happy to know that you…"
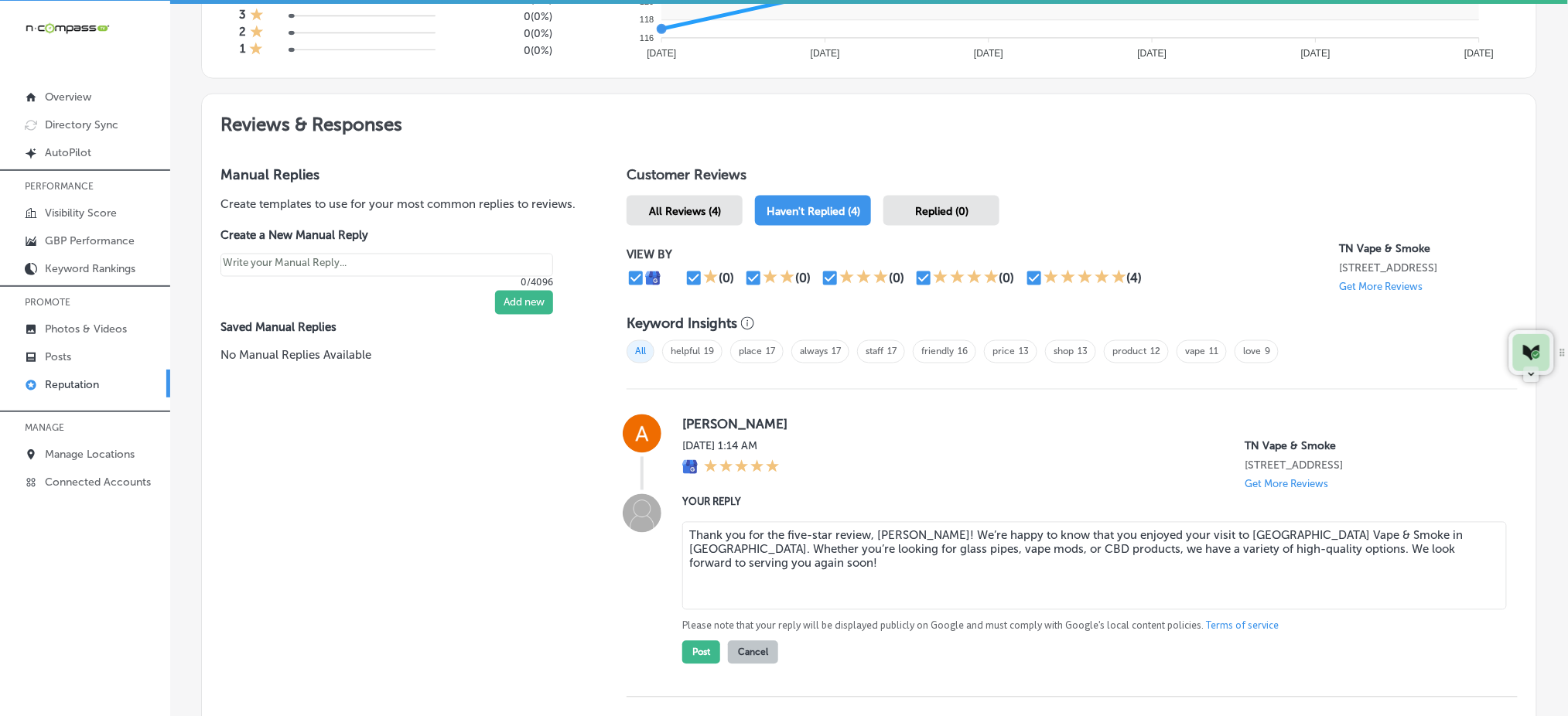
type textarea "Thank you for the five-star review, [PERSON_NAME]! We’re happy to know that you…"
click at [688, 664] on button "Post" at bounding box center [701, 652] width 38 height 23
type textarea "x"
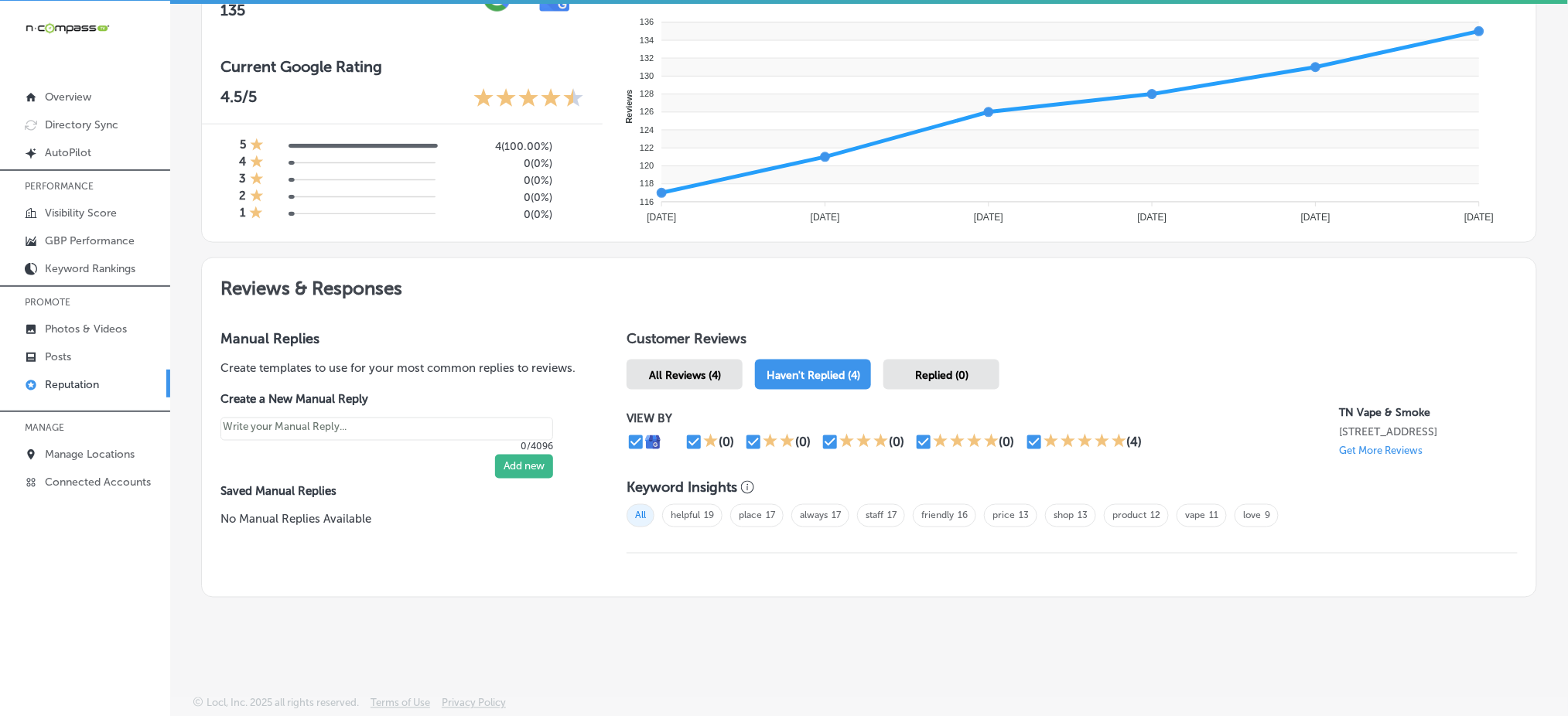
scroll to position [597, 0]
